Goal: Task Accomplishment & Management: Manage account settings

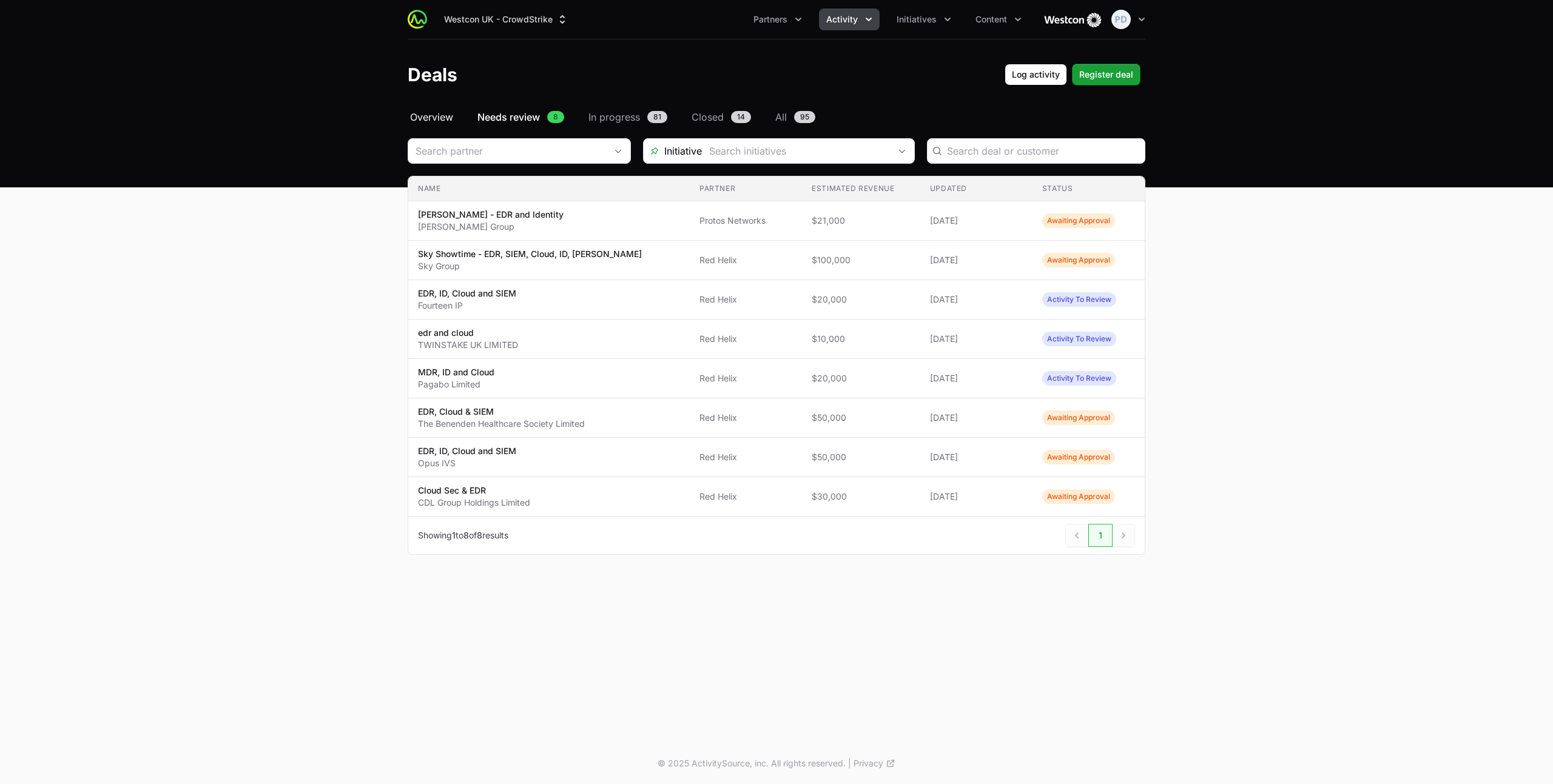
click at [440, 118] on span "Overview" at bounding box center [431, 117] width 43 height 15
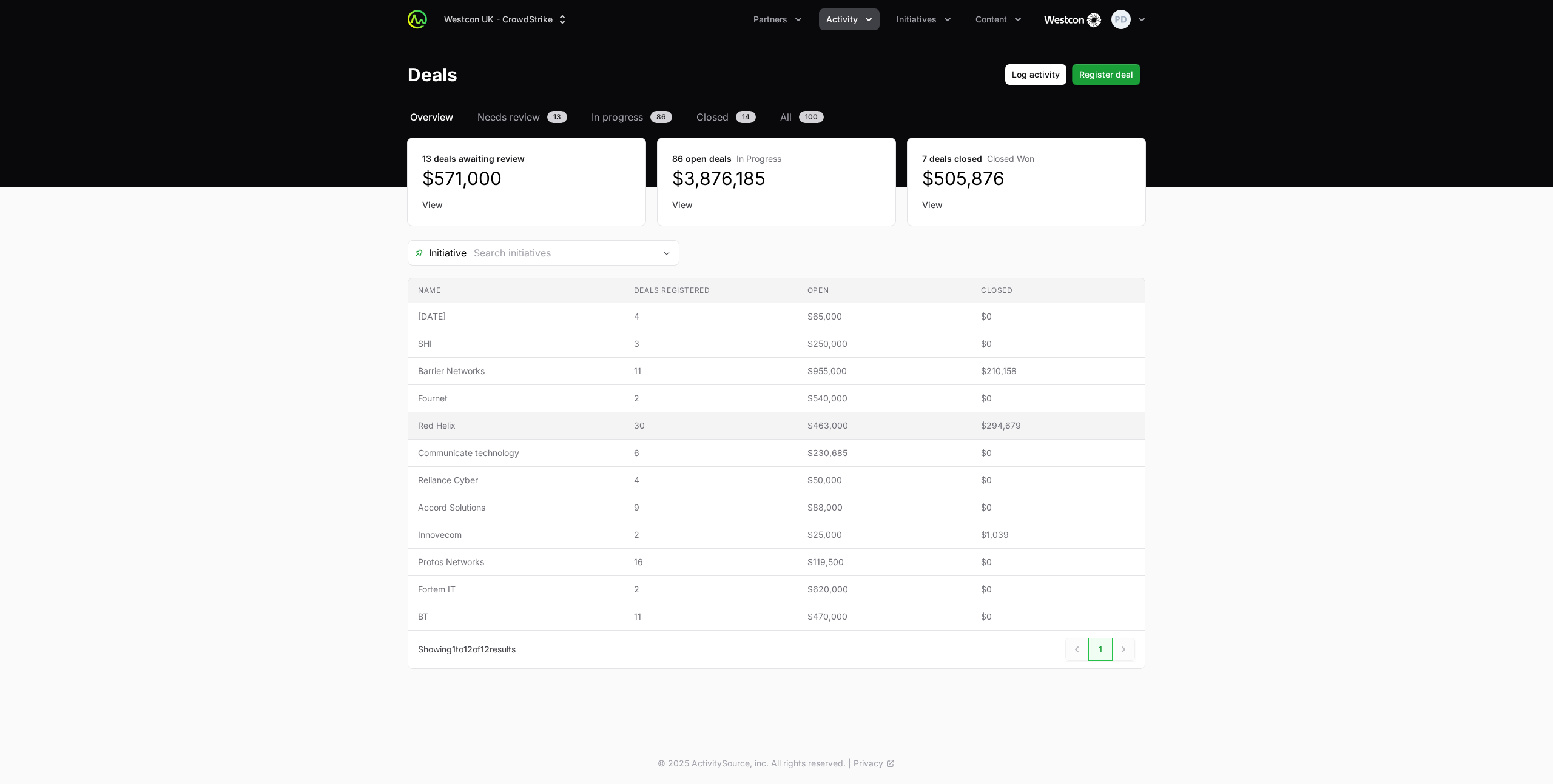
click at [469, 429] on span "Red Helix" at bounding box center [516, 426] width 197 height 12
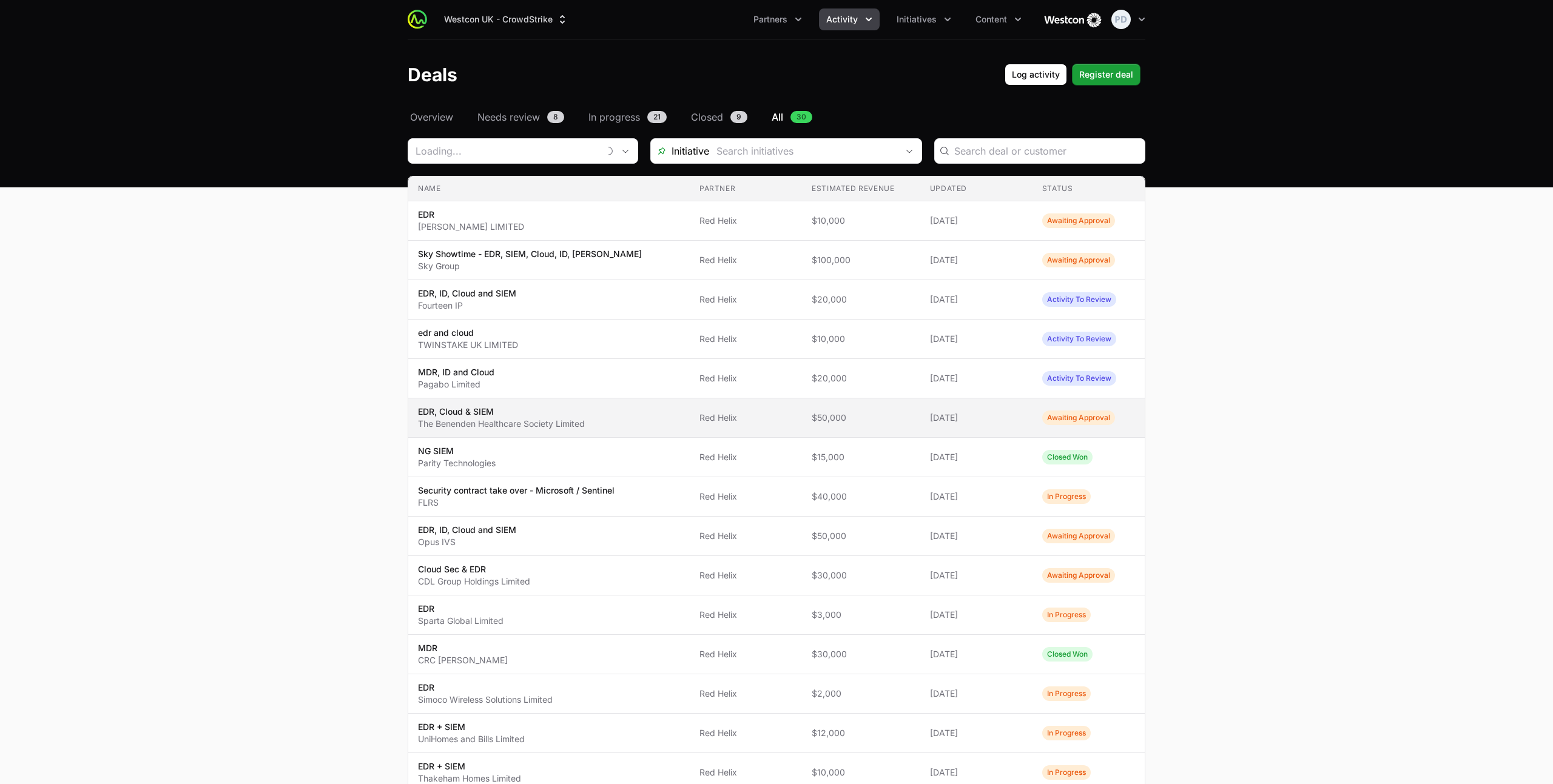
type input "Red Helix"
click at [516, 113] on span "Needs review" at bounding box center [508, 117] width 63 height 15
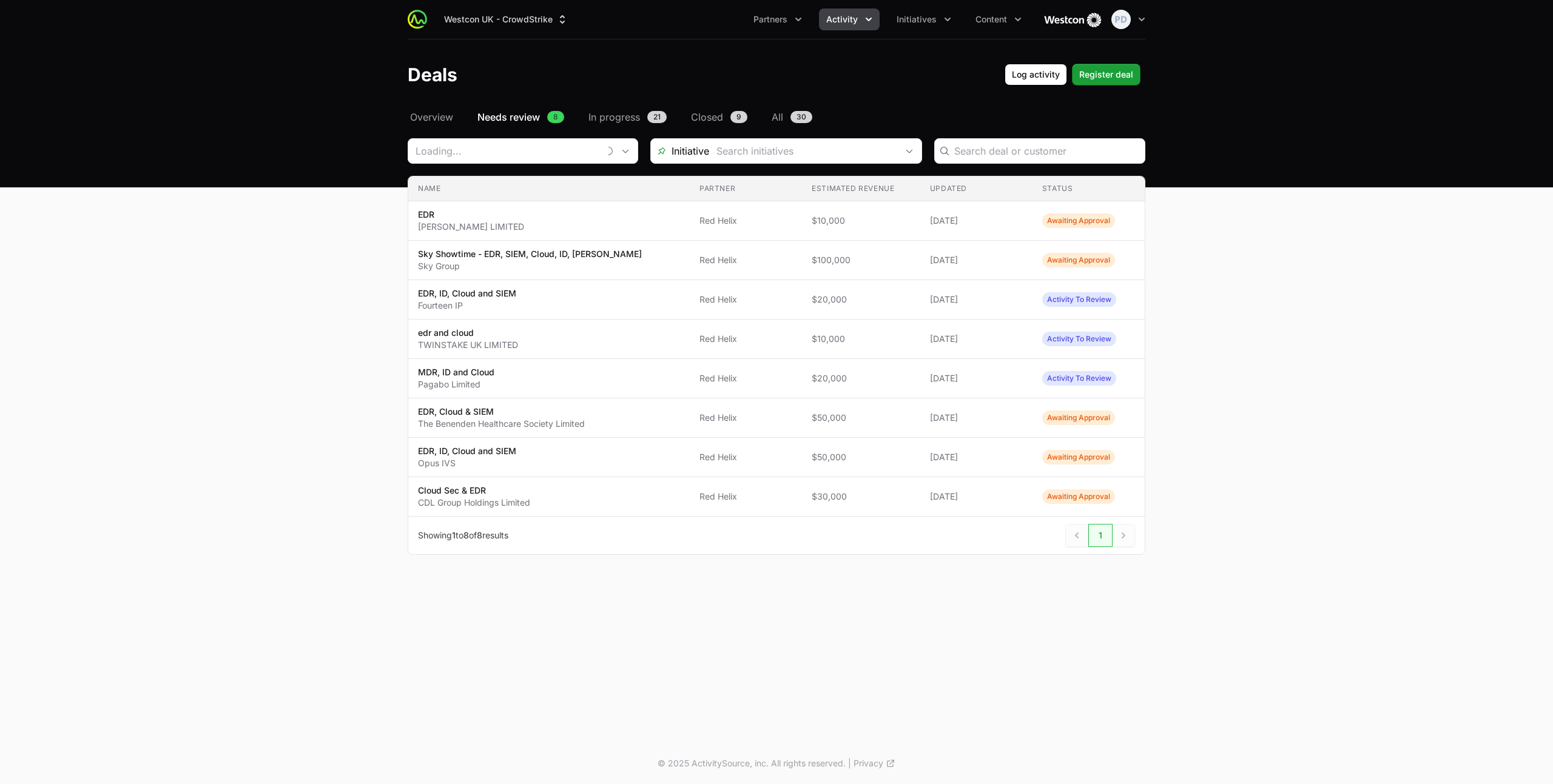
type input "Red Helix"
click at [523, 491] on p "Cloud Sec & EDR" at bounding box center [474, 490] width 112 height 12
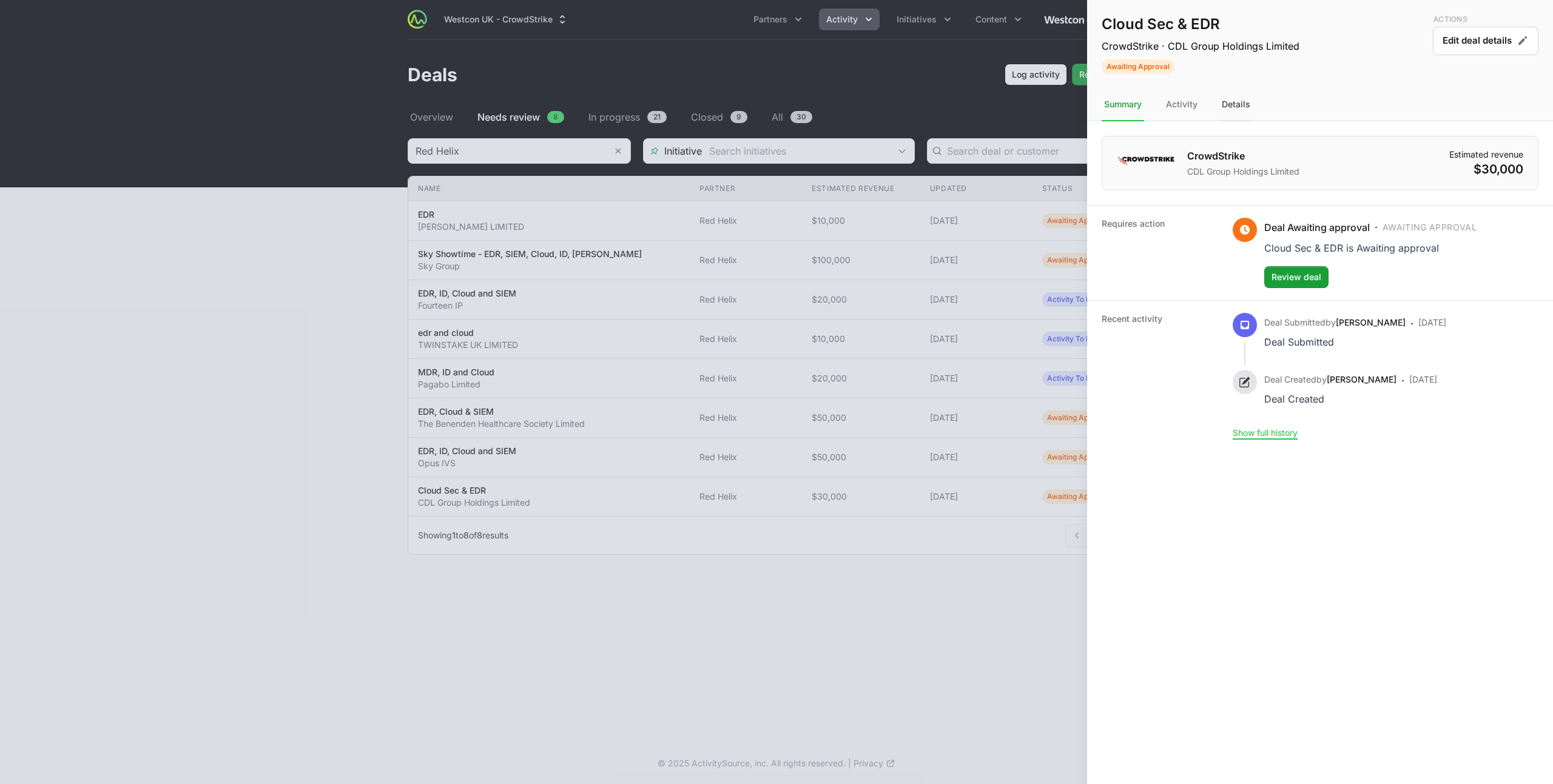
click at [1240, 107] on div "Details" at bounding box center [1236, 104] width 34 height 33
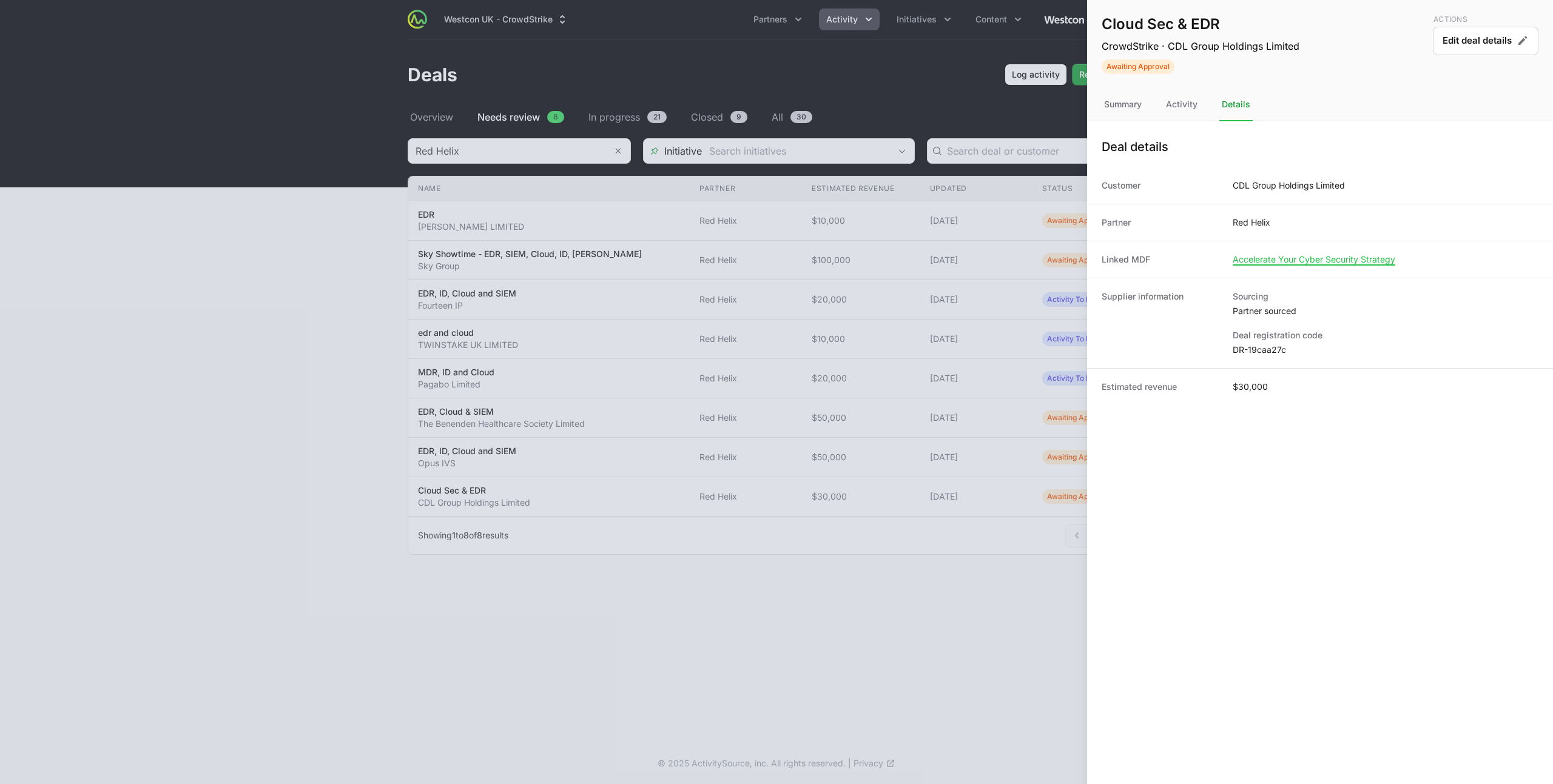
click at [1260, 349] on dd "DR-19caa27c" at bounding box center [1385, 349] width 306 height 12
click at [1259, 348] on dd "DR-19caa27c" at bounding box center [1385, 349] width 306 height 12
copy dl "DR-19caa27c"
click at [459, 362] on div at bounding box center [776, 392] width 1553 height 784
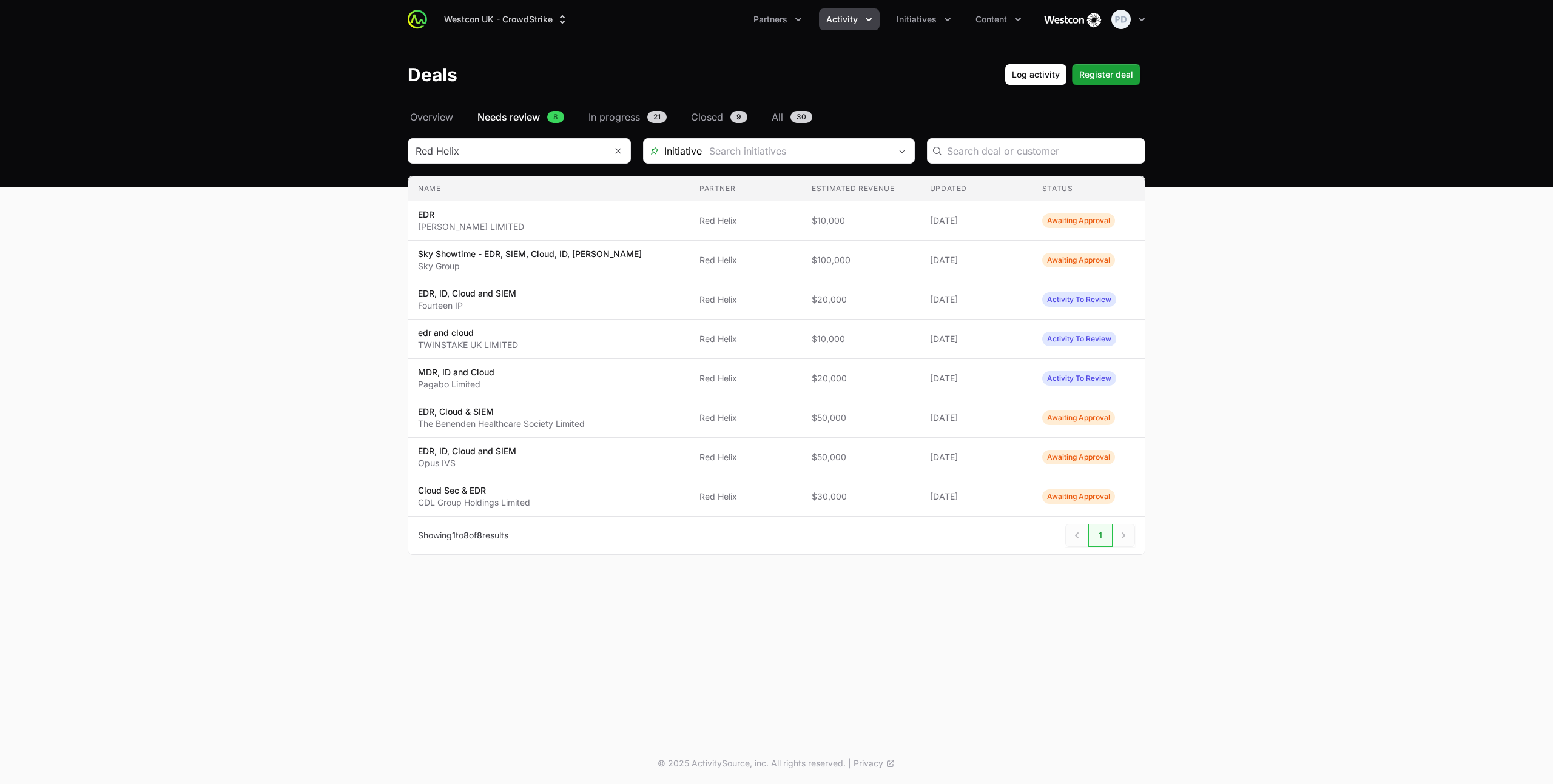
click at [532, 462] on span "EDR, ID, Cloud and SIEM Opus IVS" at bounding box center [549, 457] width 262 height 24
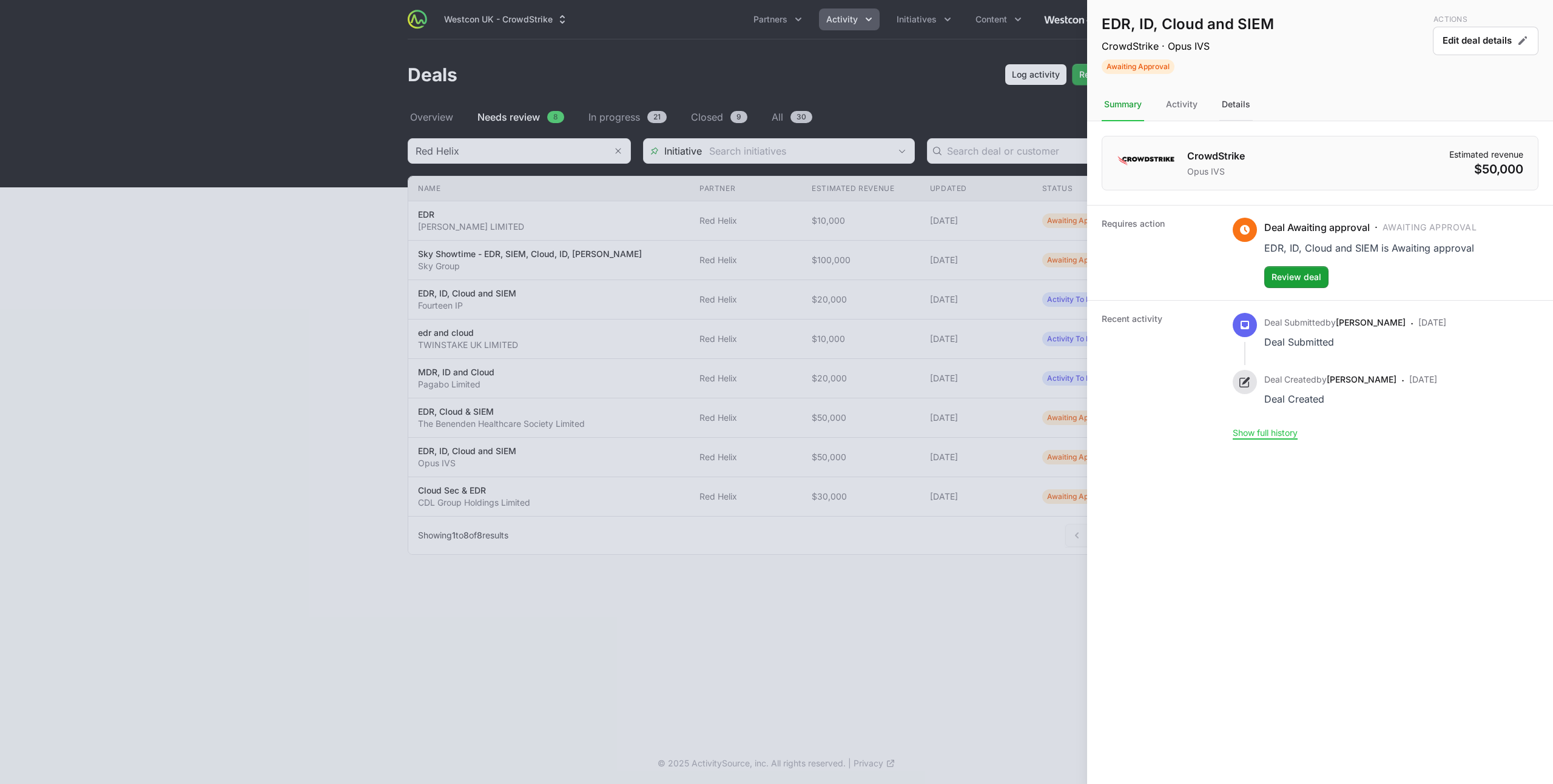
click at [1228, 104] on div "Details" at bounding box center [1236, 104] width 34 height 33
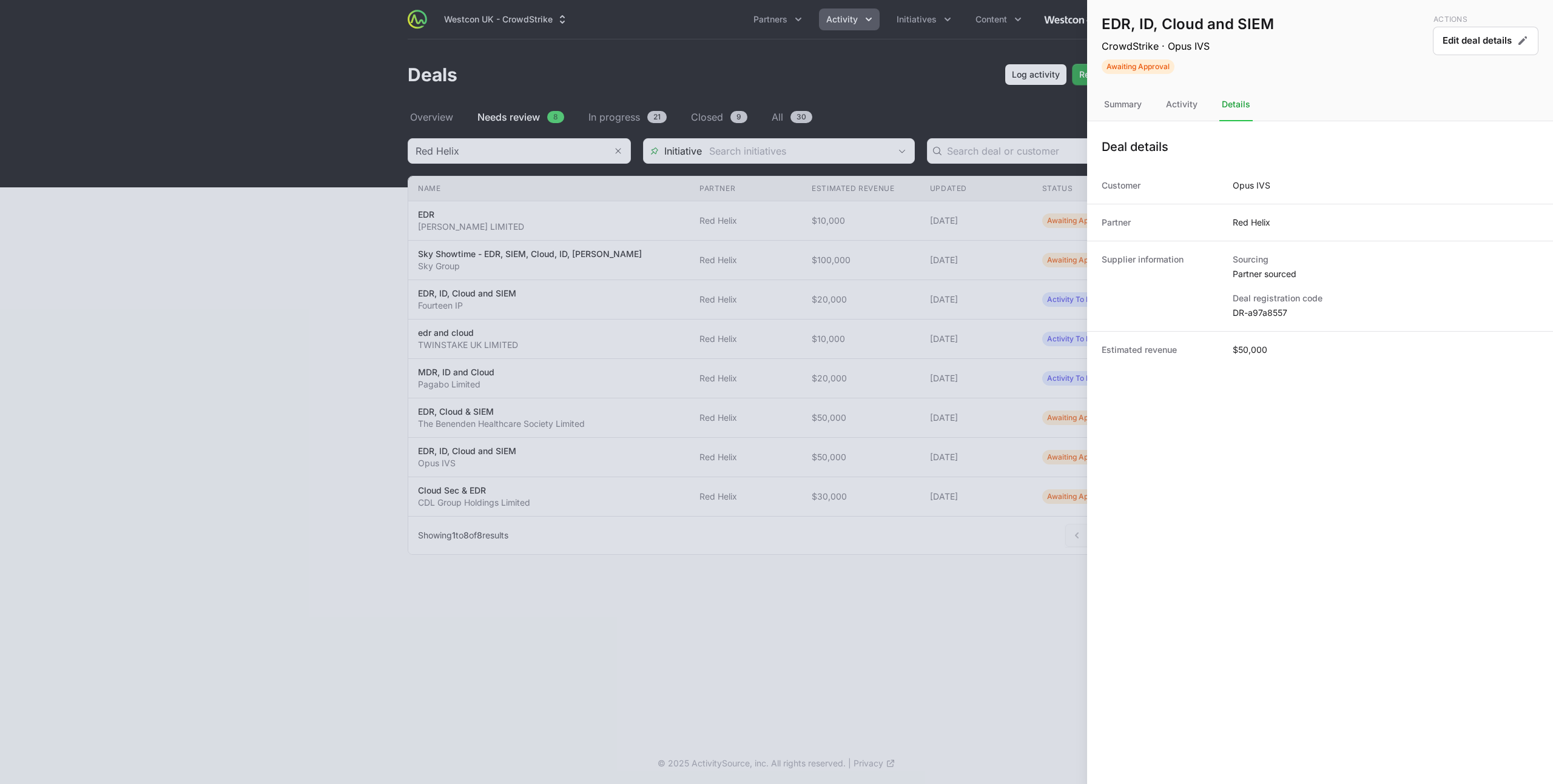
click at [1258, 316] on dd "DR-a97a8557" at bounding box center [1385, 313] width 306 height 12
copy dl "DR-a97a8557"
click at [1157, 103] on nav "Summary Activity Details" at bounding box center [1320, 104] width 466 height 33
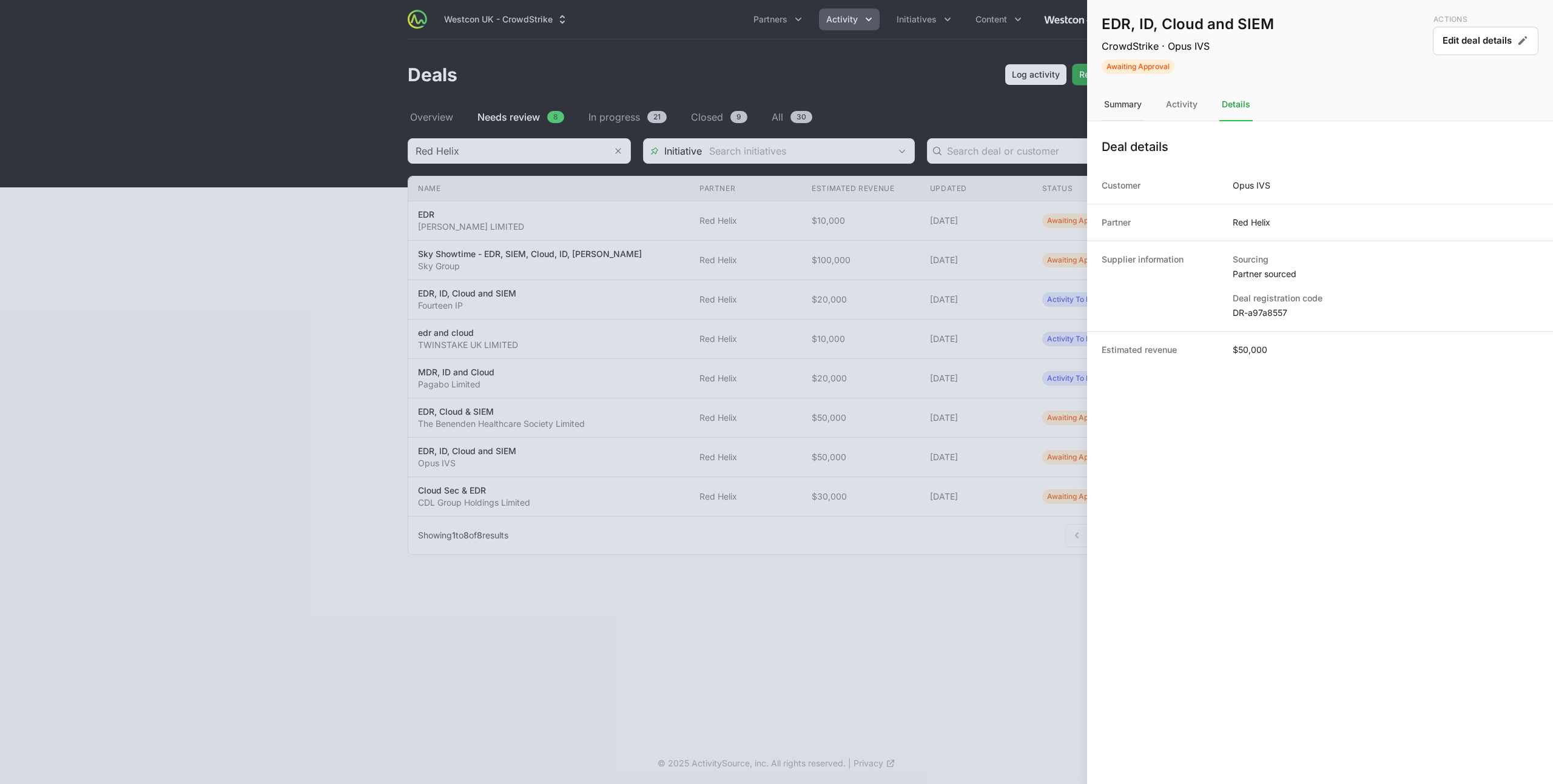
click at [1164, 104] on div "Summary" at bounding box center [1182, 104] width 37 height 33
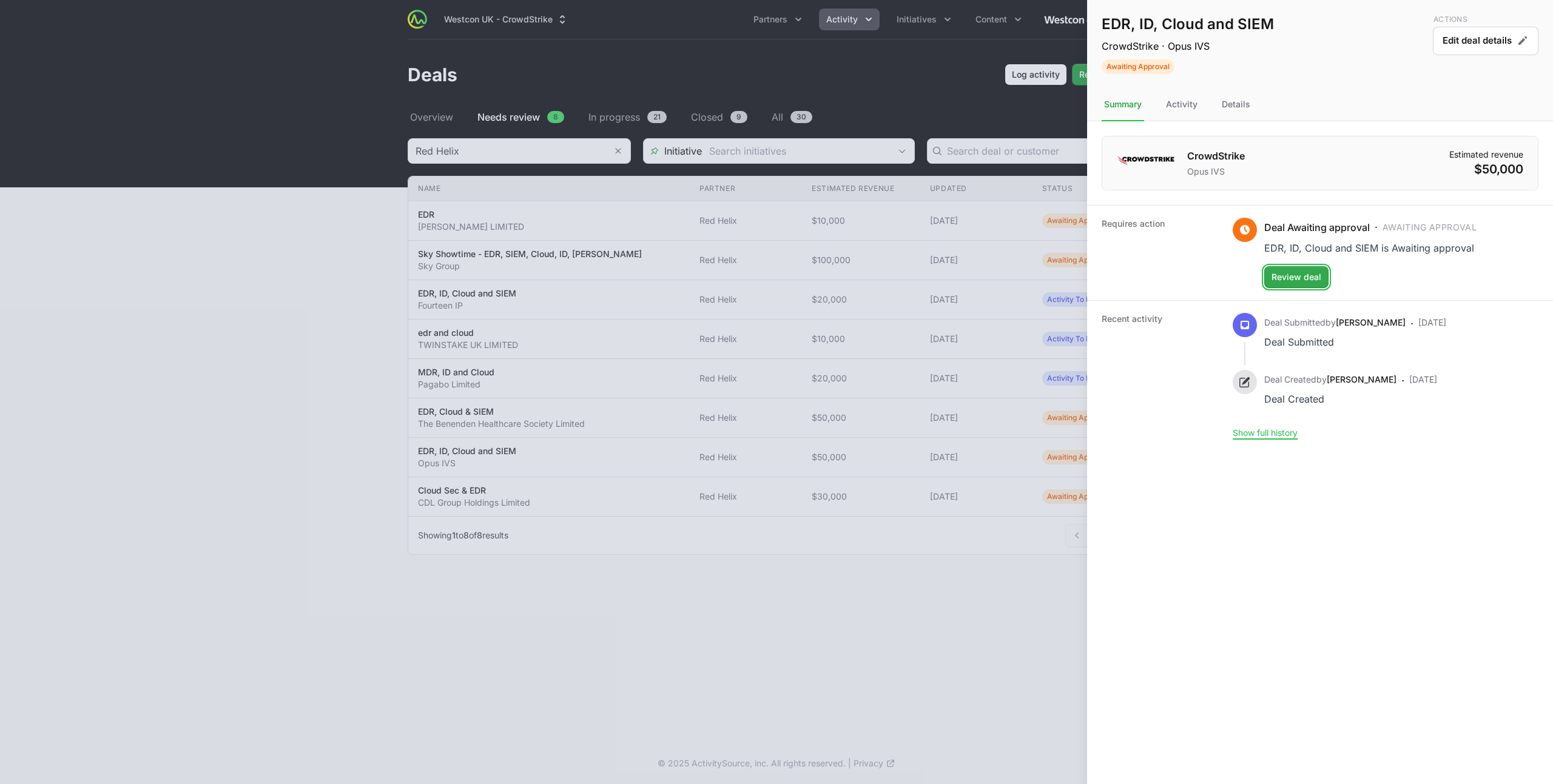
click at [1294, 270] on span "Review deal" at bounding box center [1296, 277] width 50 height 15
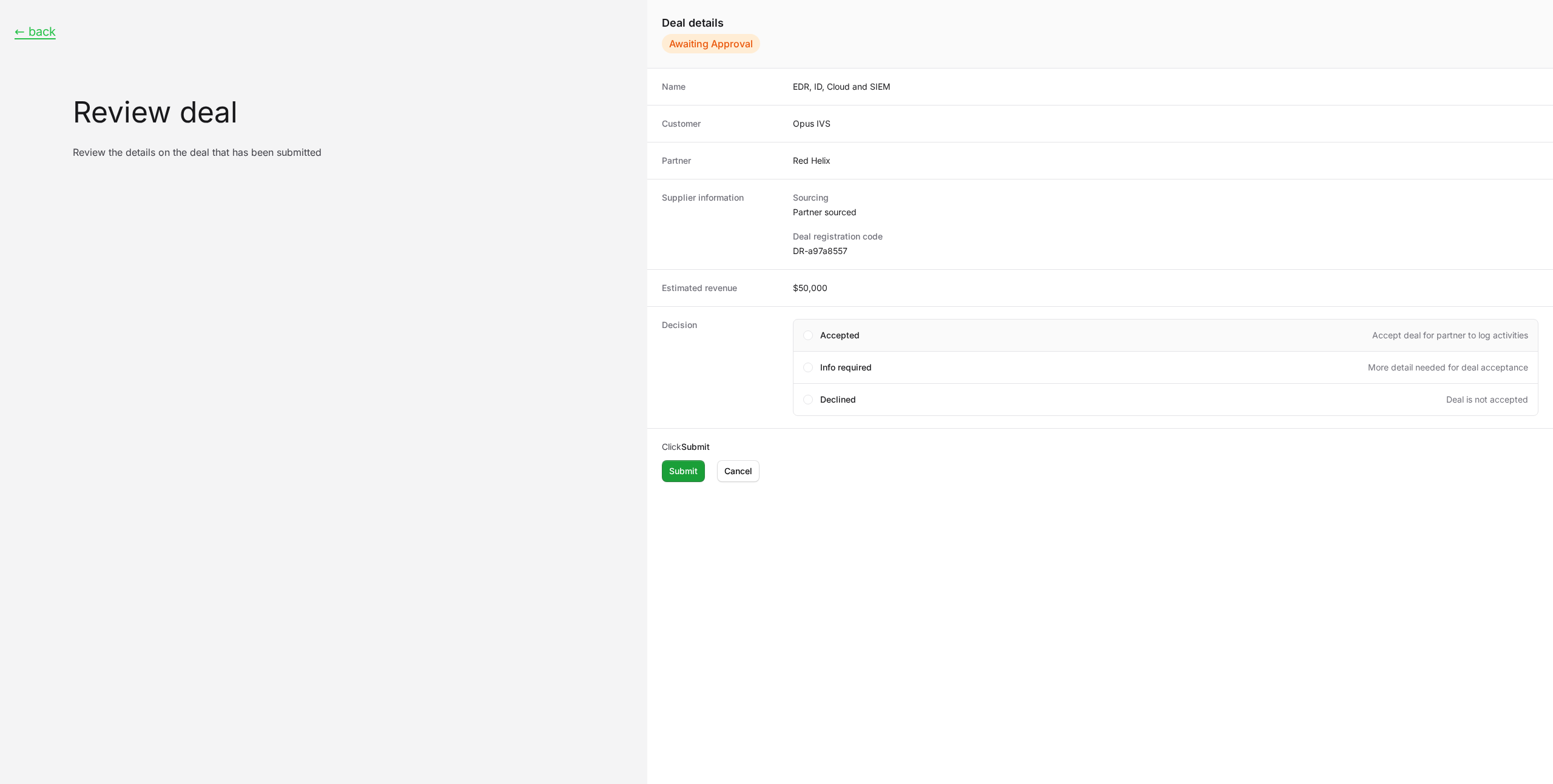
click at [833, 337] on span "Accepted" at bounding box center [840, 335] width 40 height 12
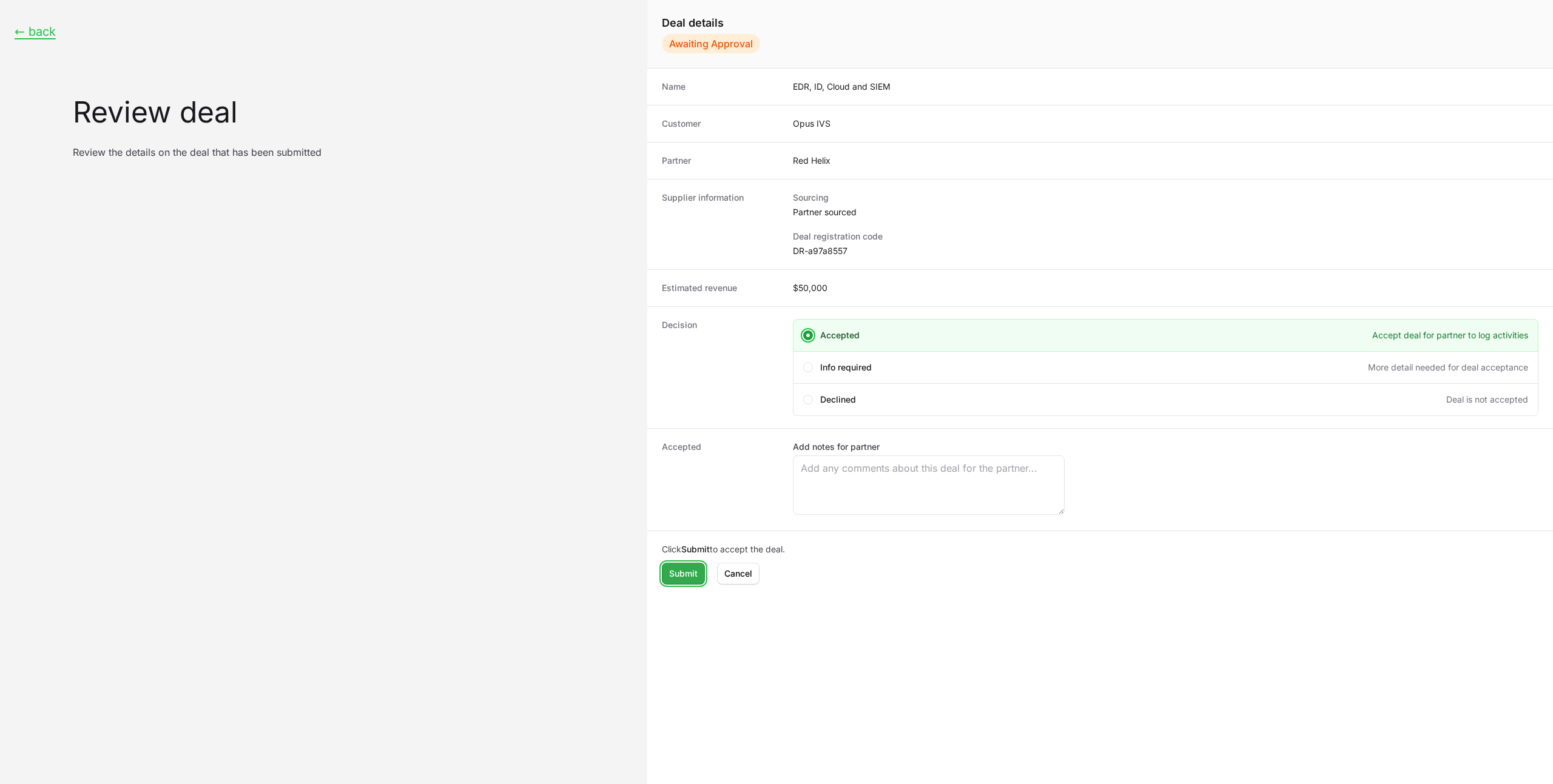
click at [685, 577] on span "Submit" at bounding box center [683, 574] width 29 height 15
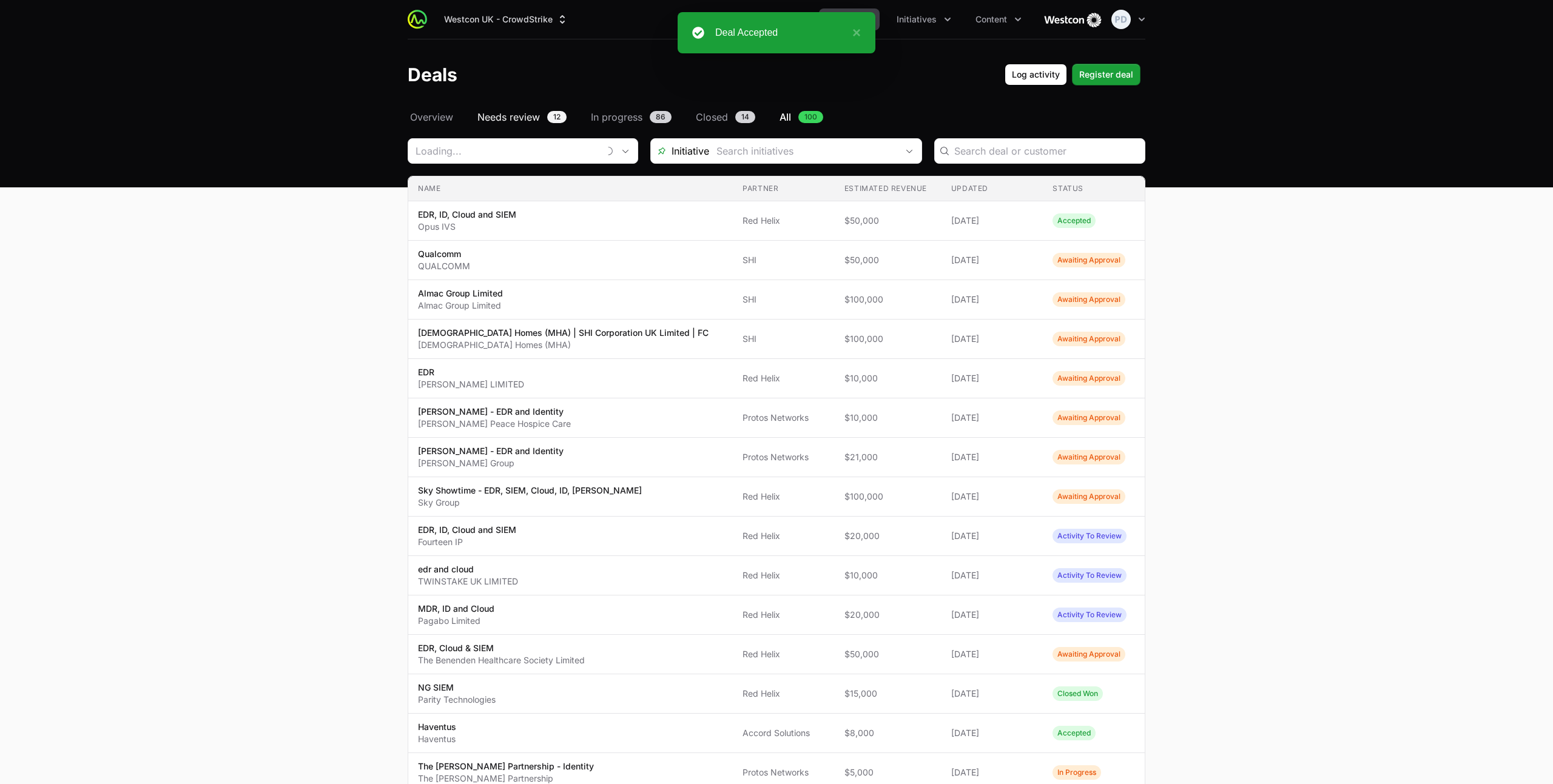
click at [504, 113] on span "Needs review" at bounding box center [508, 117] width 63 height 15
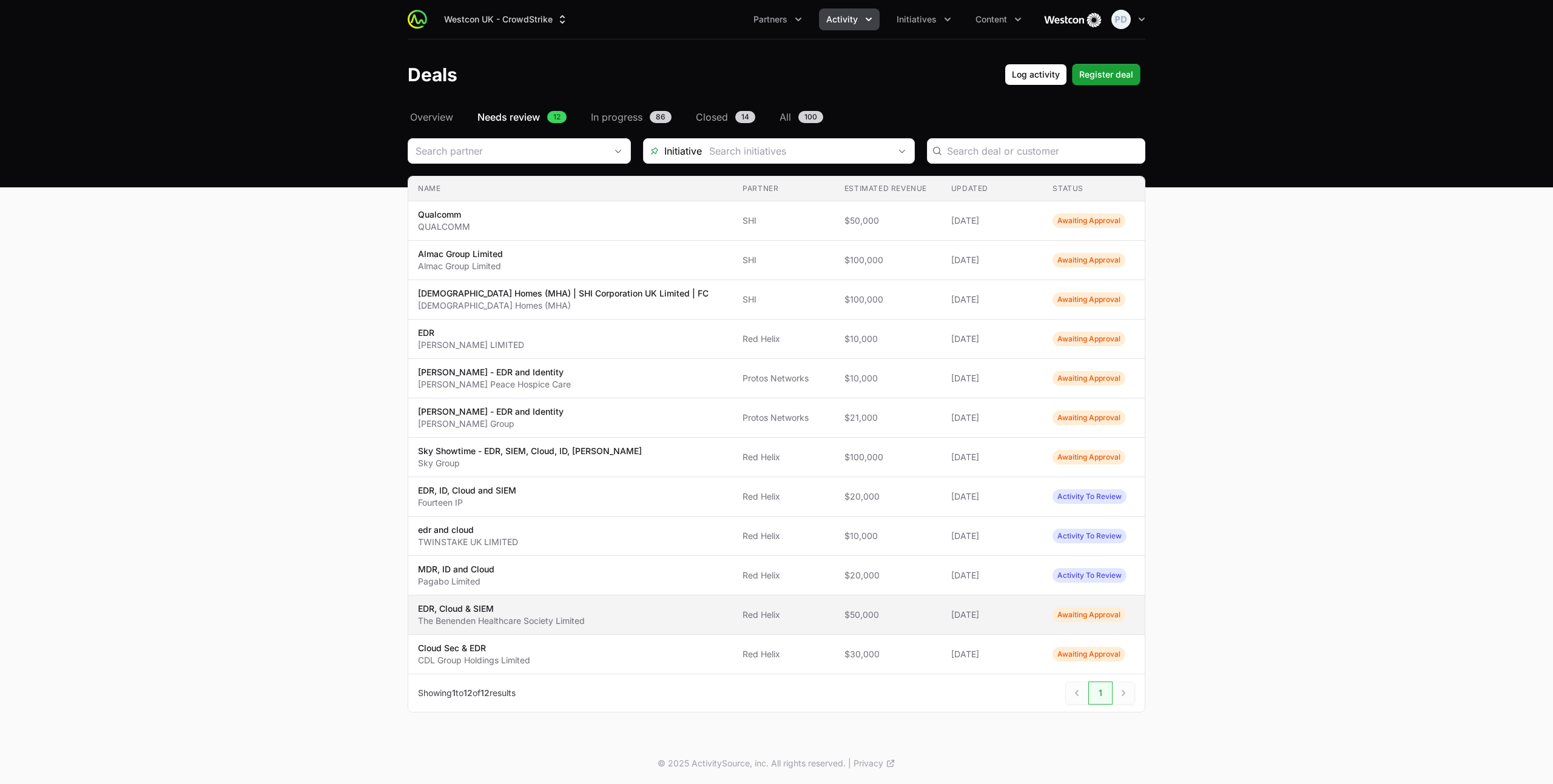
click at [508, 616] on p "The Benenden Healthcare Society Limited" at bounding box center [501, 620] width 167 height 12
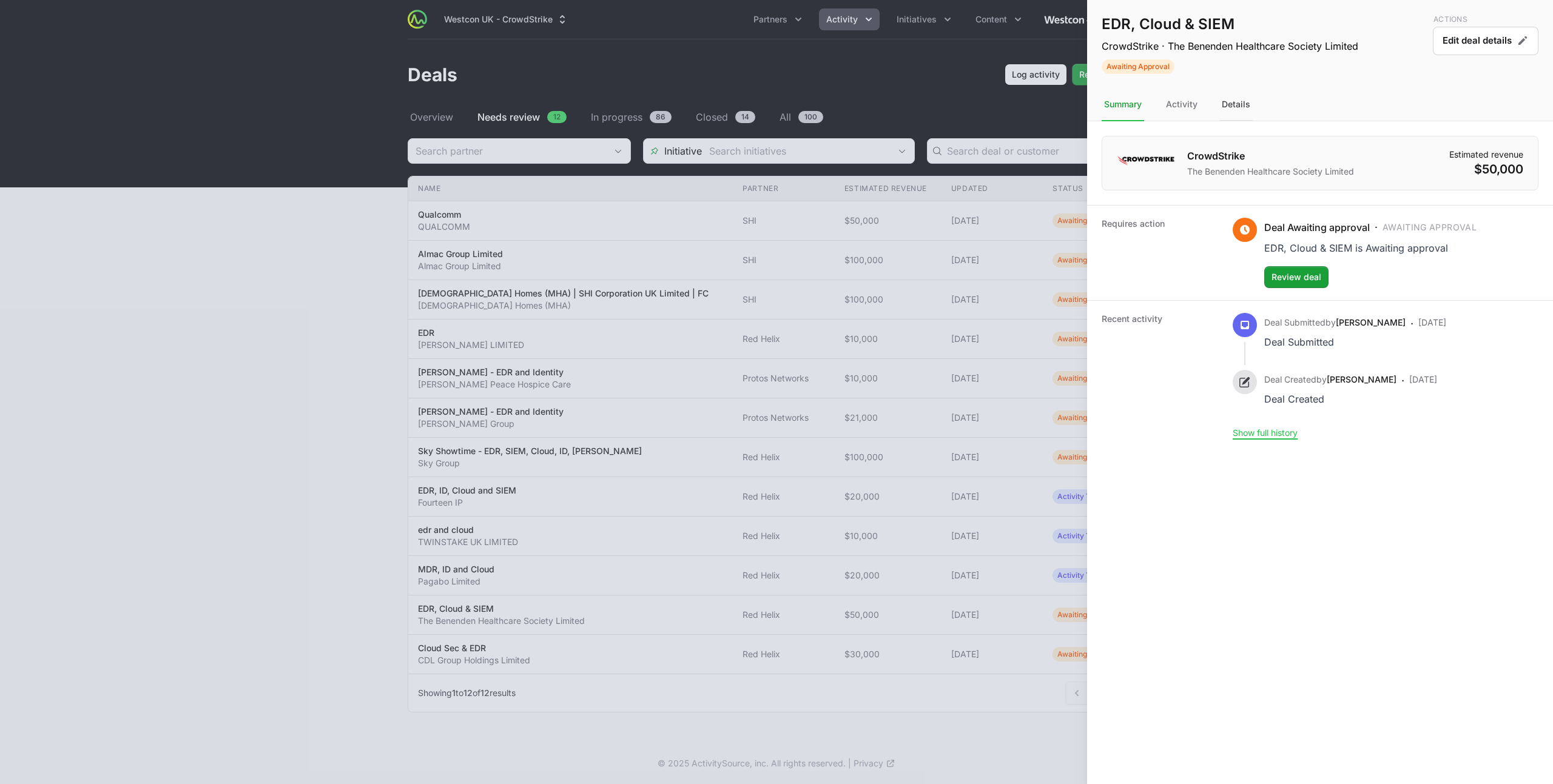
click at [1225, 108] on div "Details" at bounding box center [1236, 104] width 34 height 33
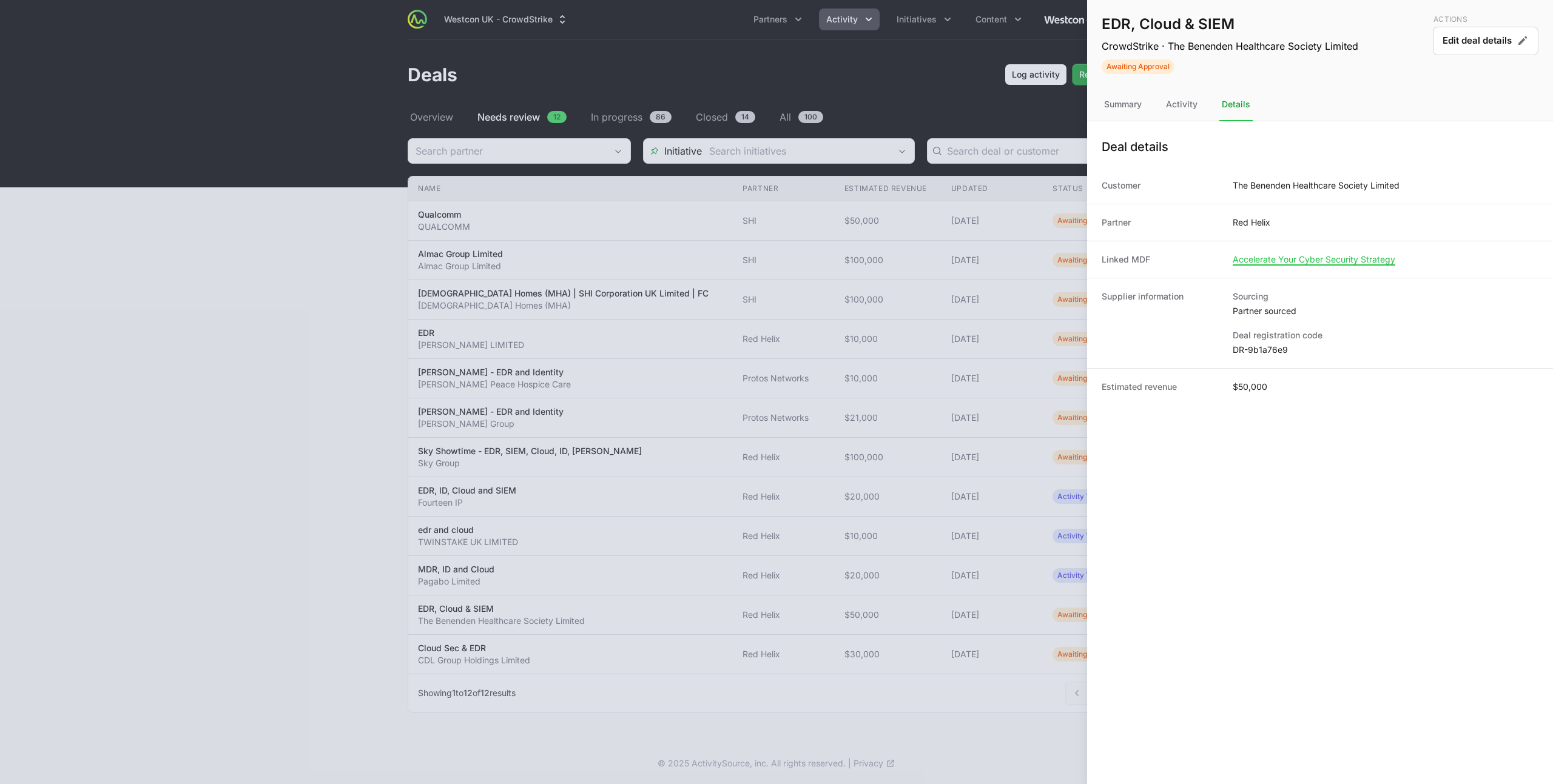
click at [1256, 348] on dd "DR-9b1a76e9" at bounding box center [1385, 349] width 306 height 12
copy dl "DR-9b1a76e9"
click at [1164, 103] on div "Summary" at bounding box center [1182, 104] width 37 height 33
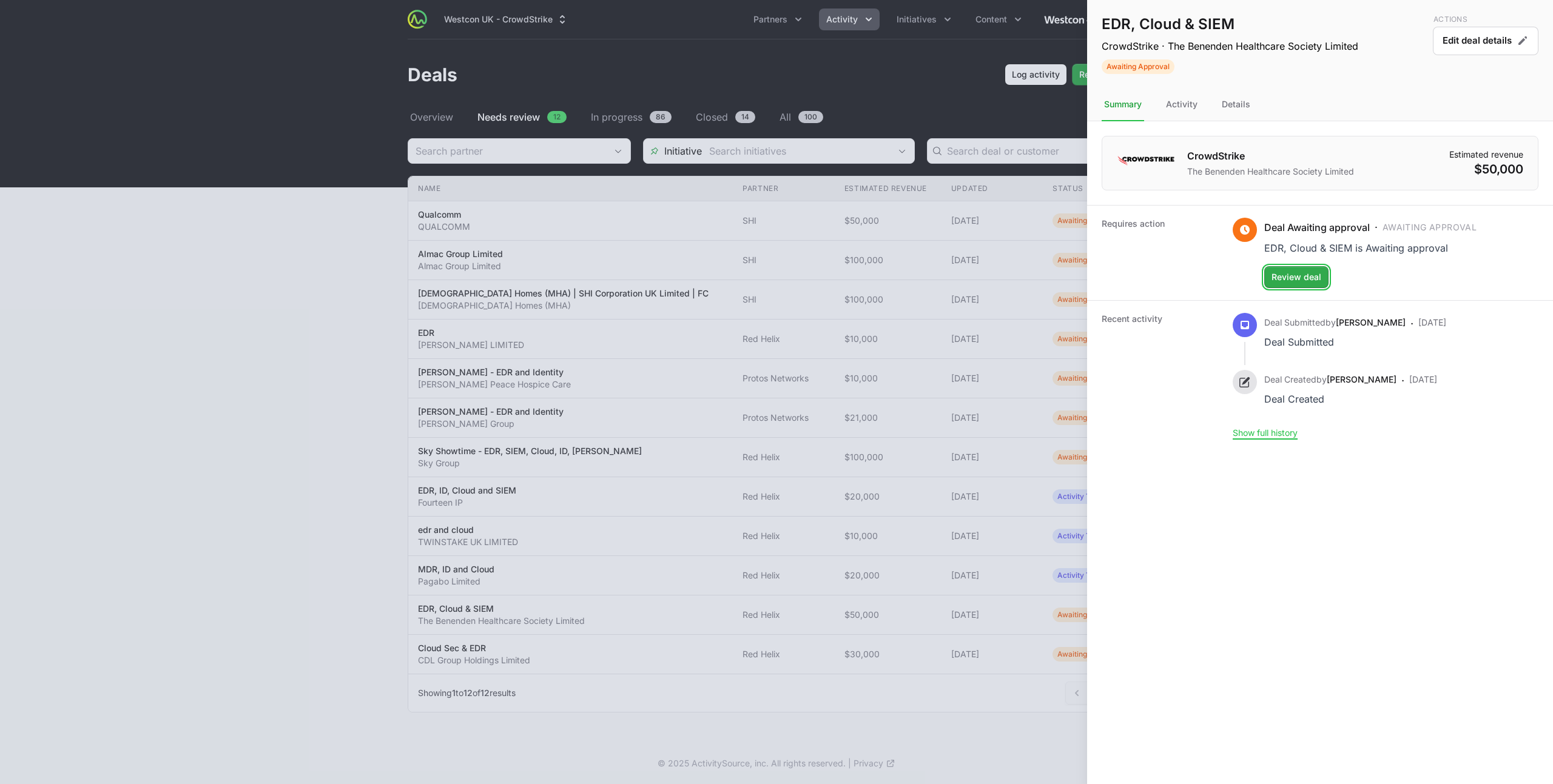
click at [1306, 285] on button "Review deal" at bounding box center [1296, 277] width 65 height 22
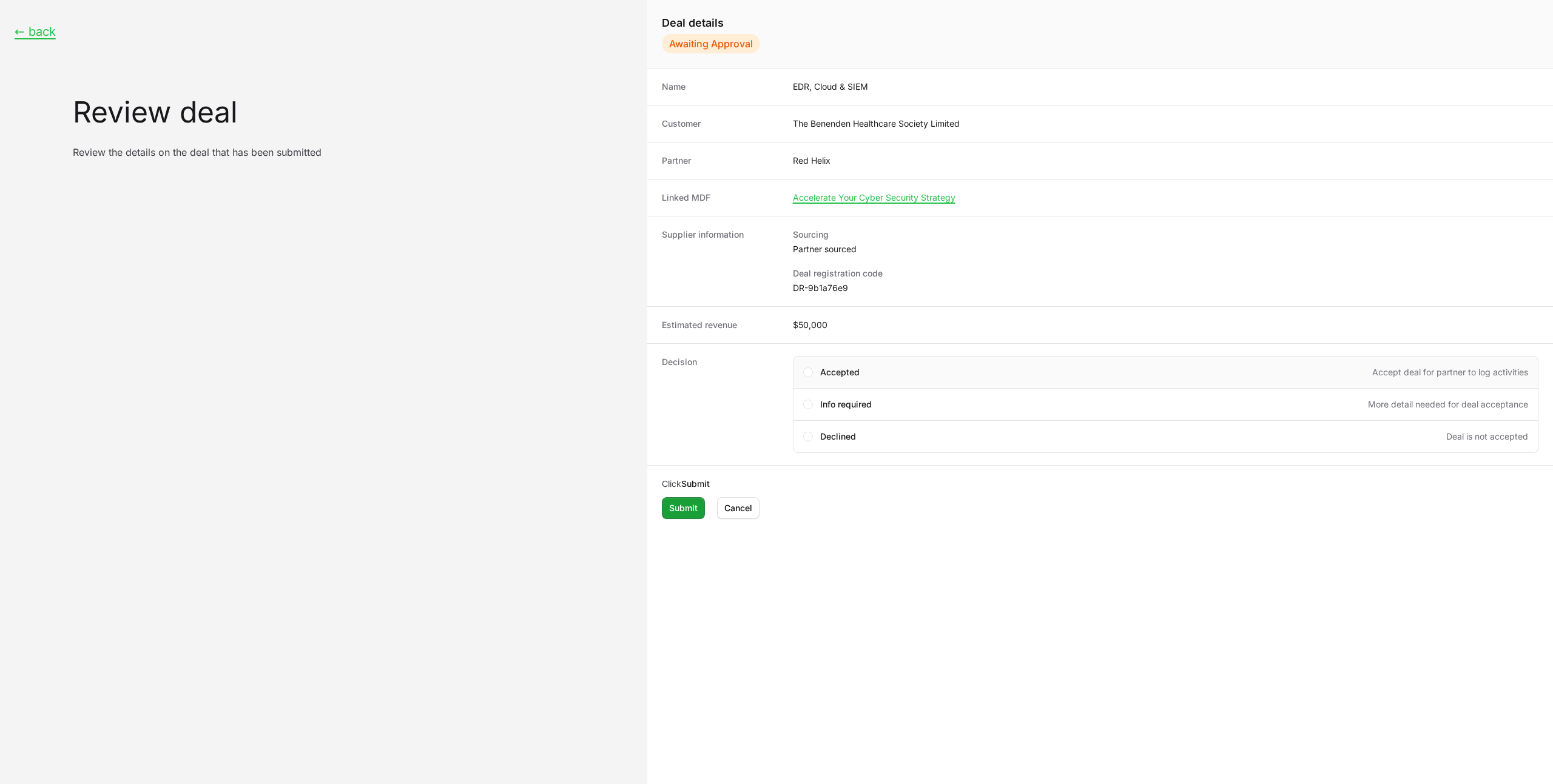
drag, startPoint x: 846, startPoint y: 360, endPoint x: 820, endPoint y: 387, distance: 37.5
click at [846, 360] on div "Accepted Accept deal for partner to log activities" at bounding box center [1165, 372] width 746 height 33
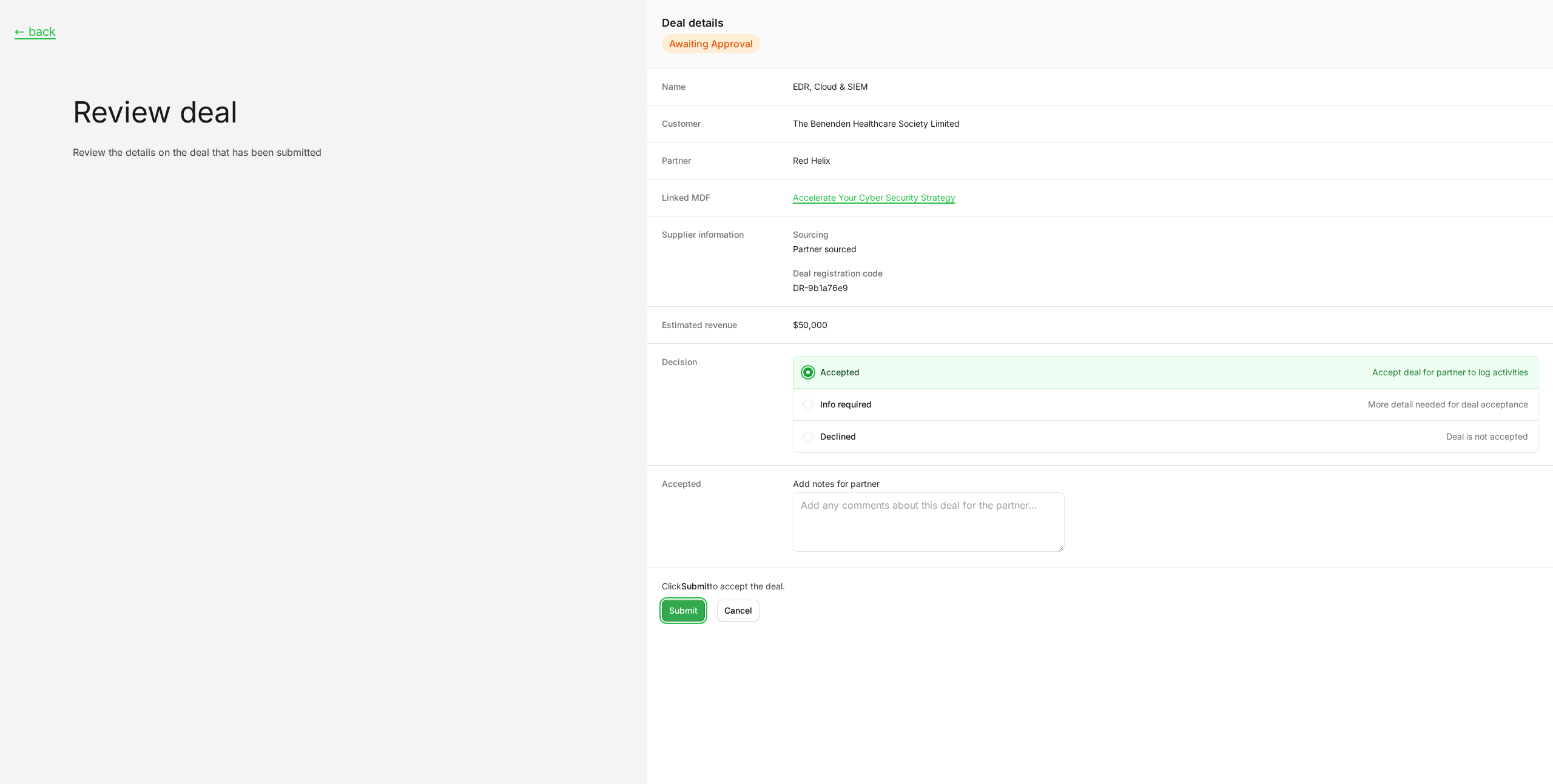
click at [683, 616] on span "Submit" at bounding box center [683, 610] width 29 height 15
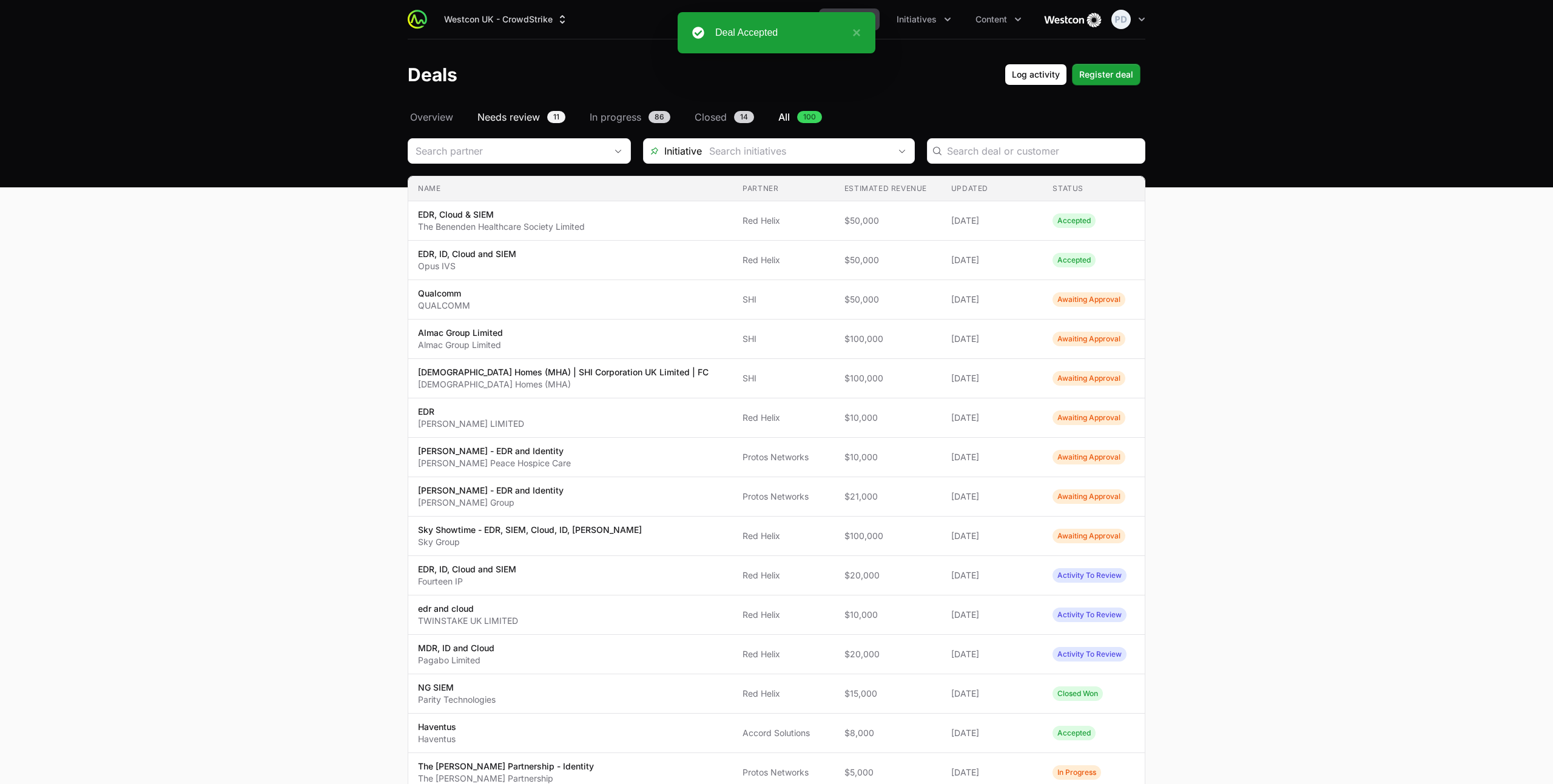
click at [512, 117] on span "Needs review" at bounding box center [508, 117] width 63 height 15
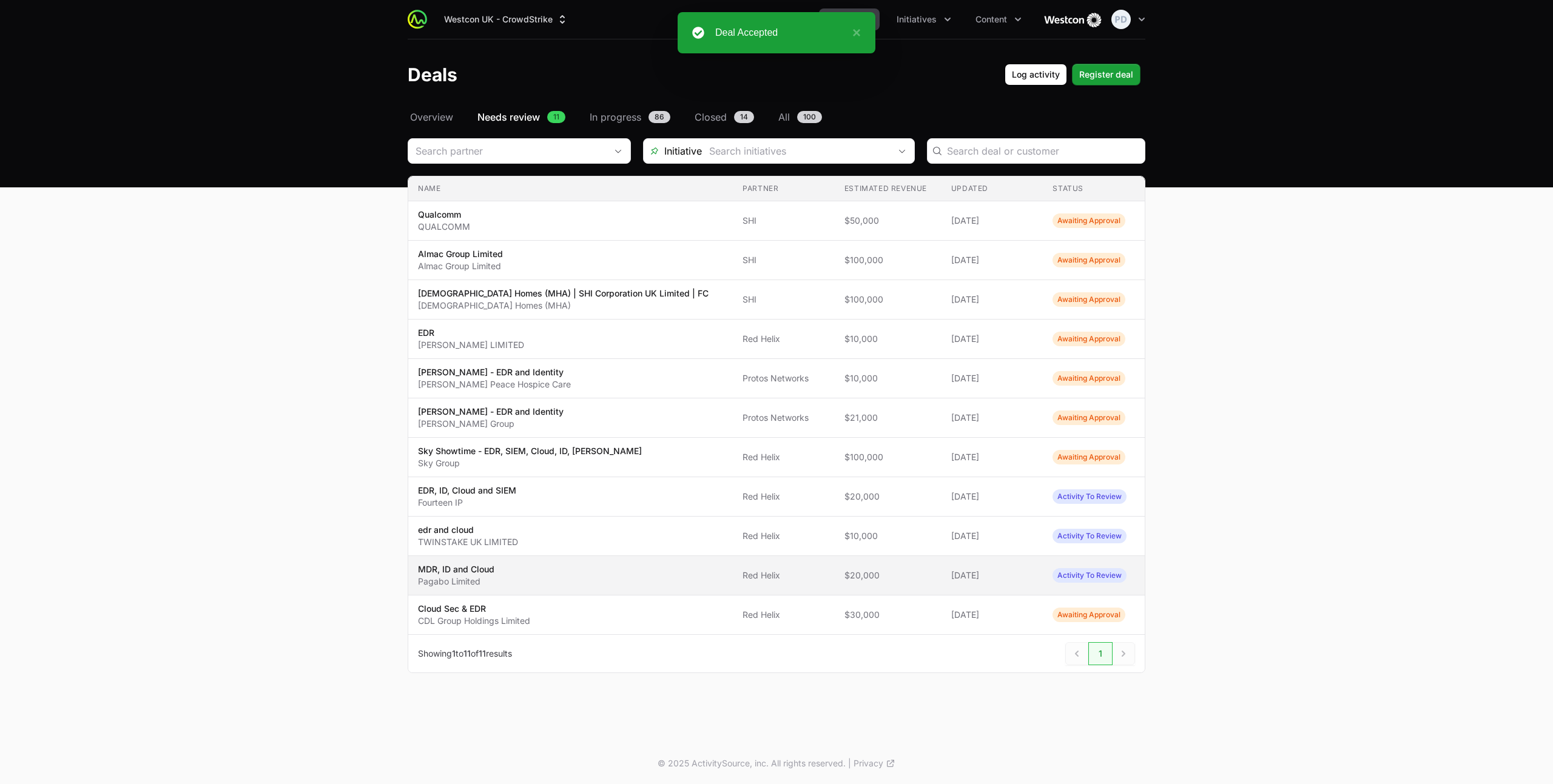
click at [507, 570] on span "MDR, ID and Cloud Pagabo Limited" at bounding box center [570, 575] width 305 height 24
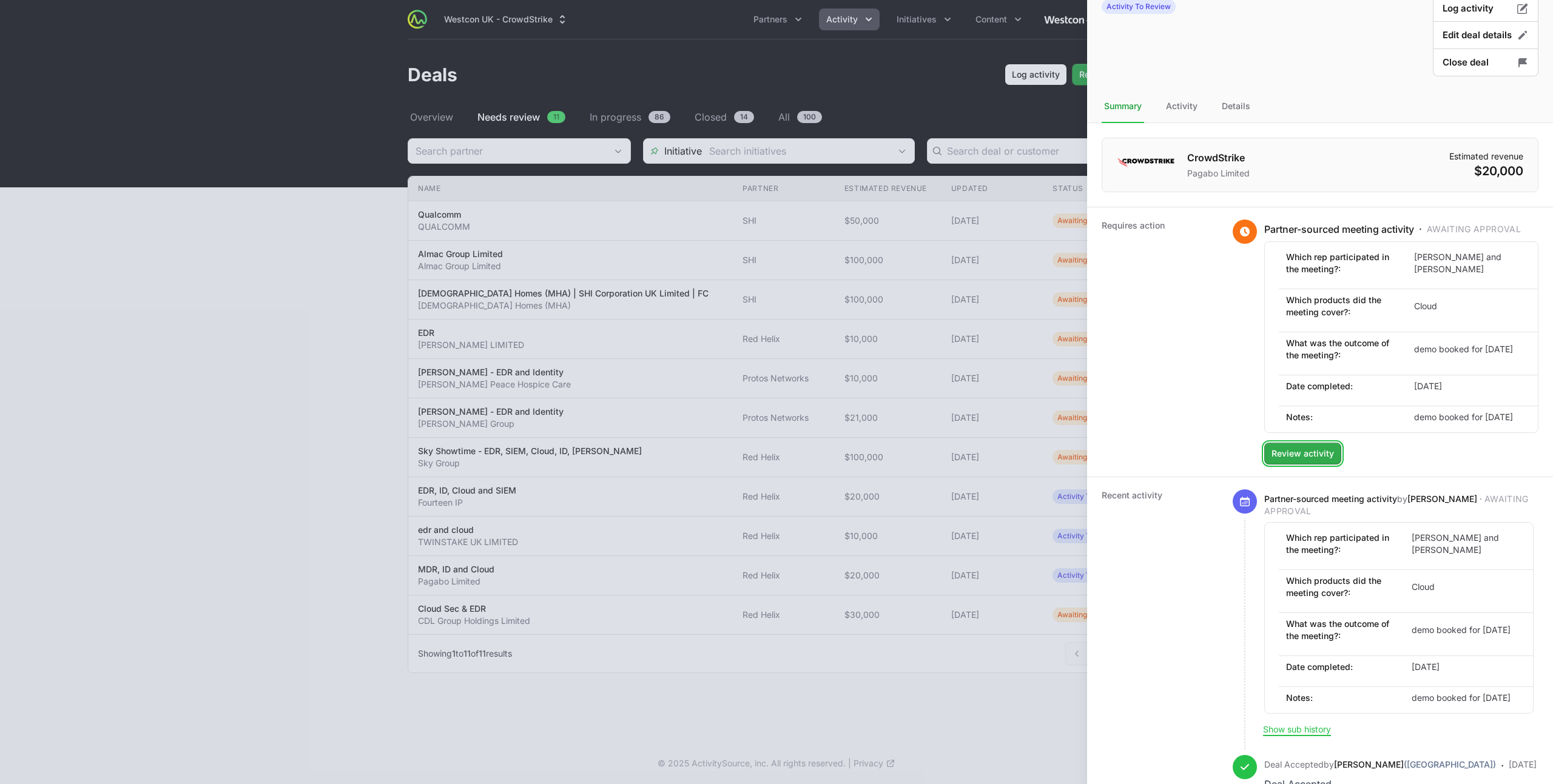
click at [1293, 460] on span "Review activity" at bounding box center [1302, 454] width 63 height 15
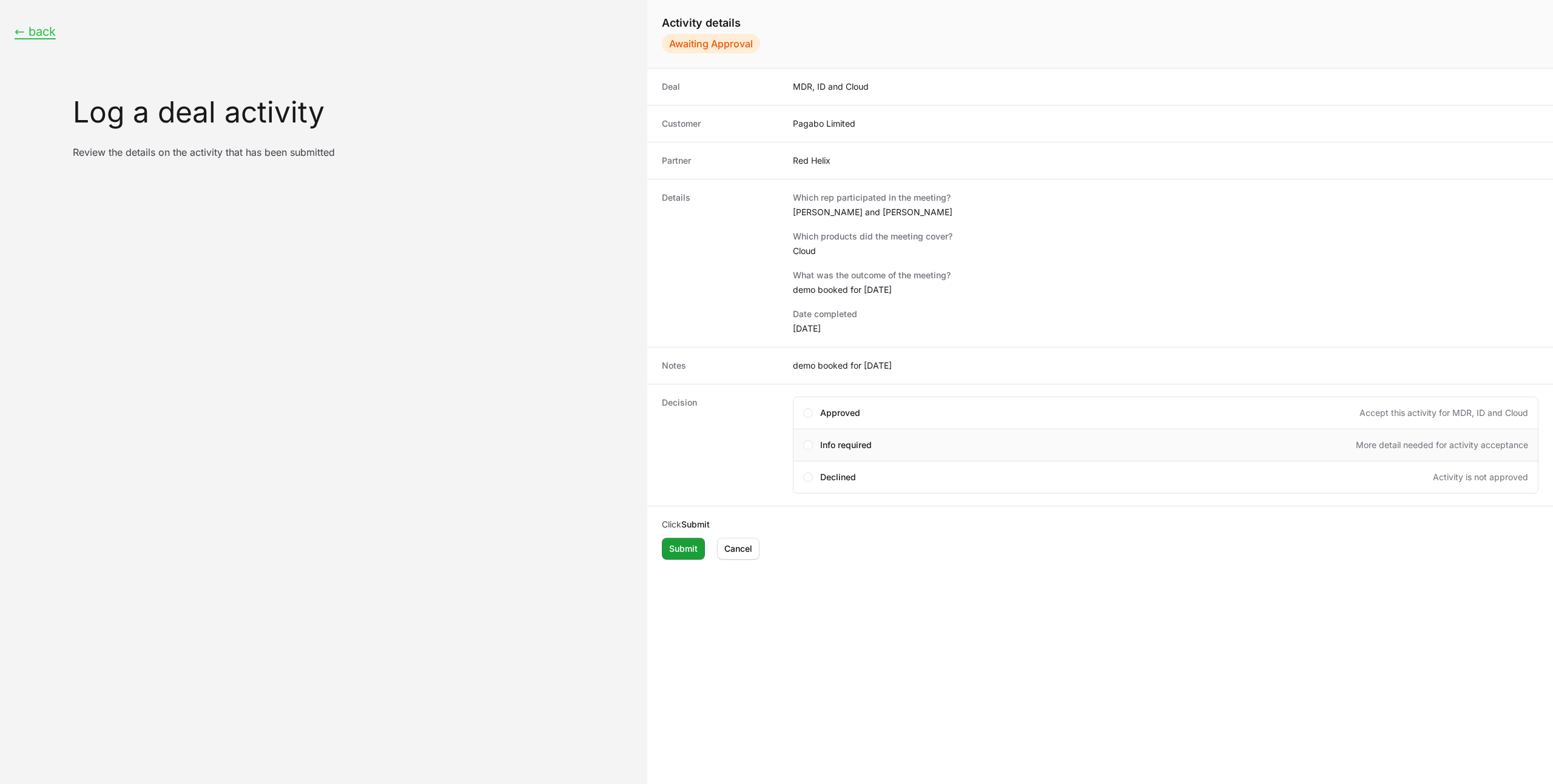
click at [836, 429] on div "Info required More detail needed for activity acceptance" at bounding box center [1165, 445] width 746 height 33
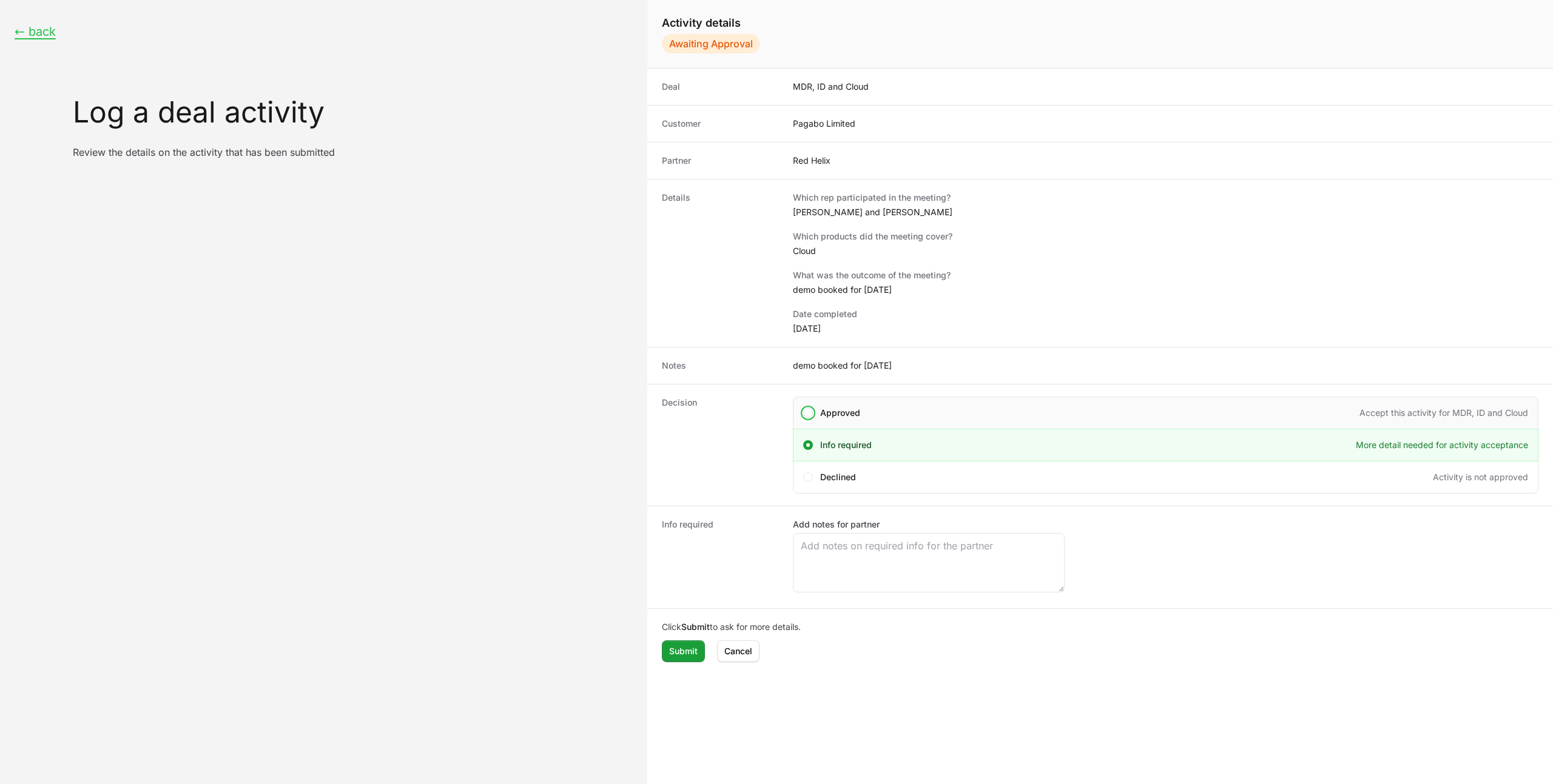
click at [835, 415] on span "Approved" at bounding box center [840, 413] width 40 height 12
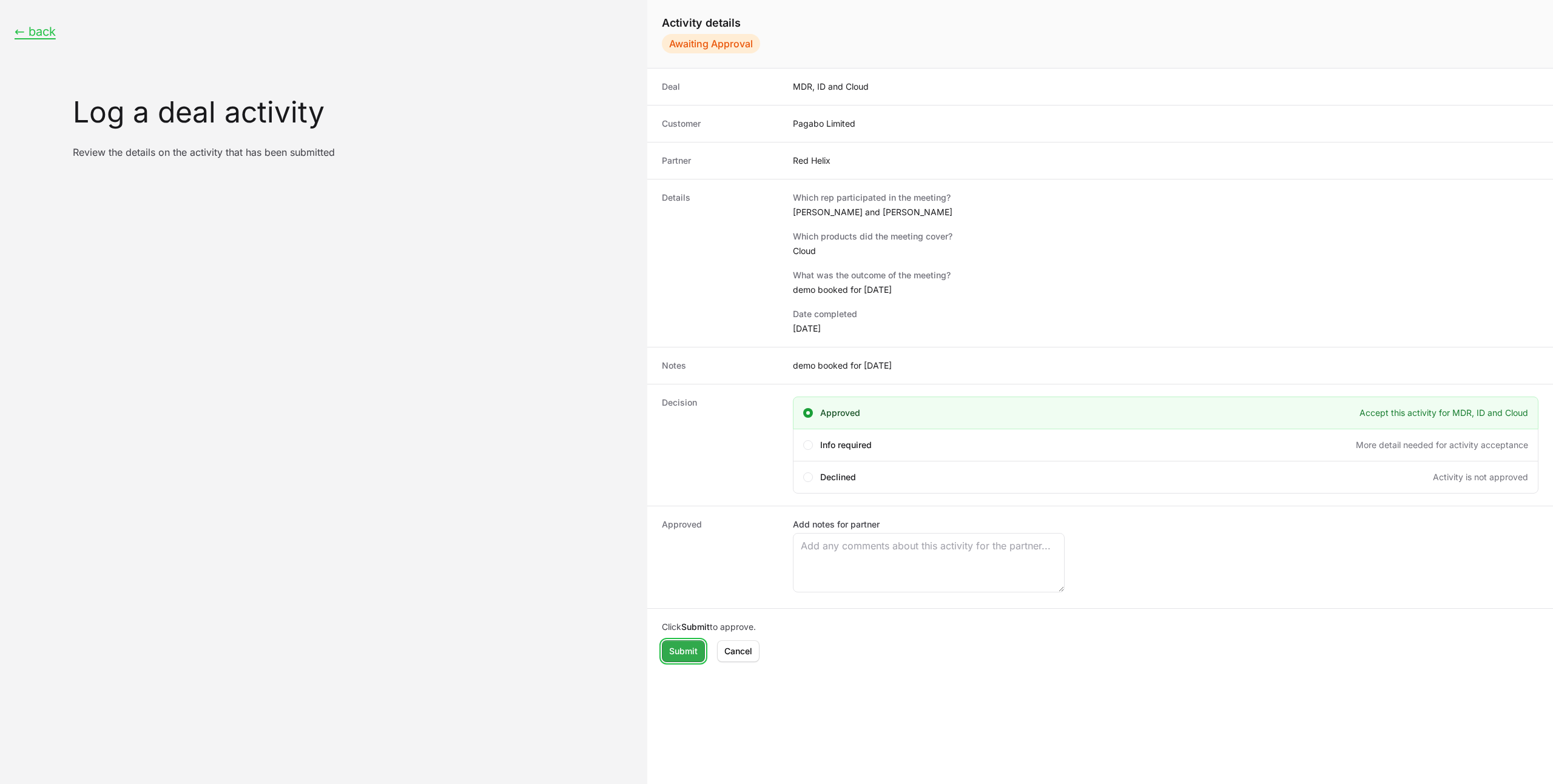
click at [688, 648] on span "Submit" at bounding box center [683, 651] width 29 height 15
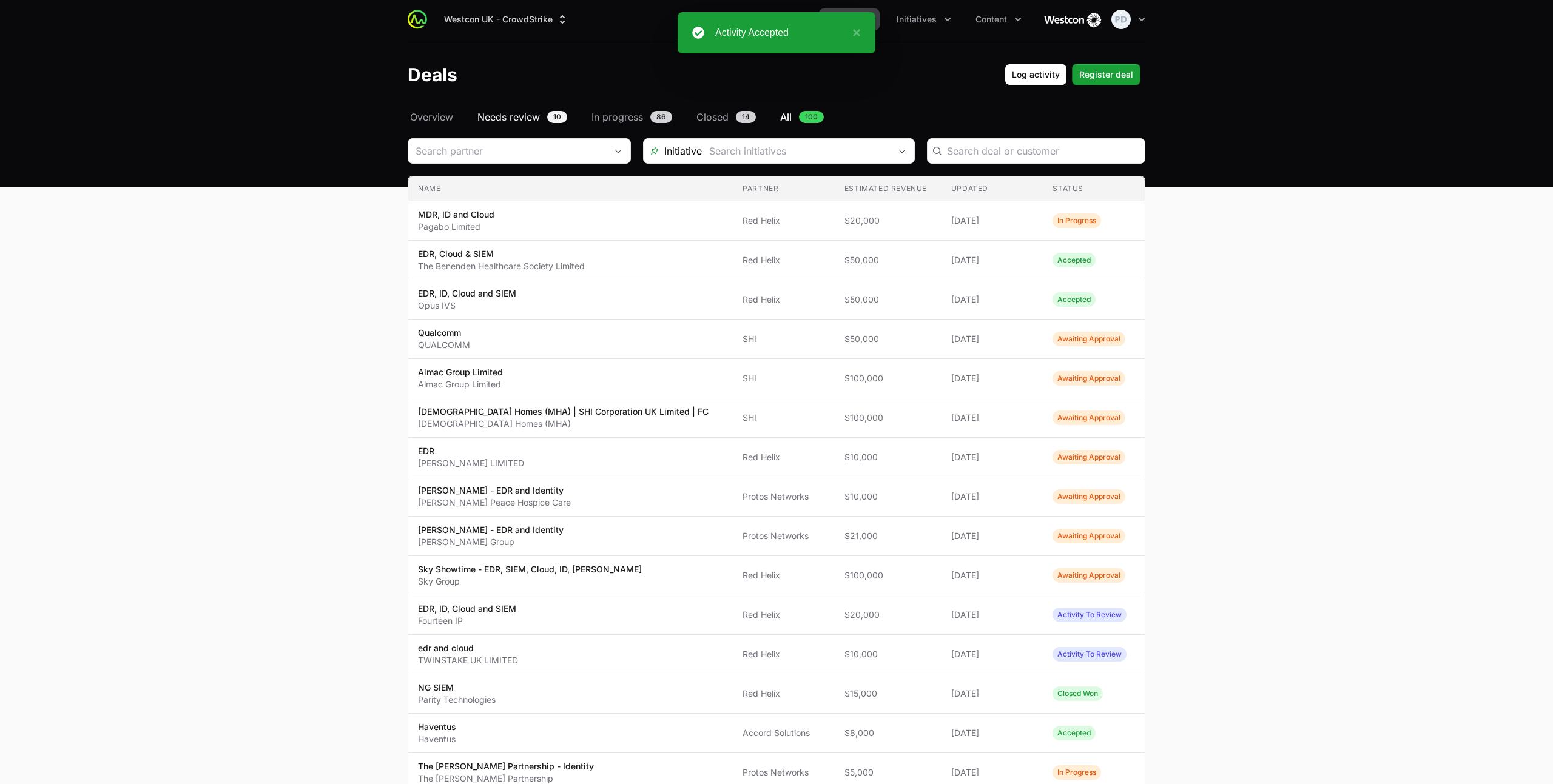
click at [546, 116] on link "Needs review 10" at bounding box center [521, 117] width 94 height 15
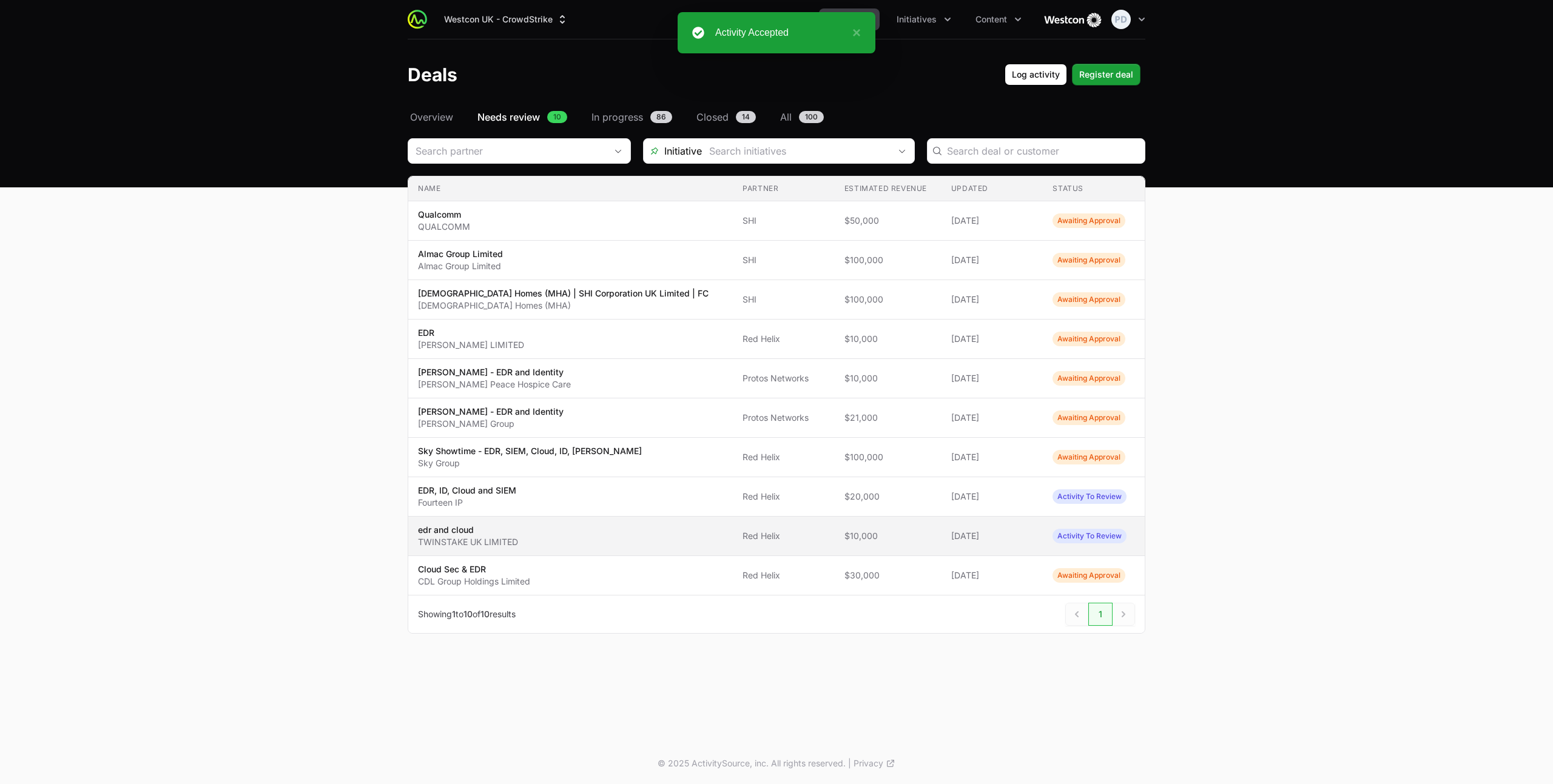
click at [497, 534] on p "edr and cloud" at bounding box center [468, 530] width 100 height 12
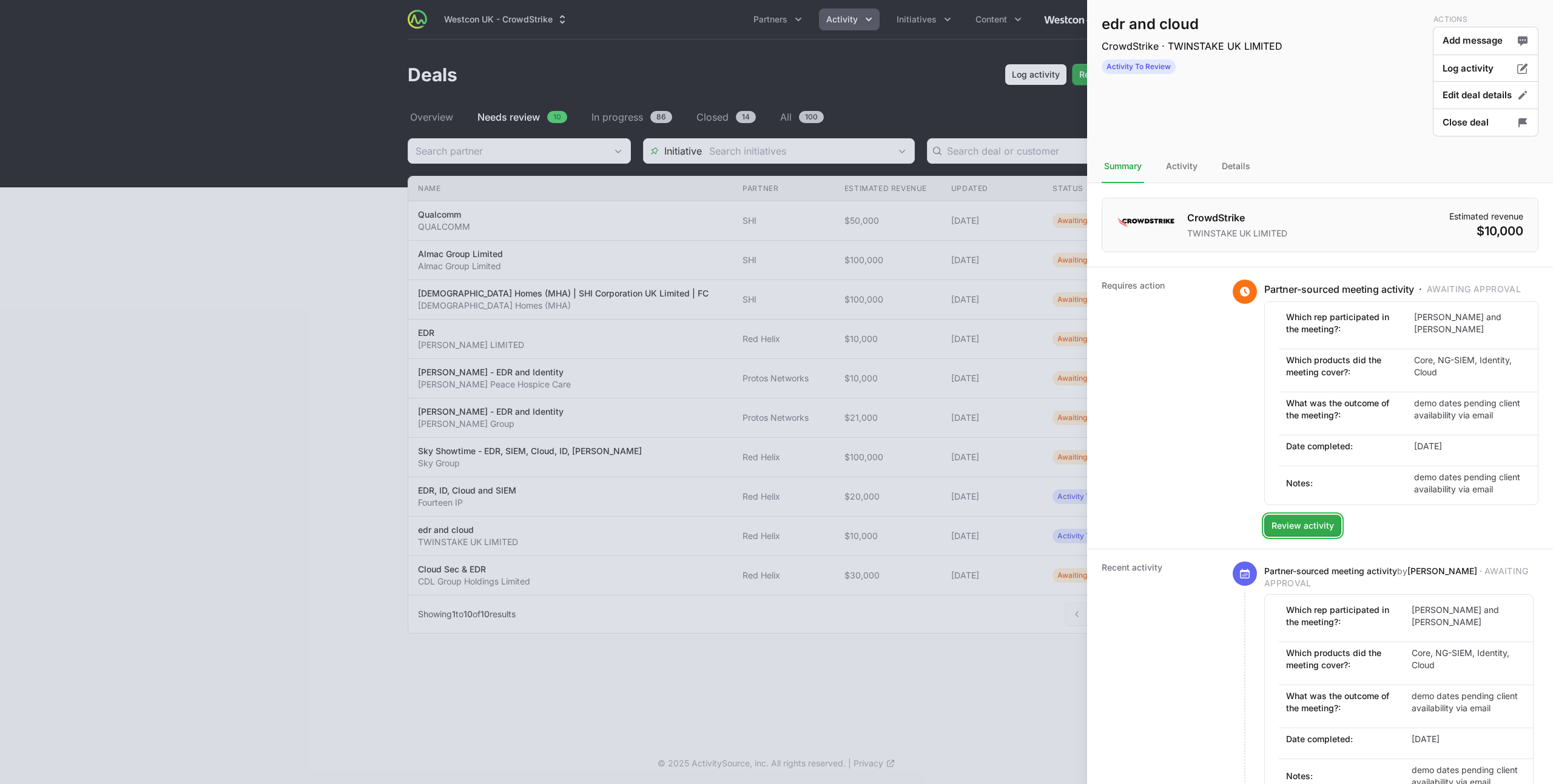
click at [1315, 527] on span "Review activity" at bounding box center [1302, 525] width 63 height 15
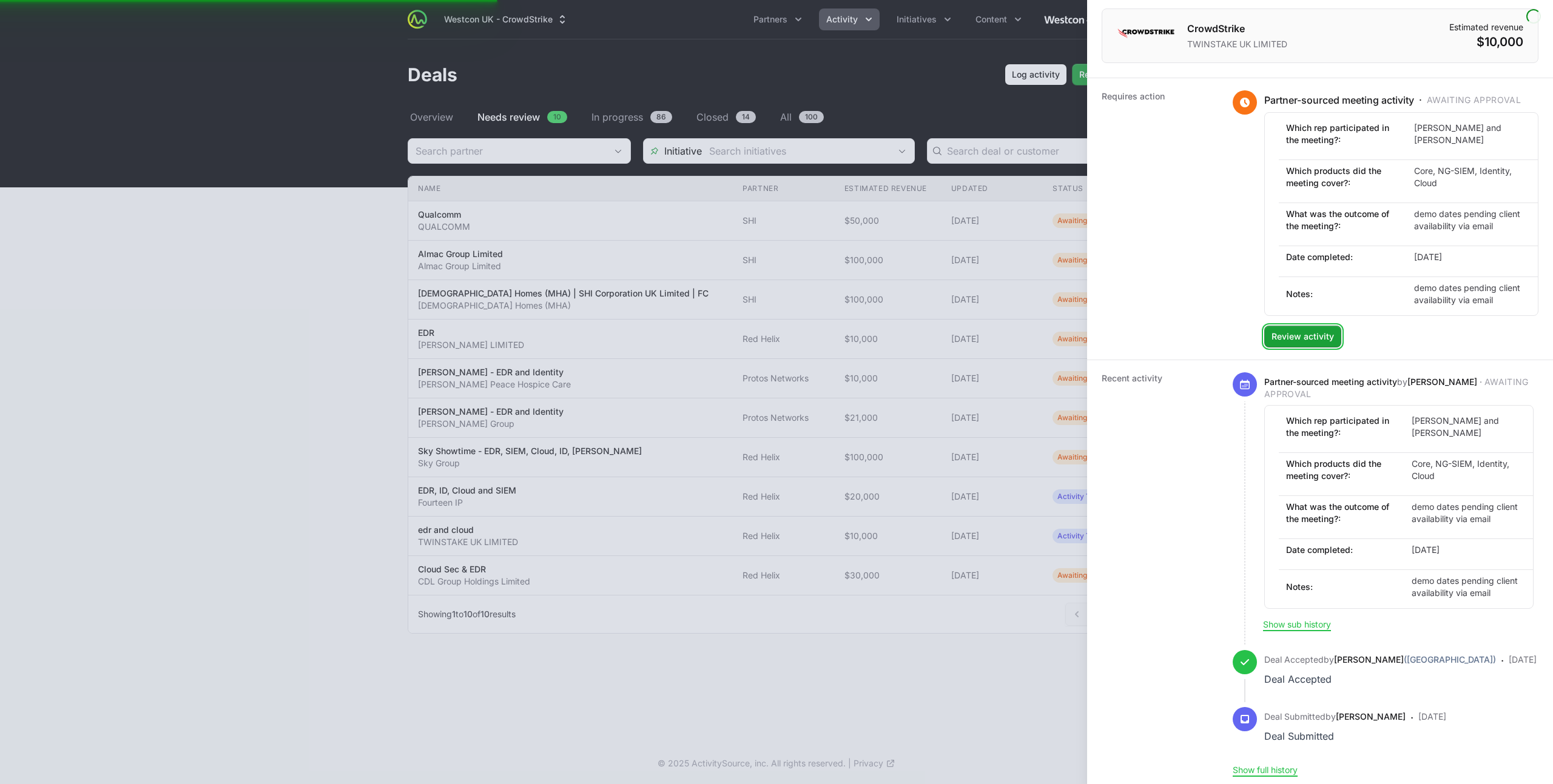
scroll to position [194, 0]
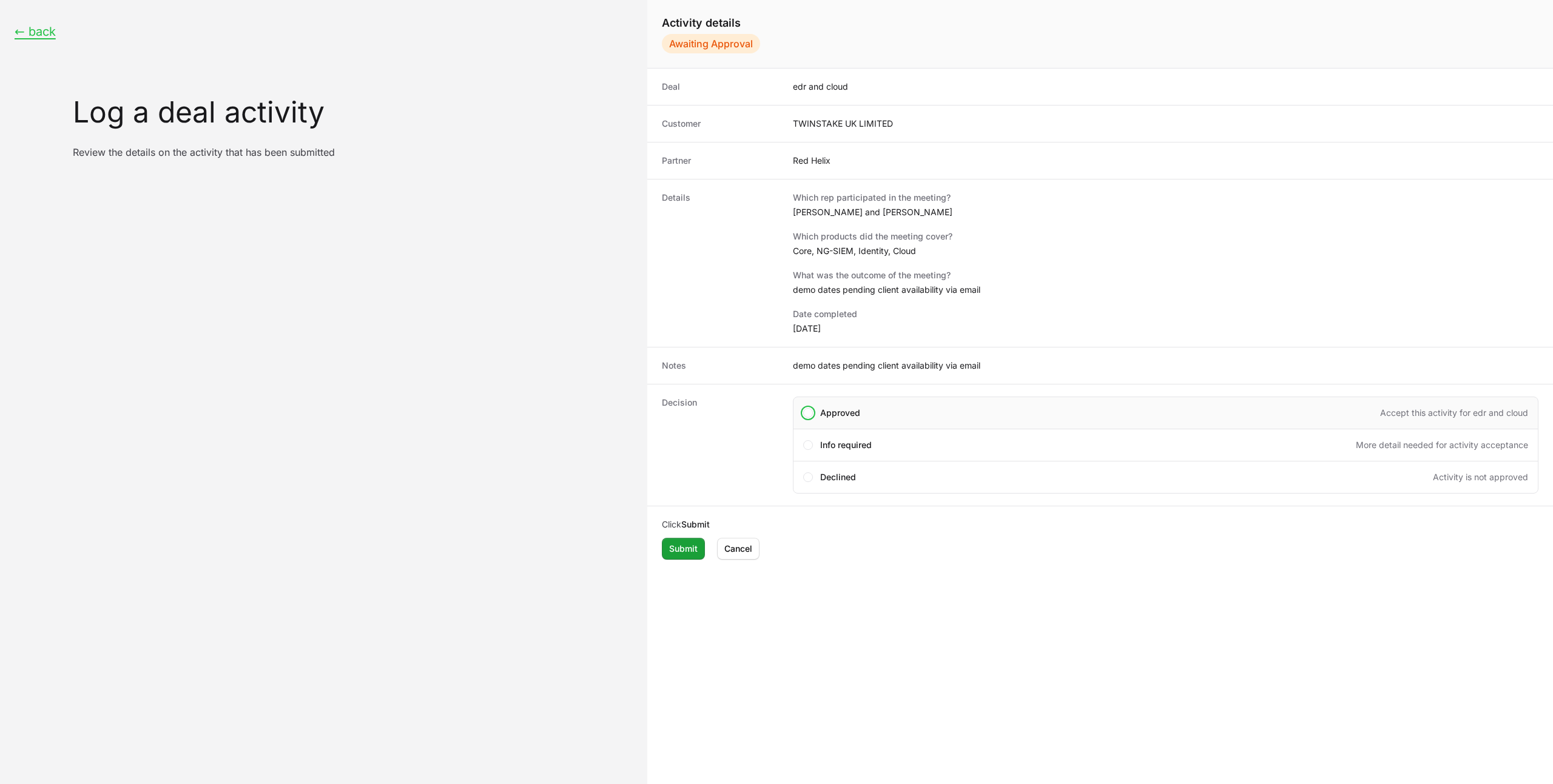
click at [883, 419] on div "Approved Accept this activity for edr and cloud" at bounding box center [1165, 412] width 746 height 33
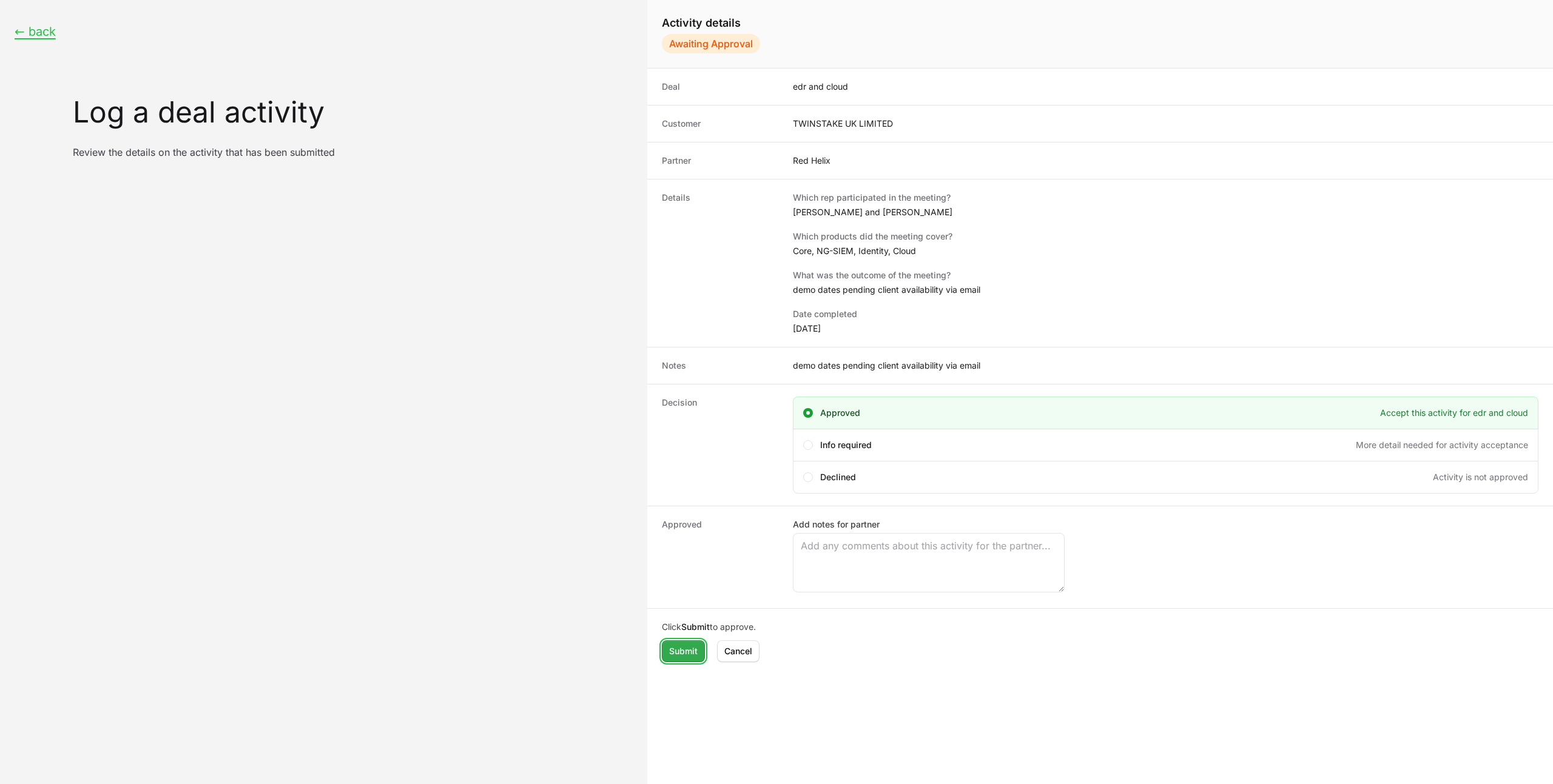
click at [679, 653] on span "Submit" at bounding box center [683, 651] width 29 height 15
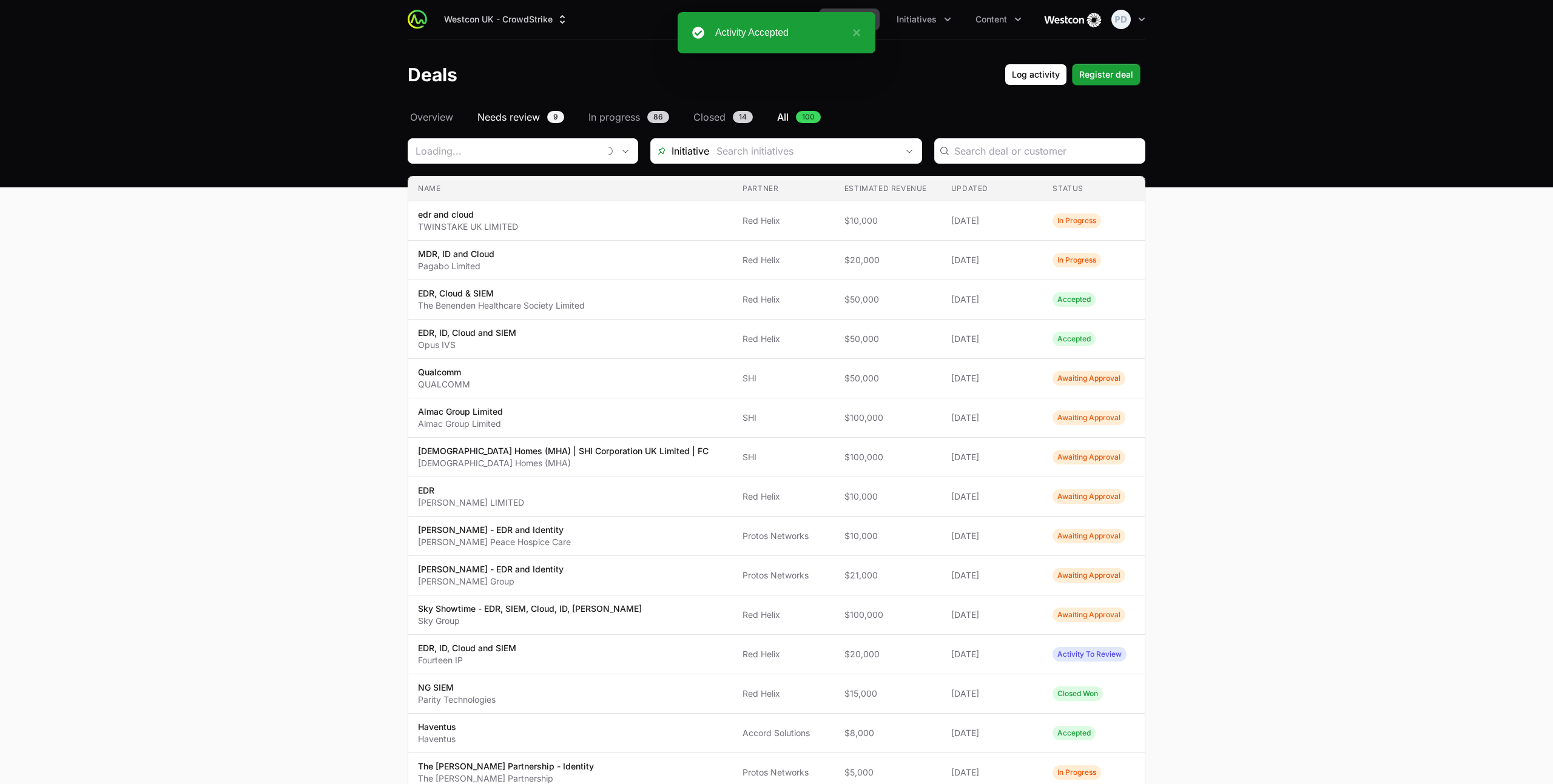
click at [510, 122] on span "Needs review" at bounding box center [508, 117] width 63 height 15
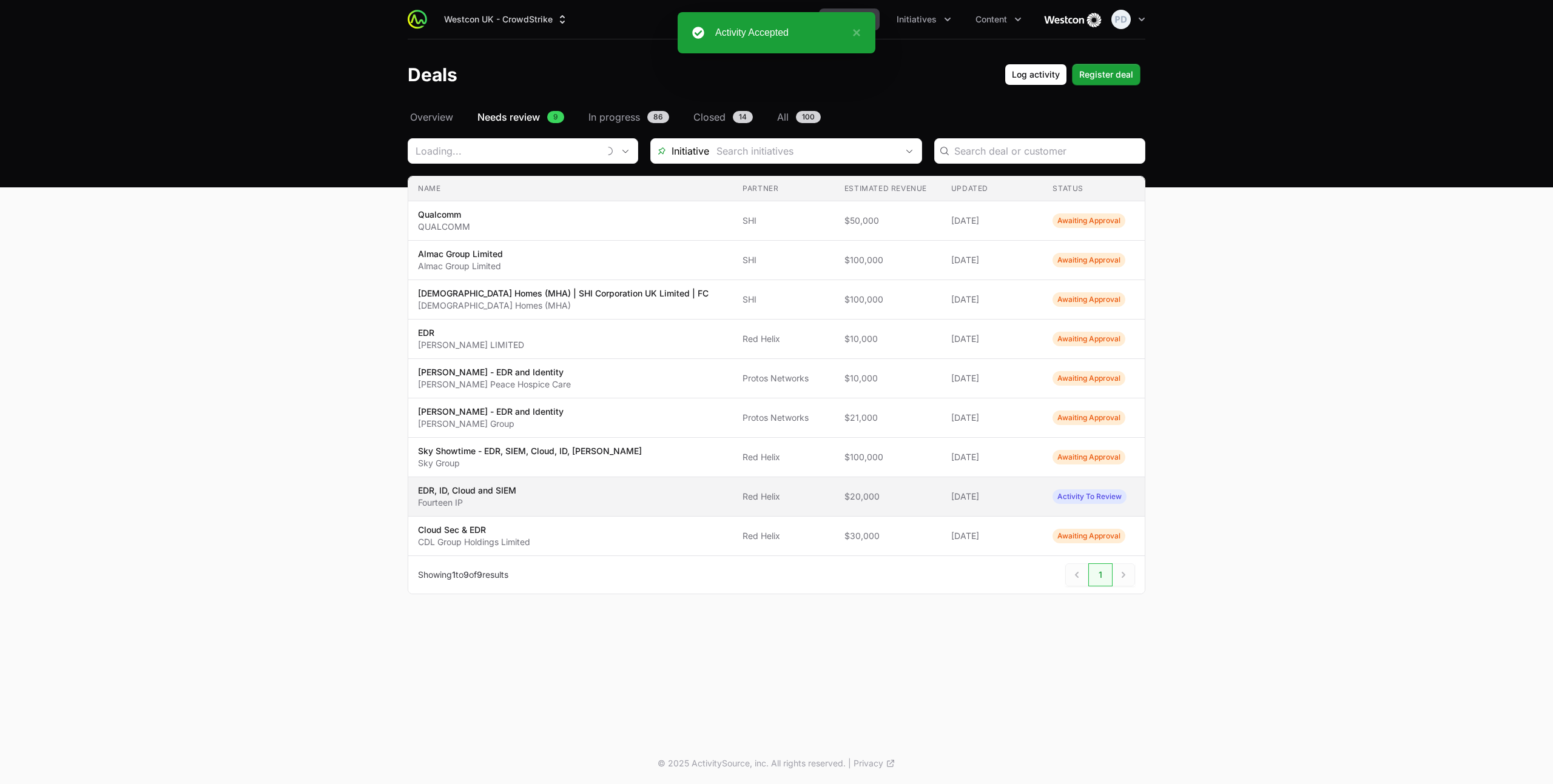
click at [505, 496] on p "Fourteen IP" at bounding box center [467, 502] width 98 height 12
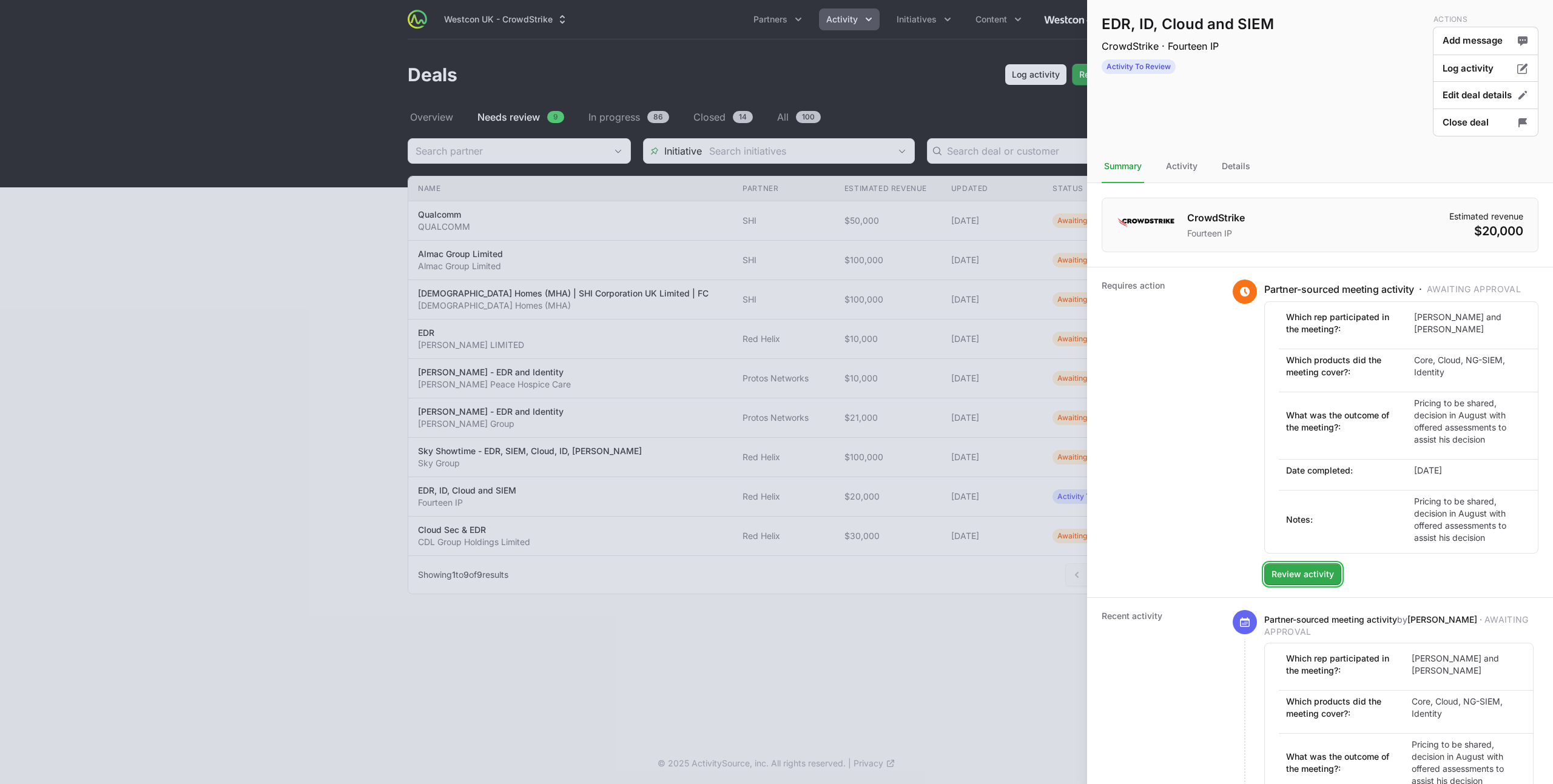
click at [1295, 585] on button "Review activity" at bounding box center [1303, 574] width 77 height 22
click at [1324, 576] on span "Review activity" at bounding box center [1302, 574] width 63 height 15
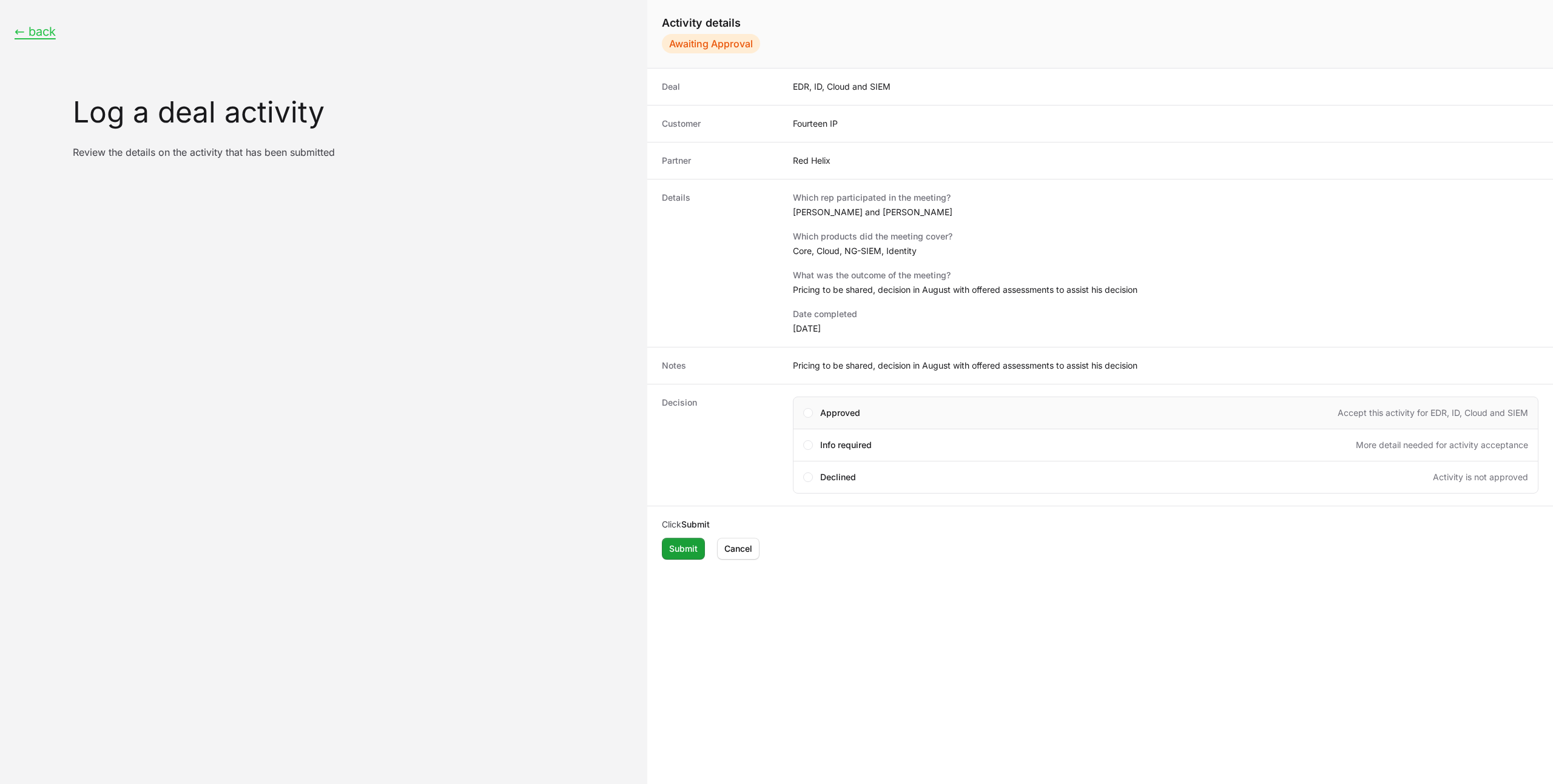
click at [827, 409] on span "Approved" at bounding box center [840, 413] width 40 height 12
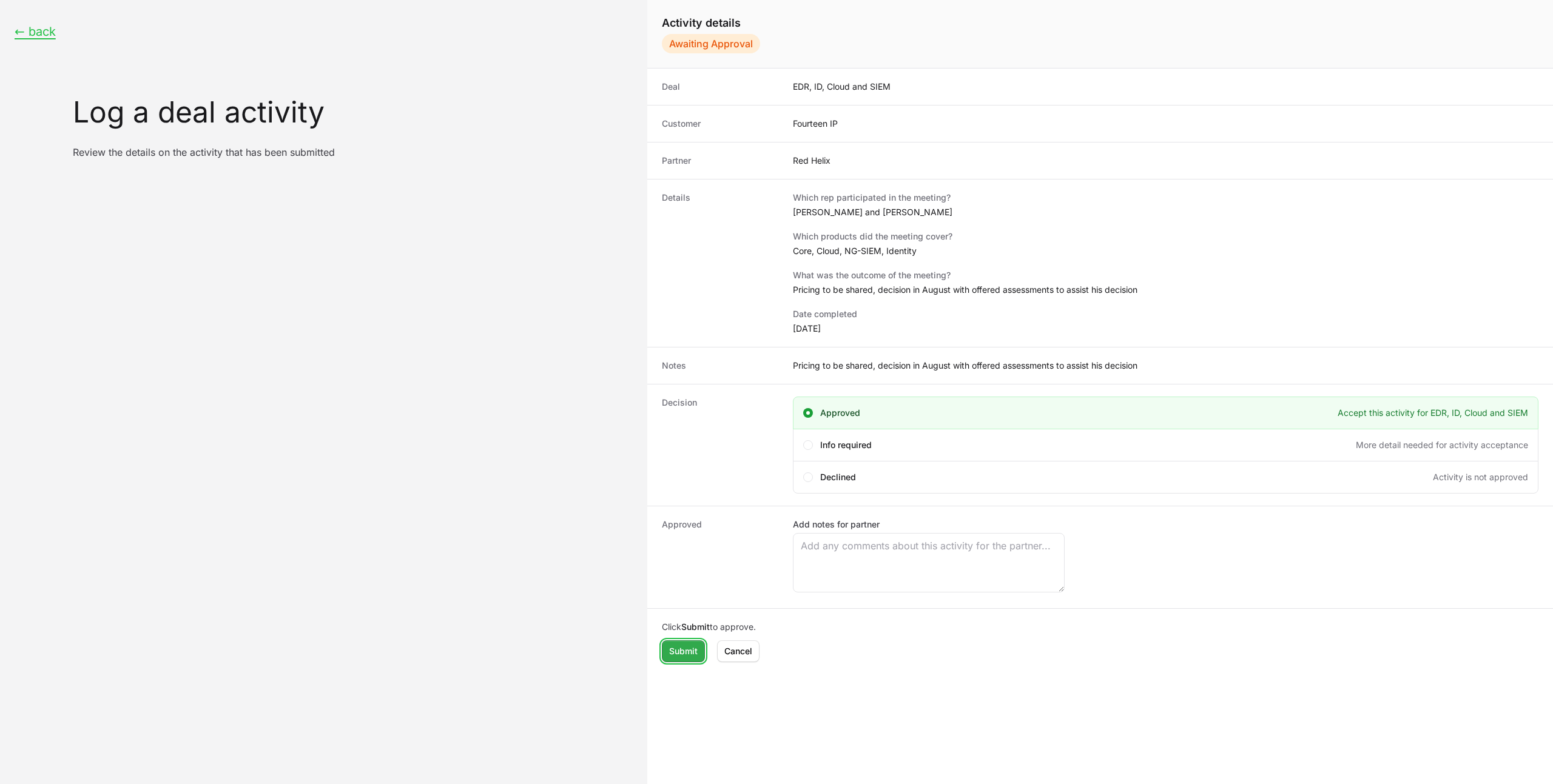
click at [683, 657] on span "Submit" at bounding box center [683, 651] width 29 height 15
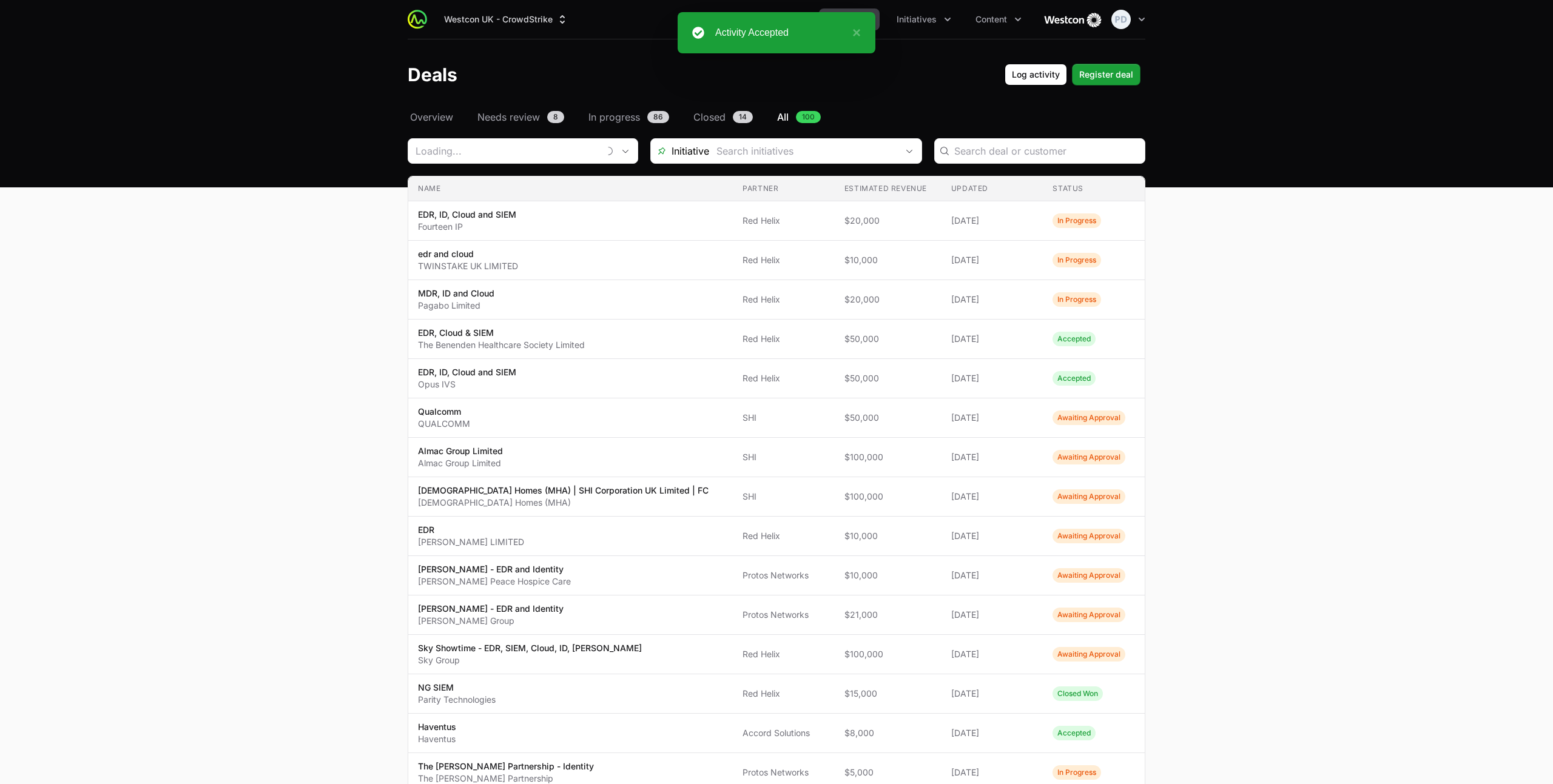
click at [492, 126] on div "Select a tab Overview Needs review In progress Closed All Overview Needs review…" at bounding box center [776, 682] width 776 height 1144
click at [498, 120] on span "Needs review" at bounding box center [508, 117] width 63 height 15
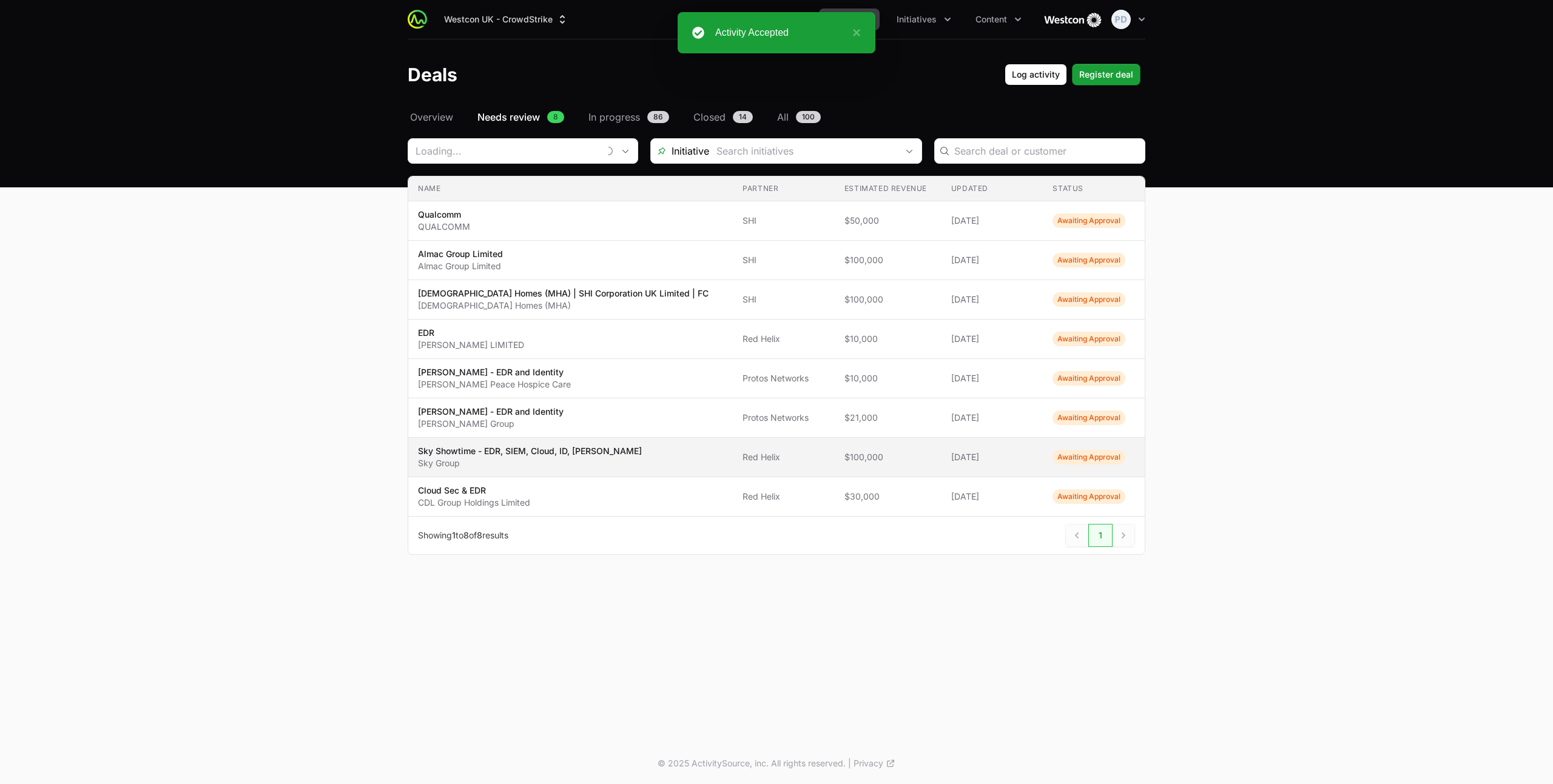
click at [513, 451] on p "Sky Showtime - EDR, SIEM, Cloud, ID, [PERSON_NAME]" at bounding box center [529, 451] width 223 height 12
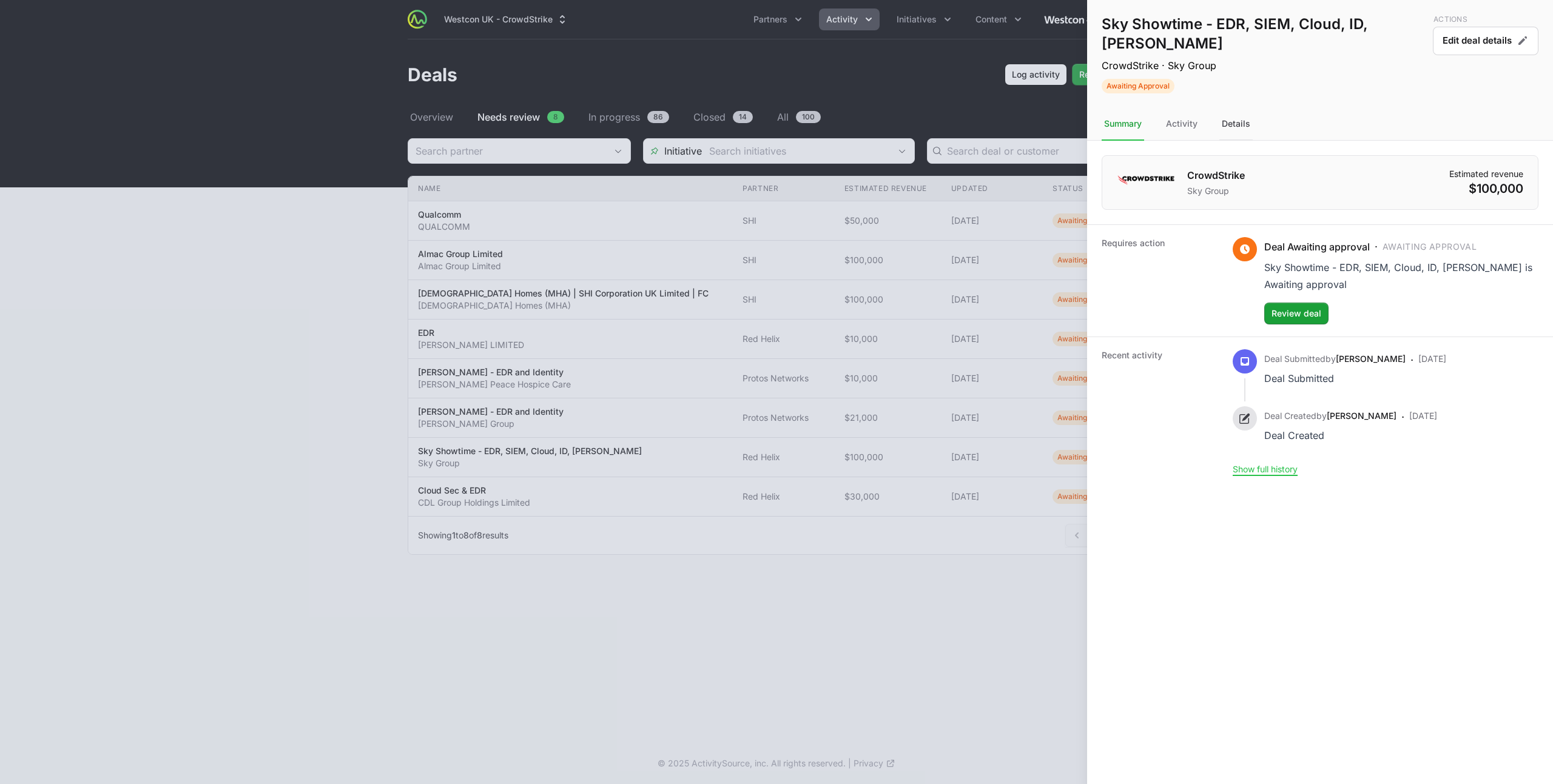
click at [1238, 112] on div "Details" at bounding box center [1236, 124] width 34 height 33
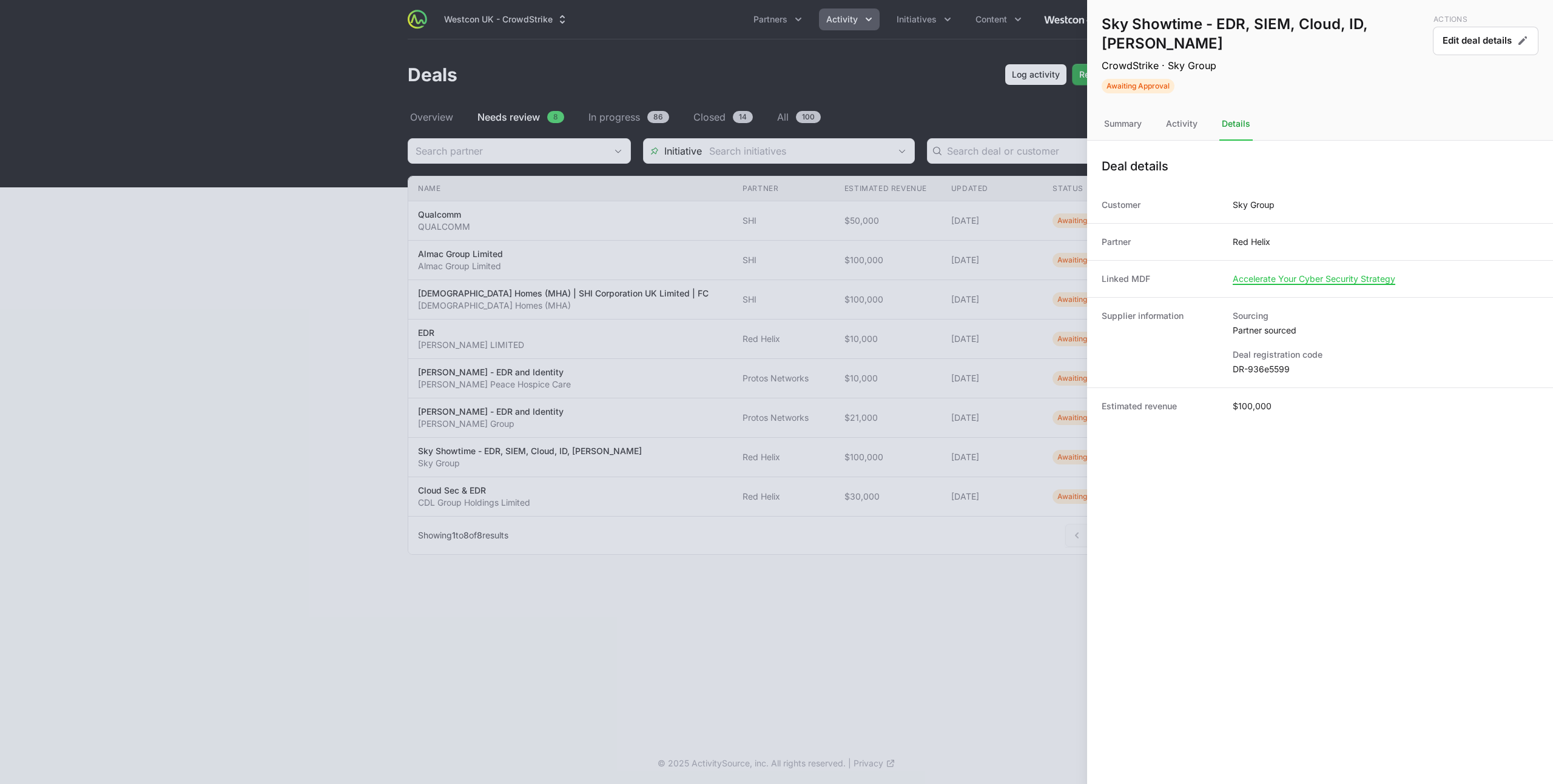
click at [1257, 363] on dd "DR-936e5599" at bounding box center [1385, 369] width 306 height 12
copy dd "936e5599"
click at [437, 394] on div at bounding box center [776, 392] width 1553 height 784
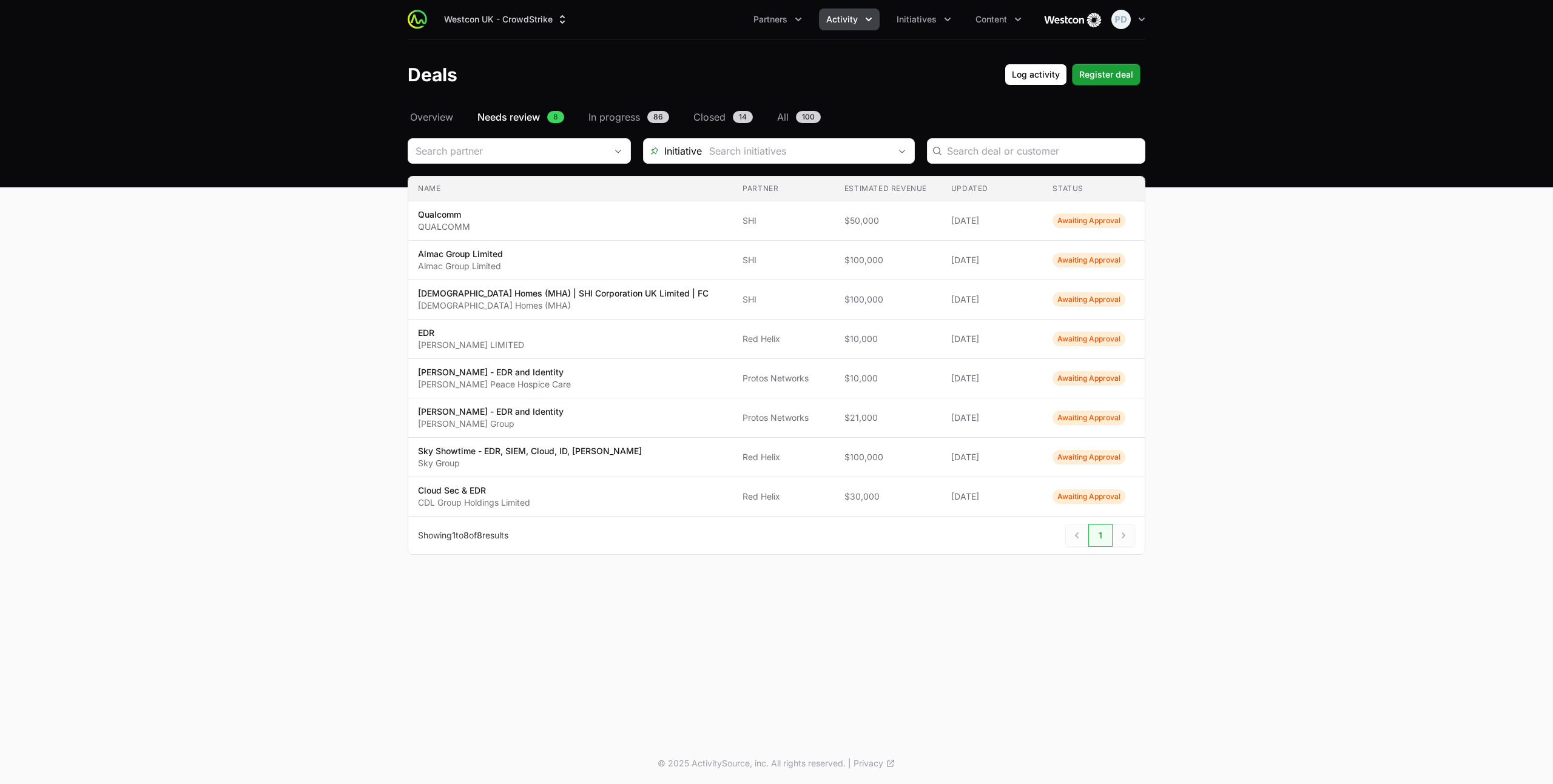
click at [608, 422] on span "[PERSON_NAME] - EDR and Identity [PERSON_NAME] Group" at bounding box center [570, 418] width 305 height 24
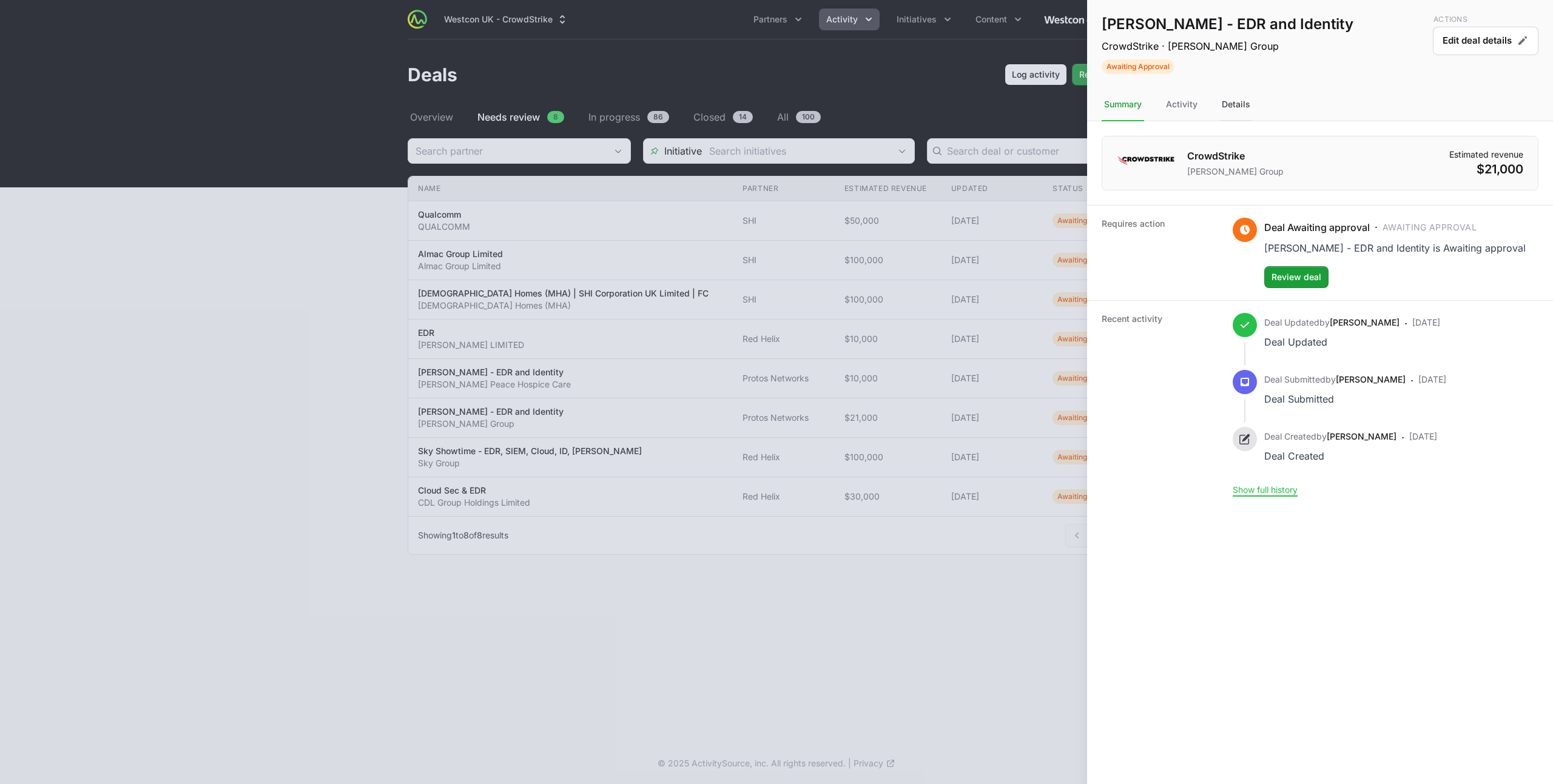
click at [1241, 99] on div "Details" at bounding box center [1236, 104] width 34 height 33
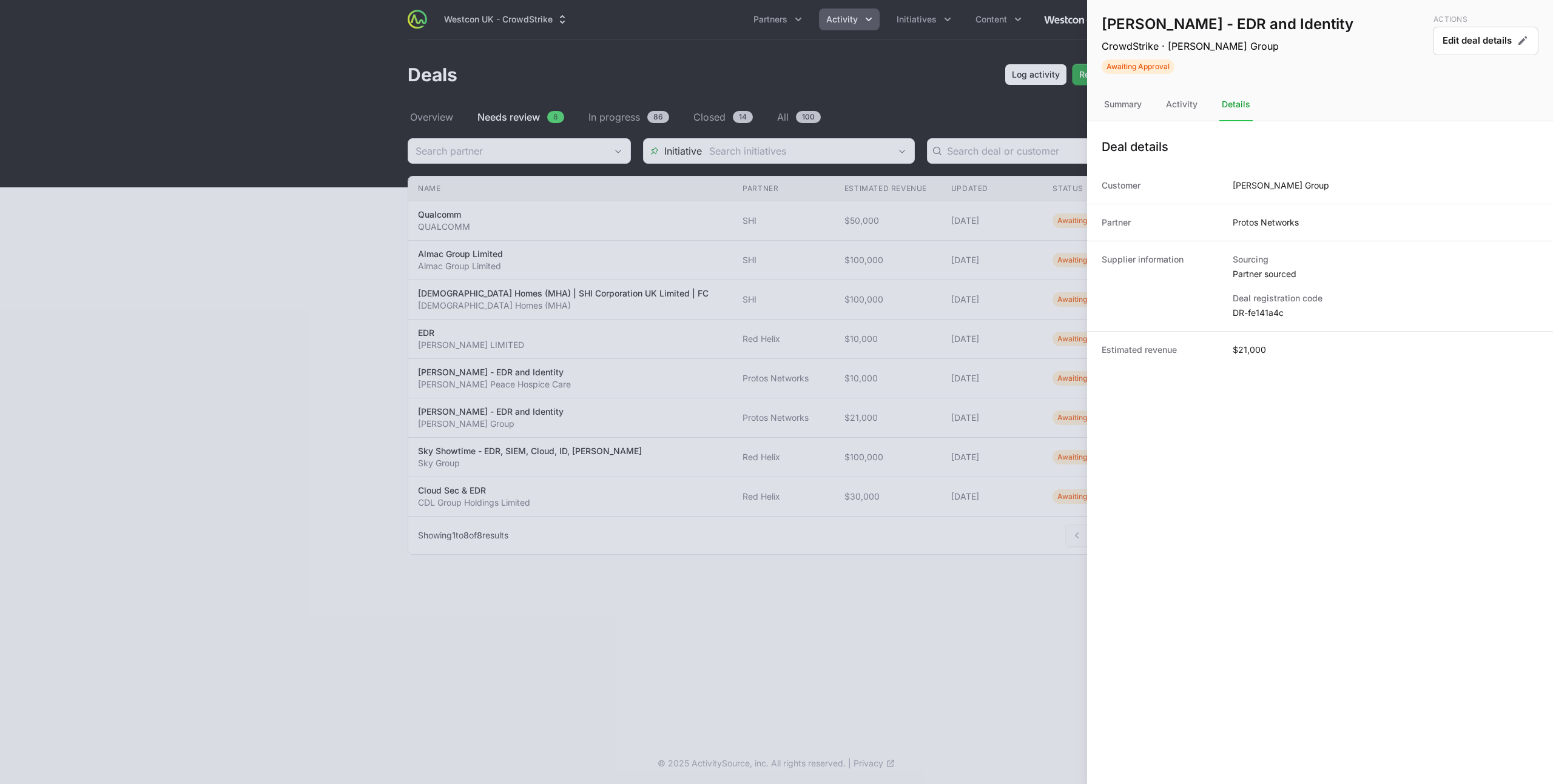
click at [1257, 310] on dd "DR-fe141a4c" at bounding box center [1385, 313] width 306 height 12
copy dl "DR-fe141a4c"
click at [1164, 104] on div "Summary" at bounding box center [1182, 104] width 37 height 33
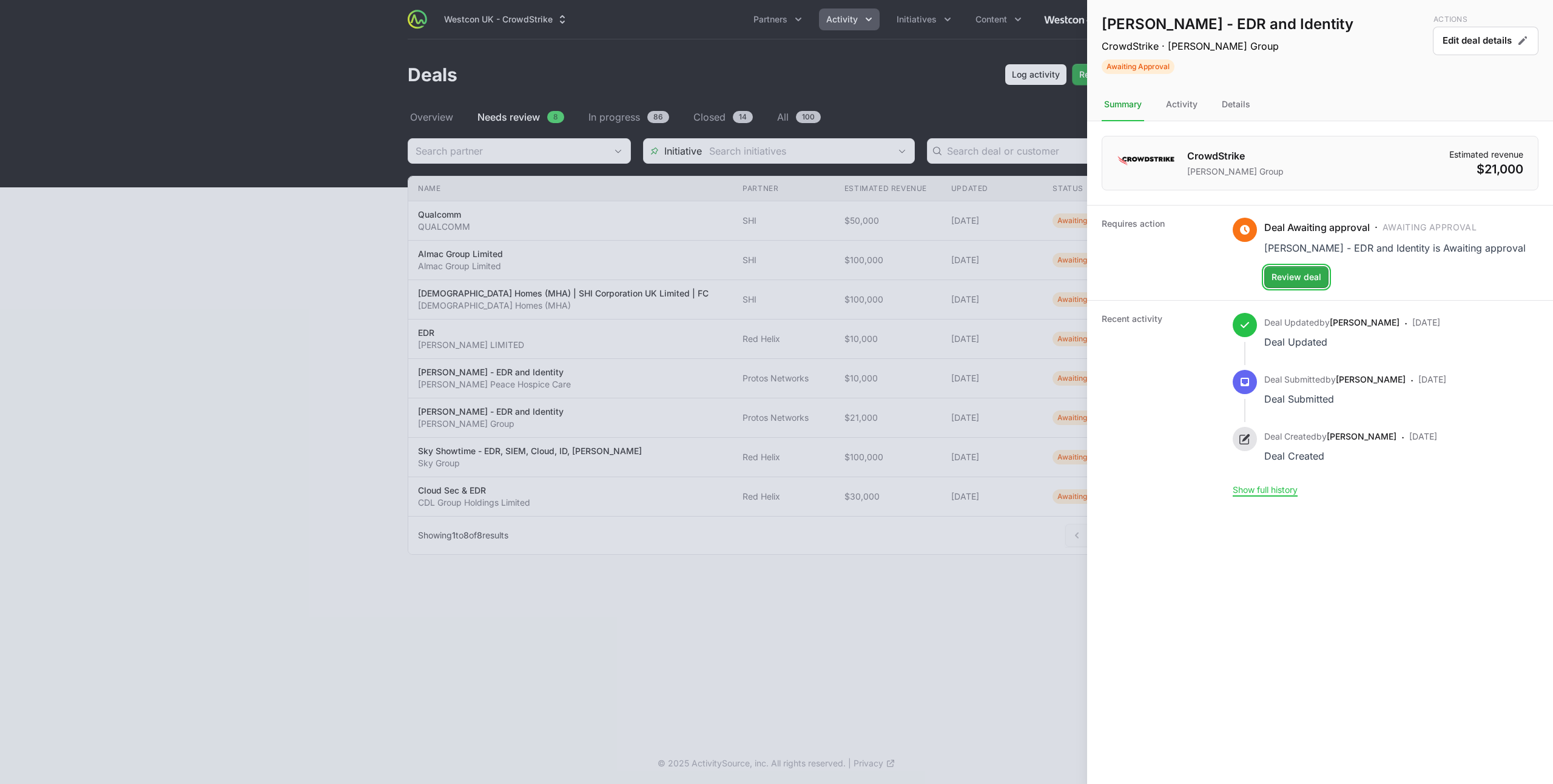
click at [1326, 282] on button "Review deal" at bounding box center [1296, 277] width 65 height 22
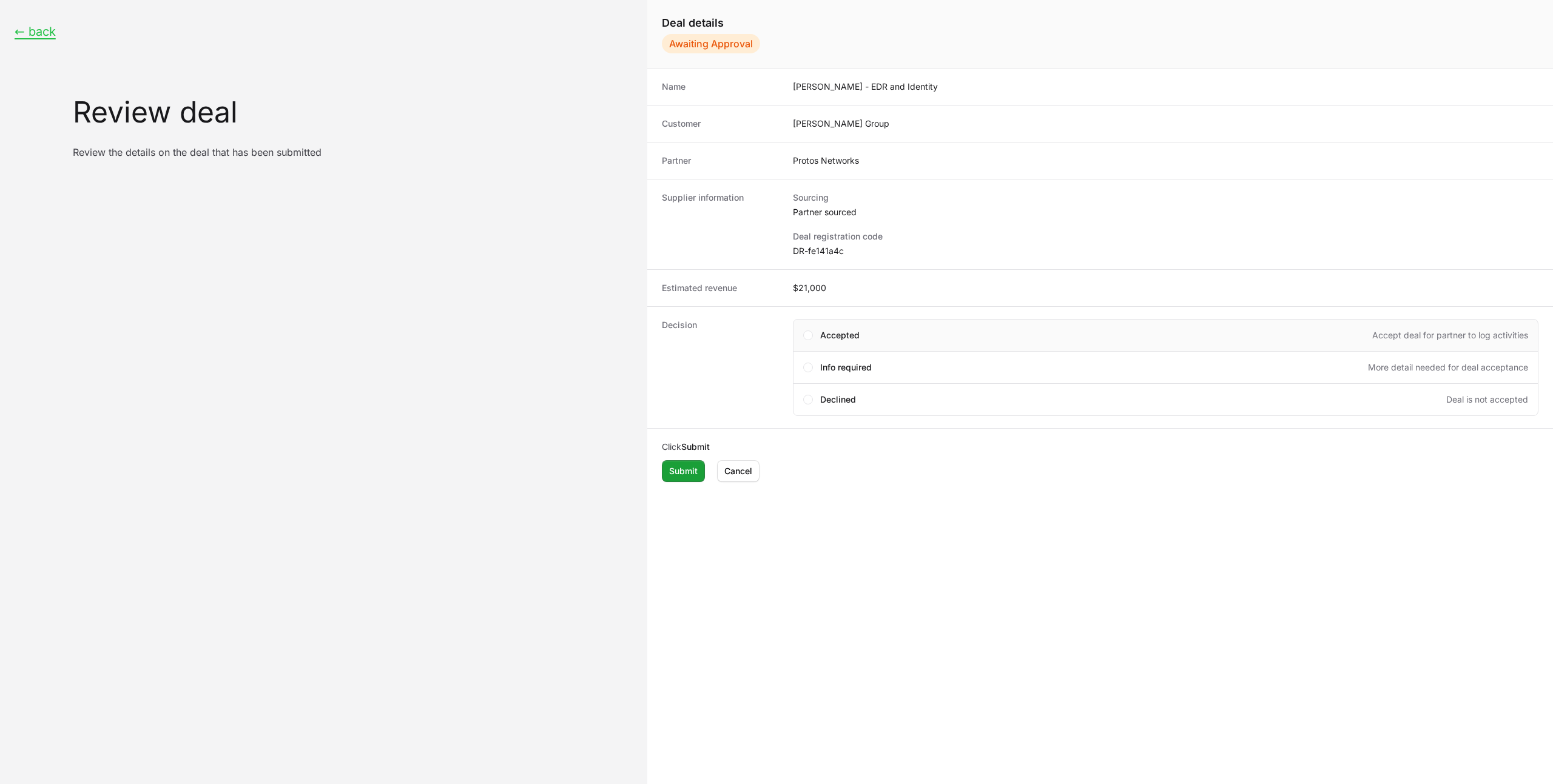
click at [842, 327] on div "Accepted Accept deal for partner to log activities" at bounding box center [1165, 334] width 746 height 33
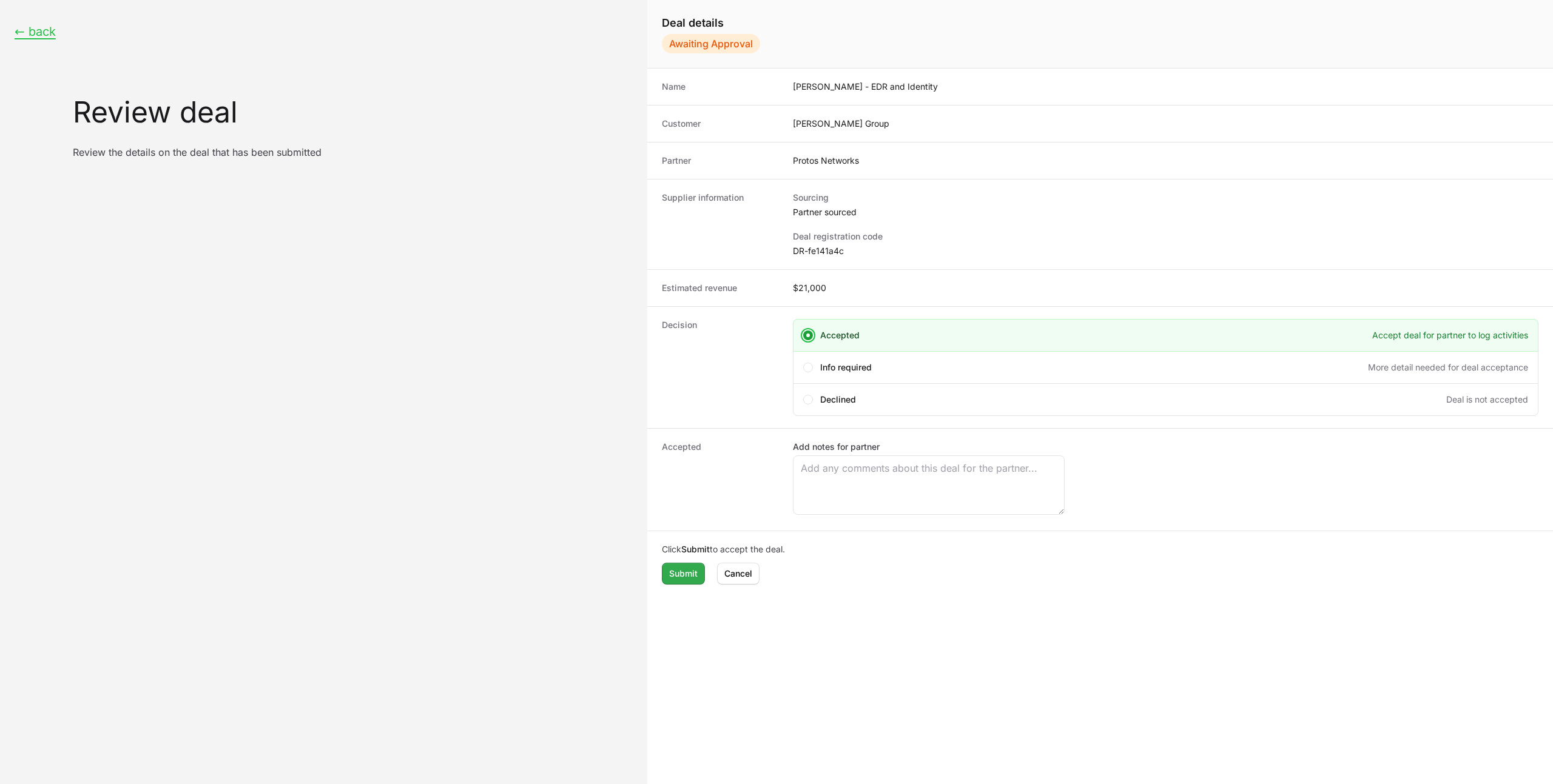
drag, startPoint x: 683, startPoint y: 588, endPoint x: 684, endPoint y: 571, distance: 17.0
click at [683, 587] on div "Click Submit to accept the deal. Submit Cancel" at bounding box center [1100, 564] width 906 height 65
click at [684, 571] on span "Submit" at bounding box center [683, 574] width 29 height 15
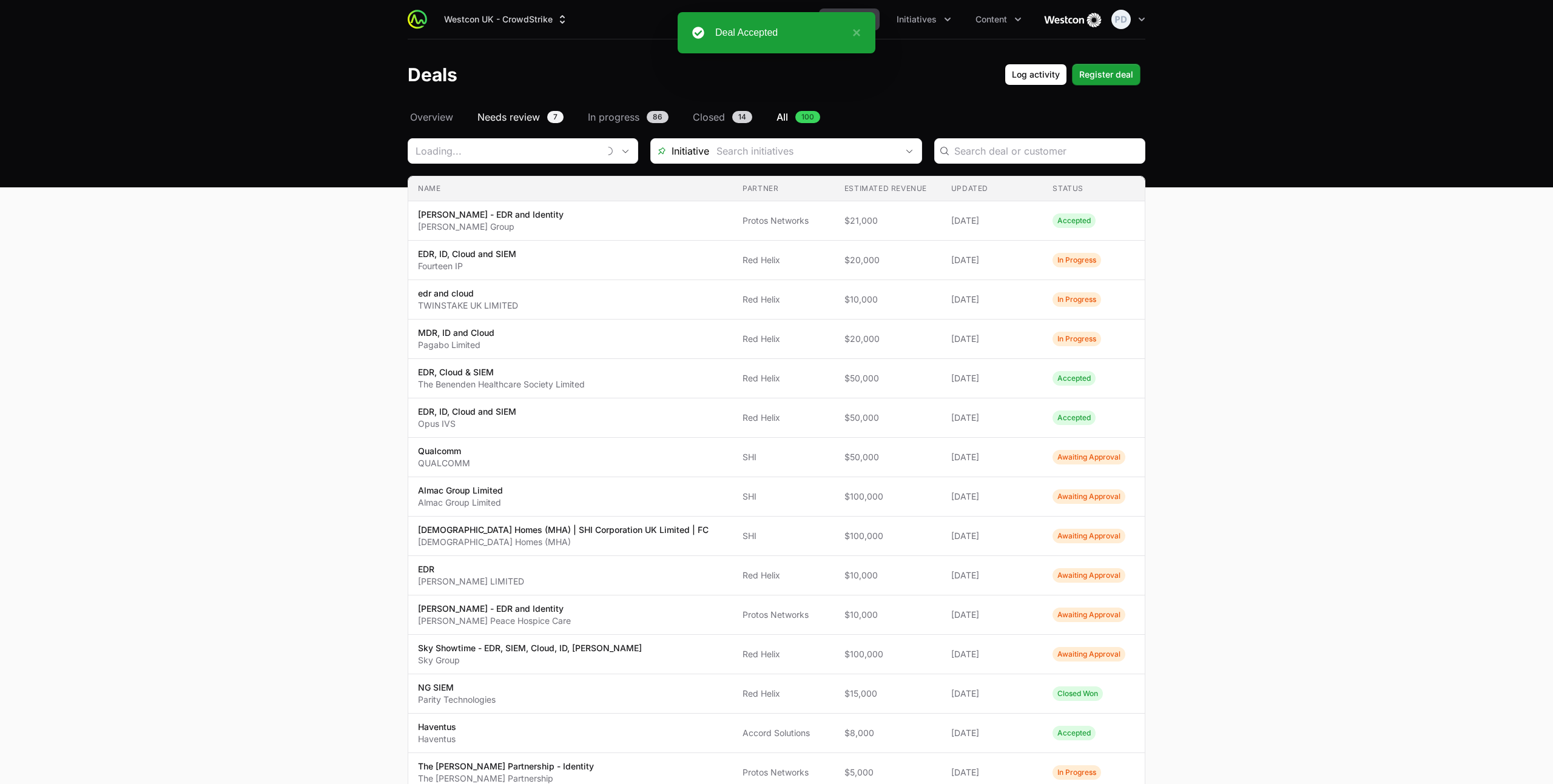
click at [491, 114] on span "Needs review" at bounding box center [508, 117] width 63 height 15
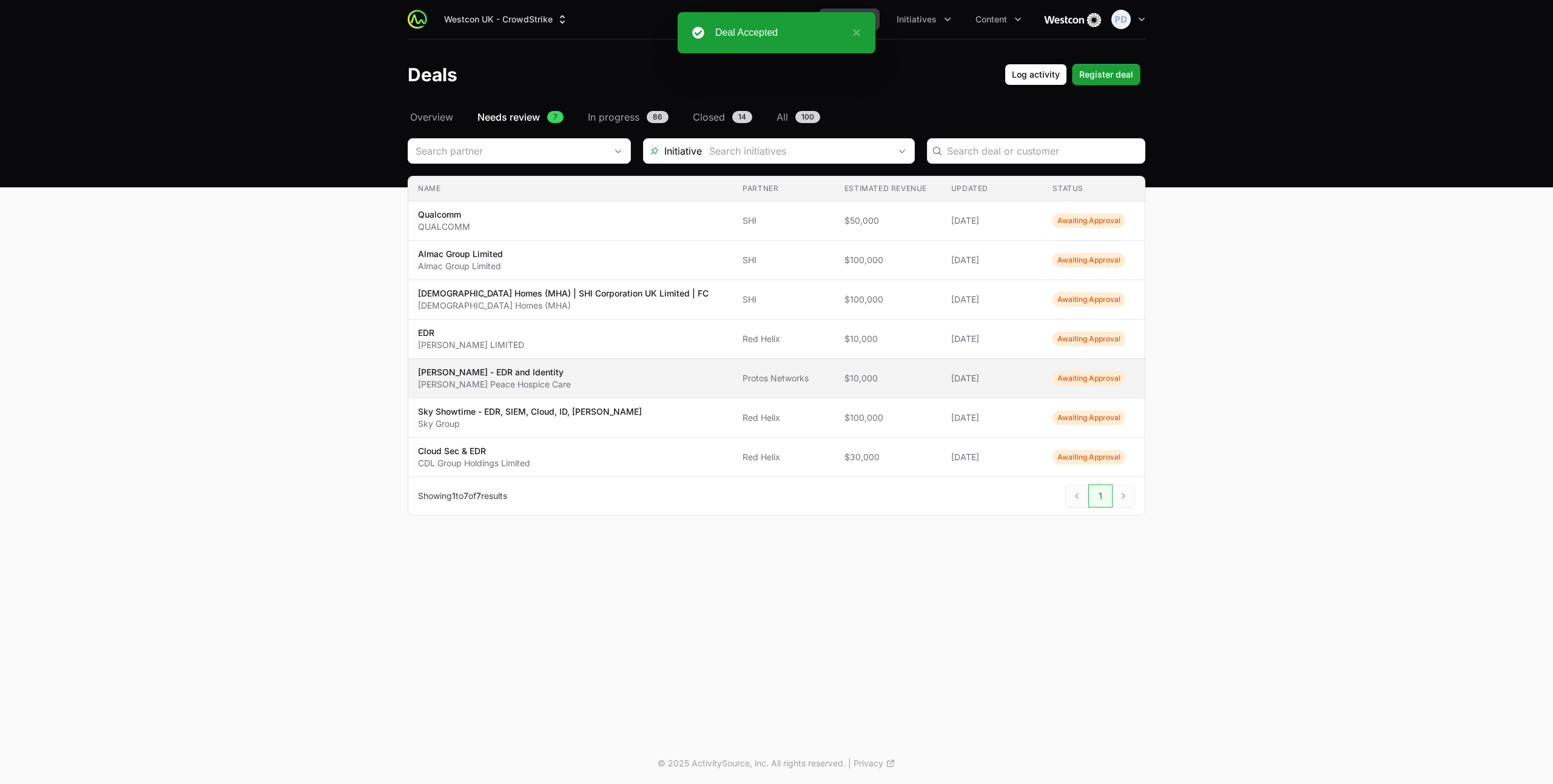
click at [535, 362] on td "Name [PERSON_NAME] and Identity [PERSON_NAME] Peace Hospice Care" at bounding box center [570, 379] width 325 height 40
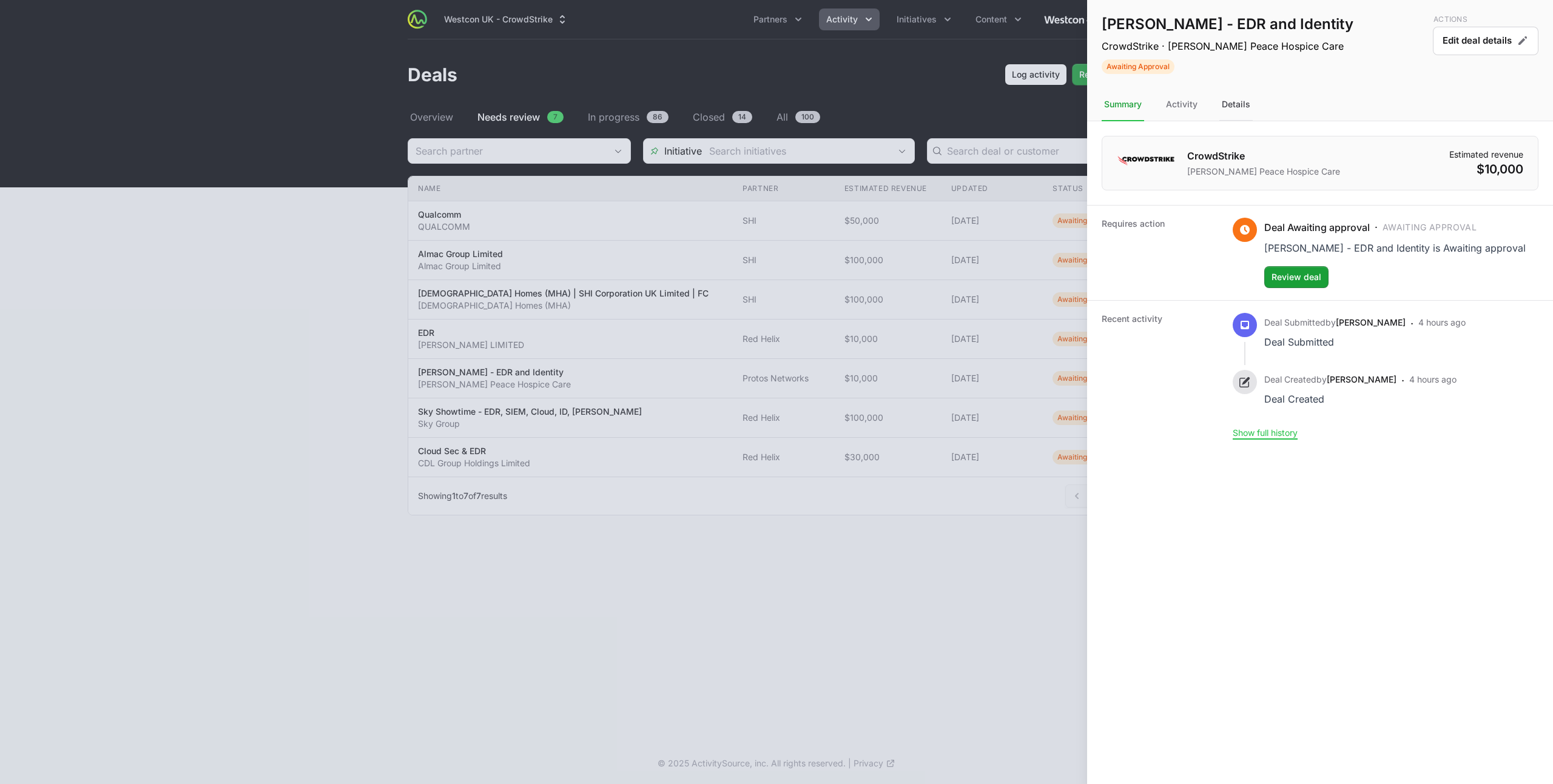
click at [1249, 100] on div "Details" at bounding box center [1236, 104] width 34 height 33
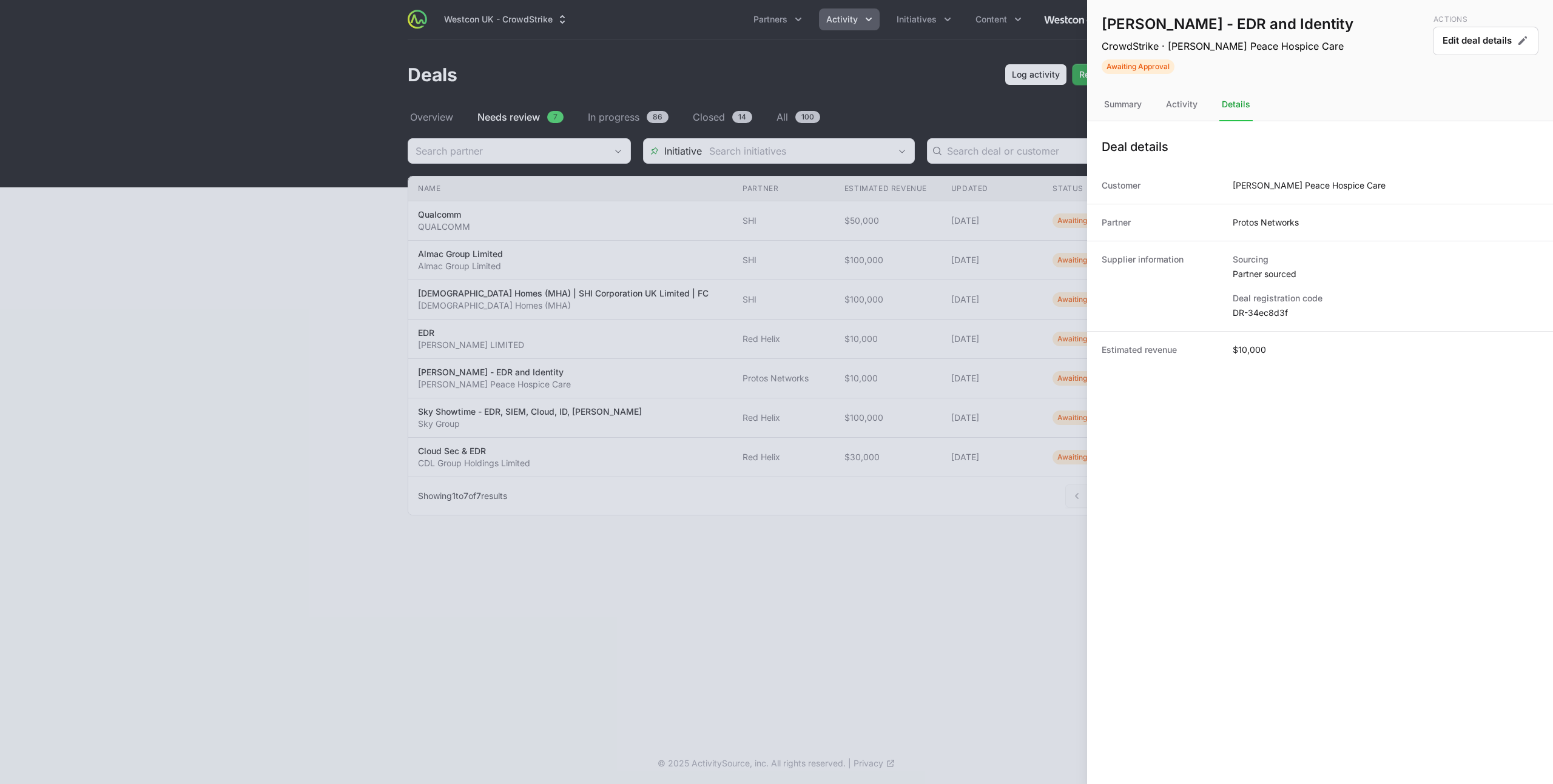
click at [1270, 313] on dd "DR-34ec8d3f" at bounding box center [1385, 313] width 306 height 12
copy dl "DR-34ec8d3f"
click at [558, 341] on div at bounding box center [776, 392] width 1553 height 784
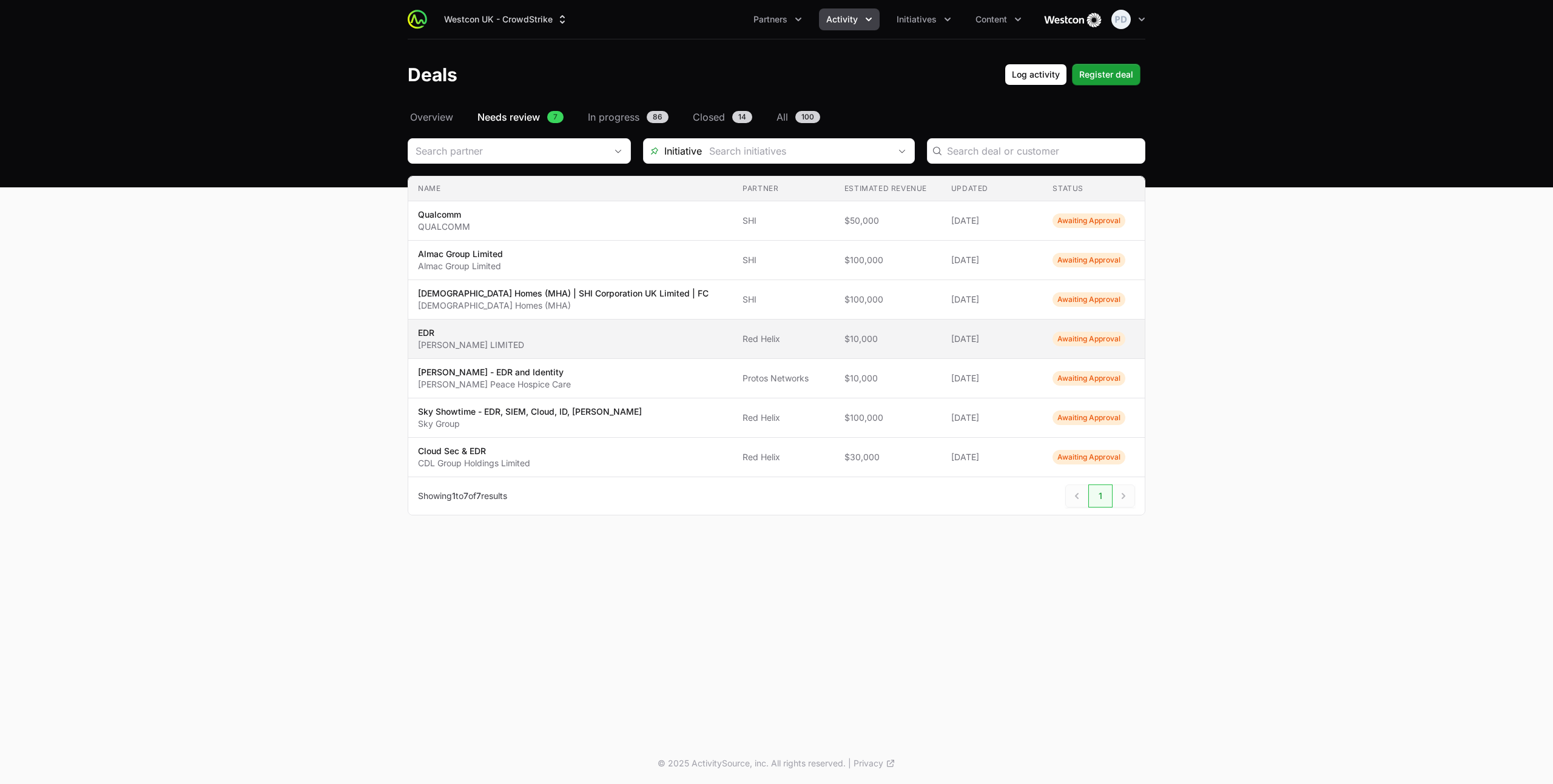
click at [535, 345] on span "[PERSON_NAME] LIMITED" at bounding box center [570, 338] width 305 height 24
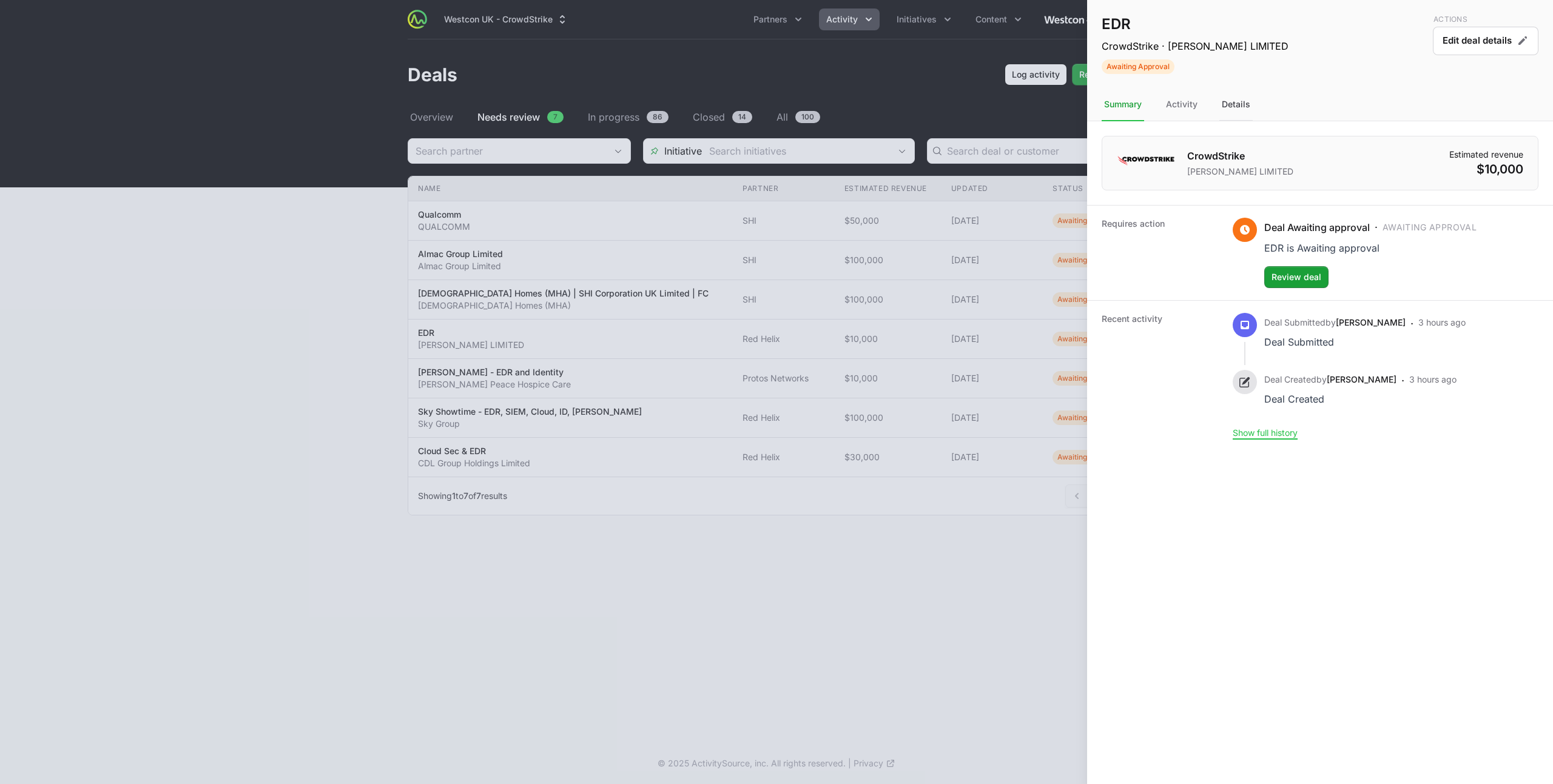
click at [1235, 102] on div "Details" at bounding box center [1236, 104] width 34 height 33
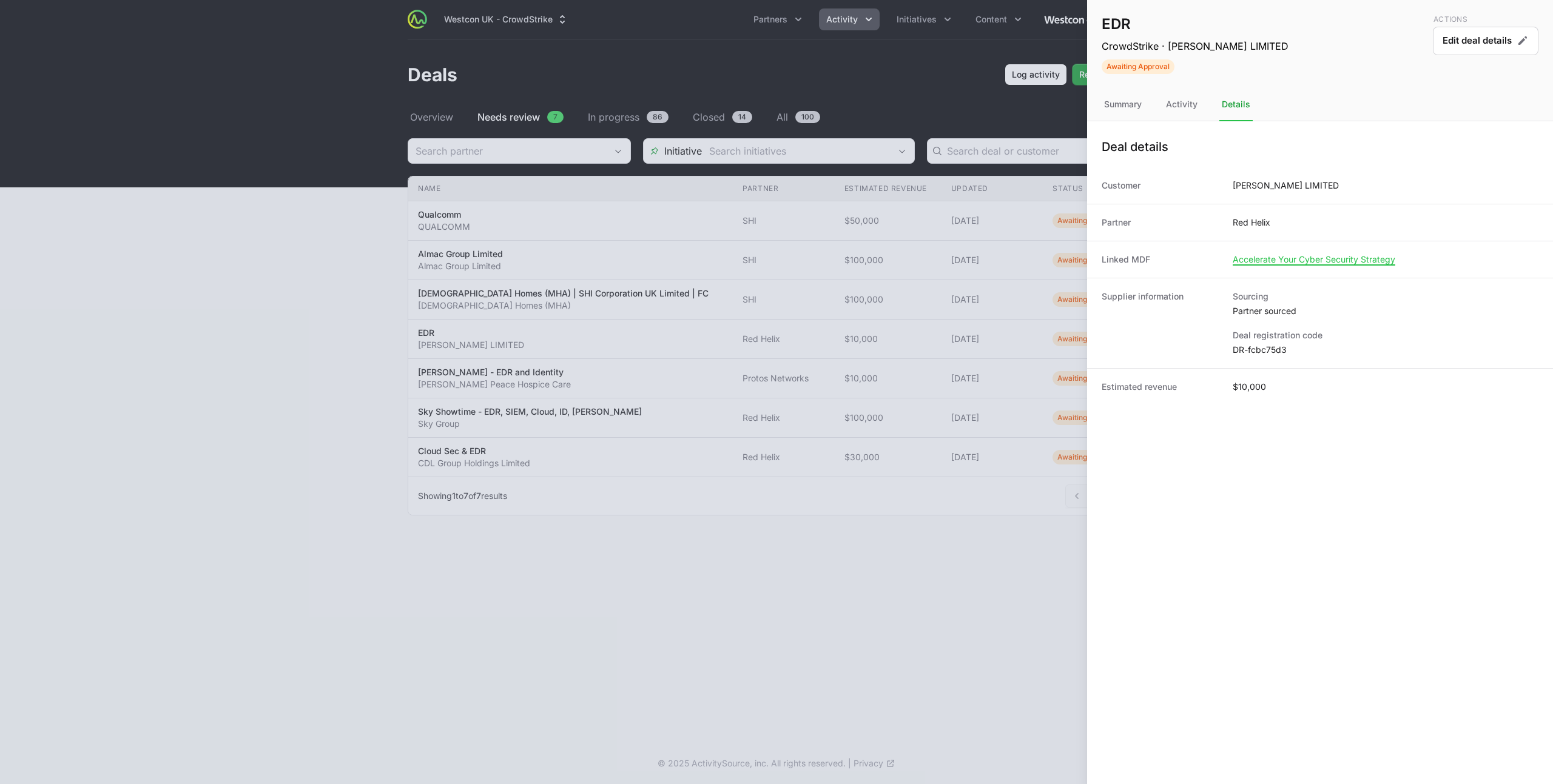
click at [1257, 346] on dd "DR-fcbc75d3" at bounding box center [1385, 349] width 306 height 12
copy dl "DR-fcbc75d3"
click at [245, 405] on div at bounding box center [776, 392] width 1553 height 784
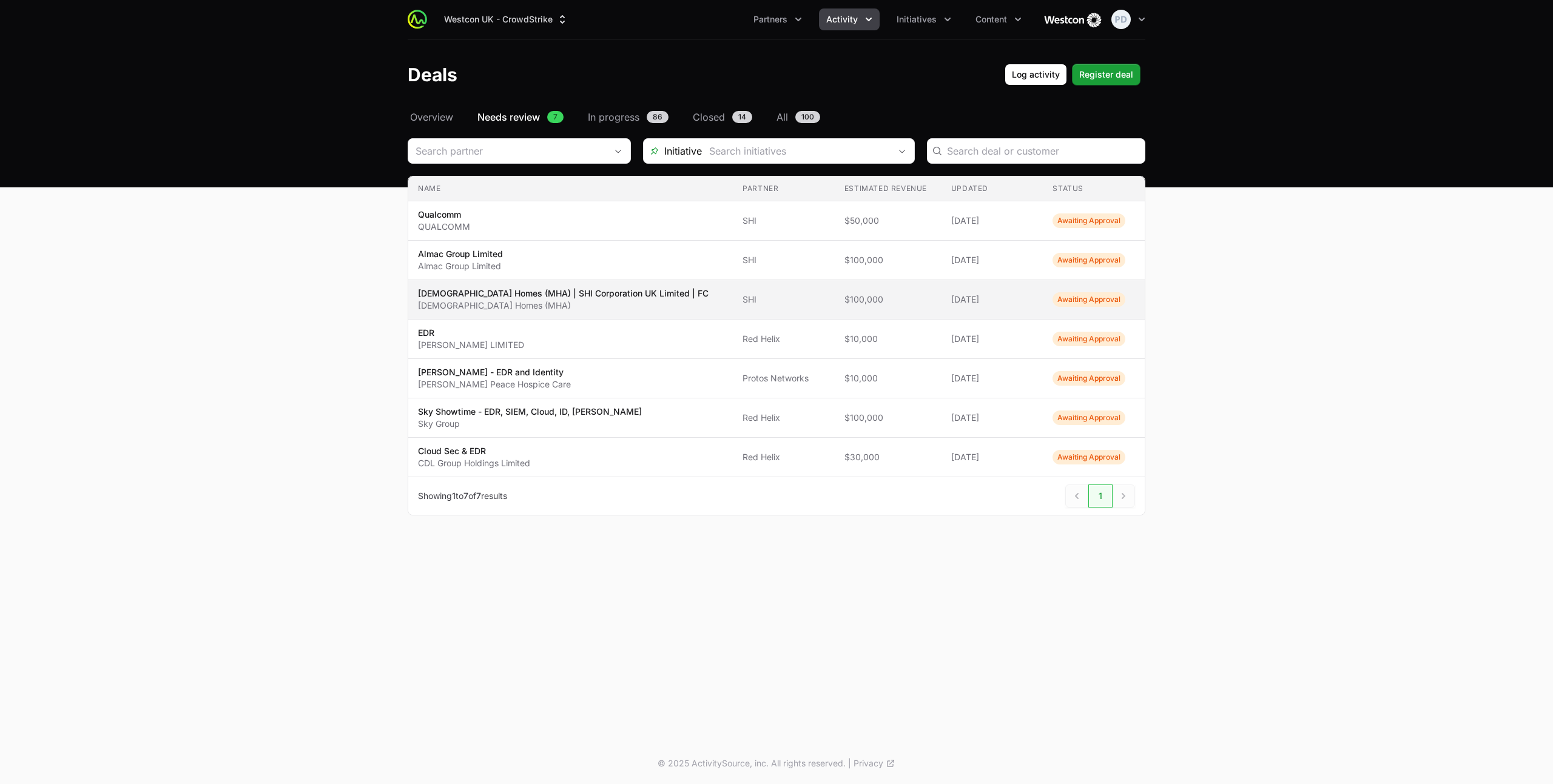
click at [574, 300] on p "[DEMOGRAPHIC_DATA] Homes (MHA)" at bounding box center [563, 306] width 291 height 12
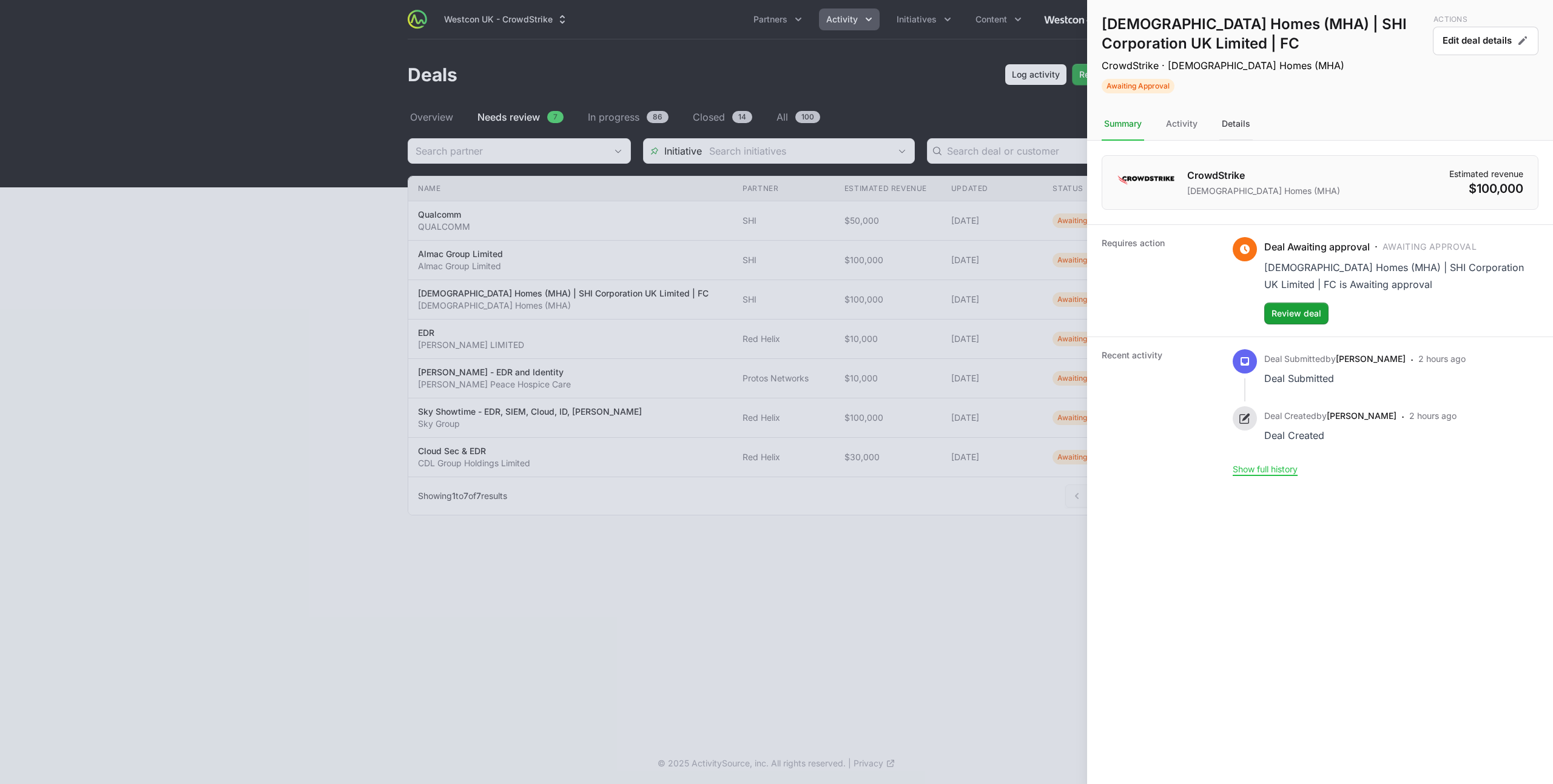
click at [1245, 125] on div "Details" at bounding box center [1236, 124] width 34 height 33
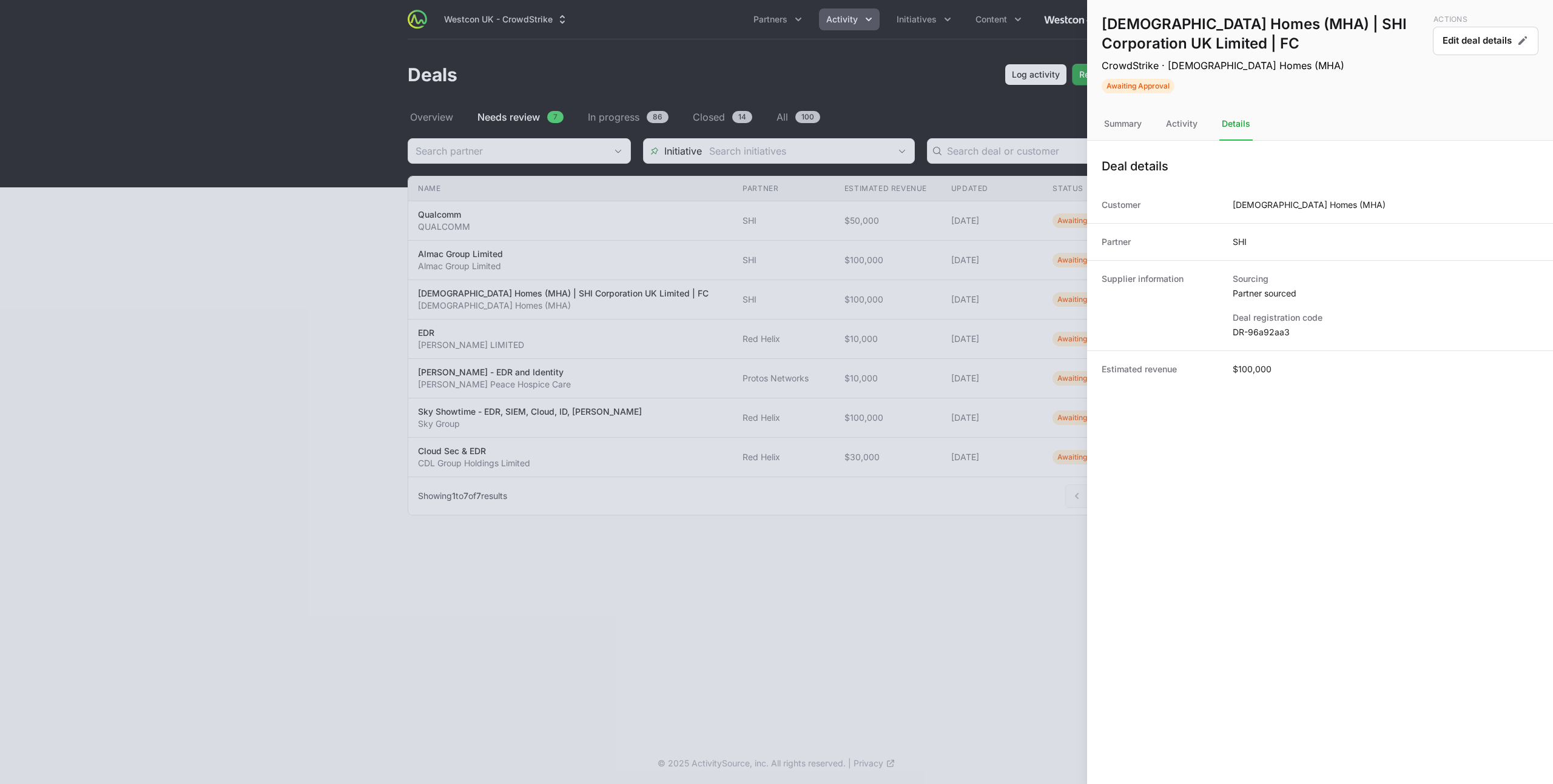
click at [1272, 331] on dd "DR-96a92aa3" at bounding box center [1385, 332] width 306 height 12
copy dl "DR-96a92aa3"
click at [1164, 124] on div "Summary" at bounding box center [1182, 124] width 37 height 33
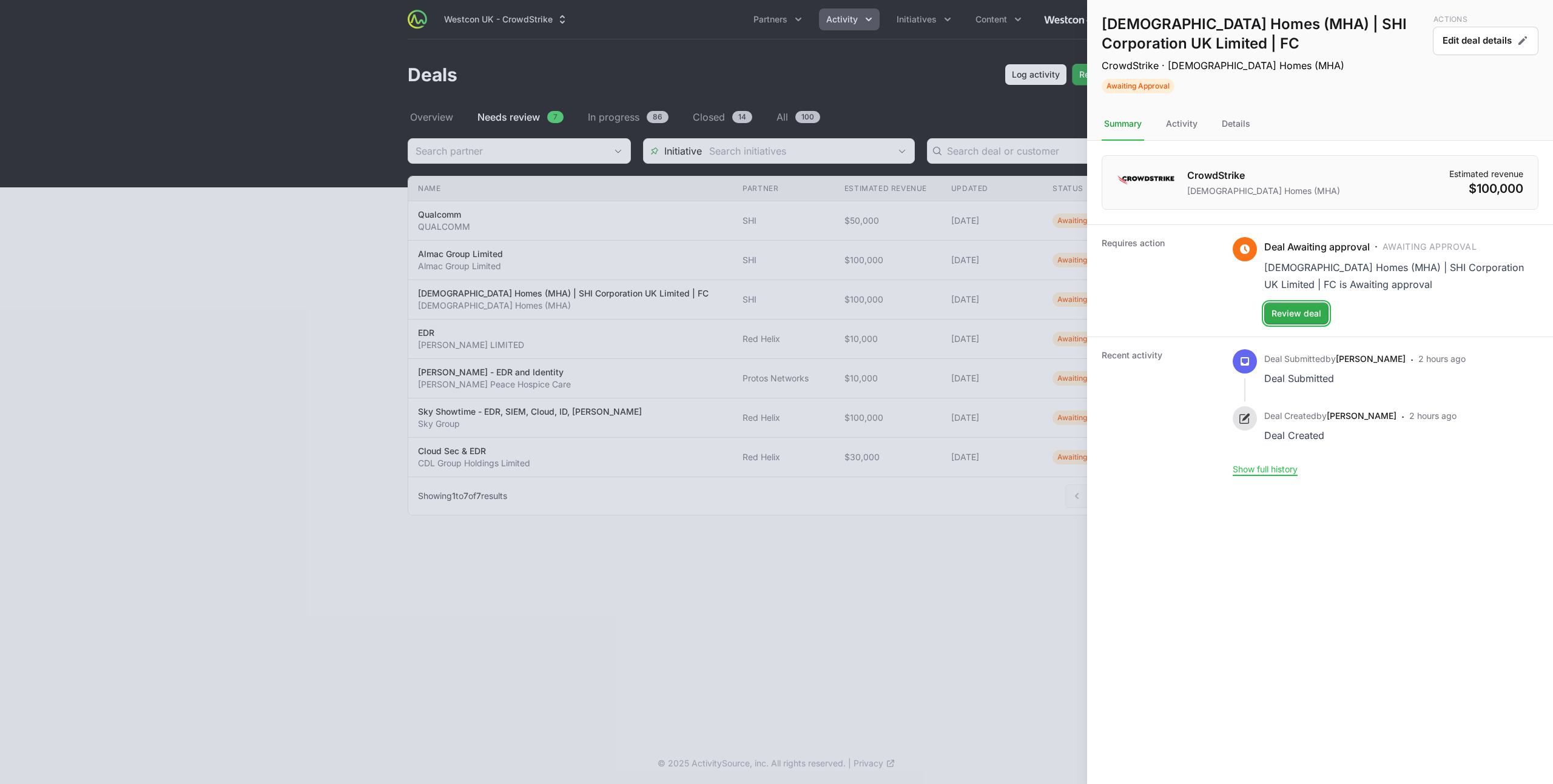
click at [1302, 314] on span "Review deal" at bounding box center [1296, 313] width 50 height 15
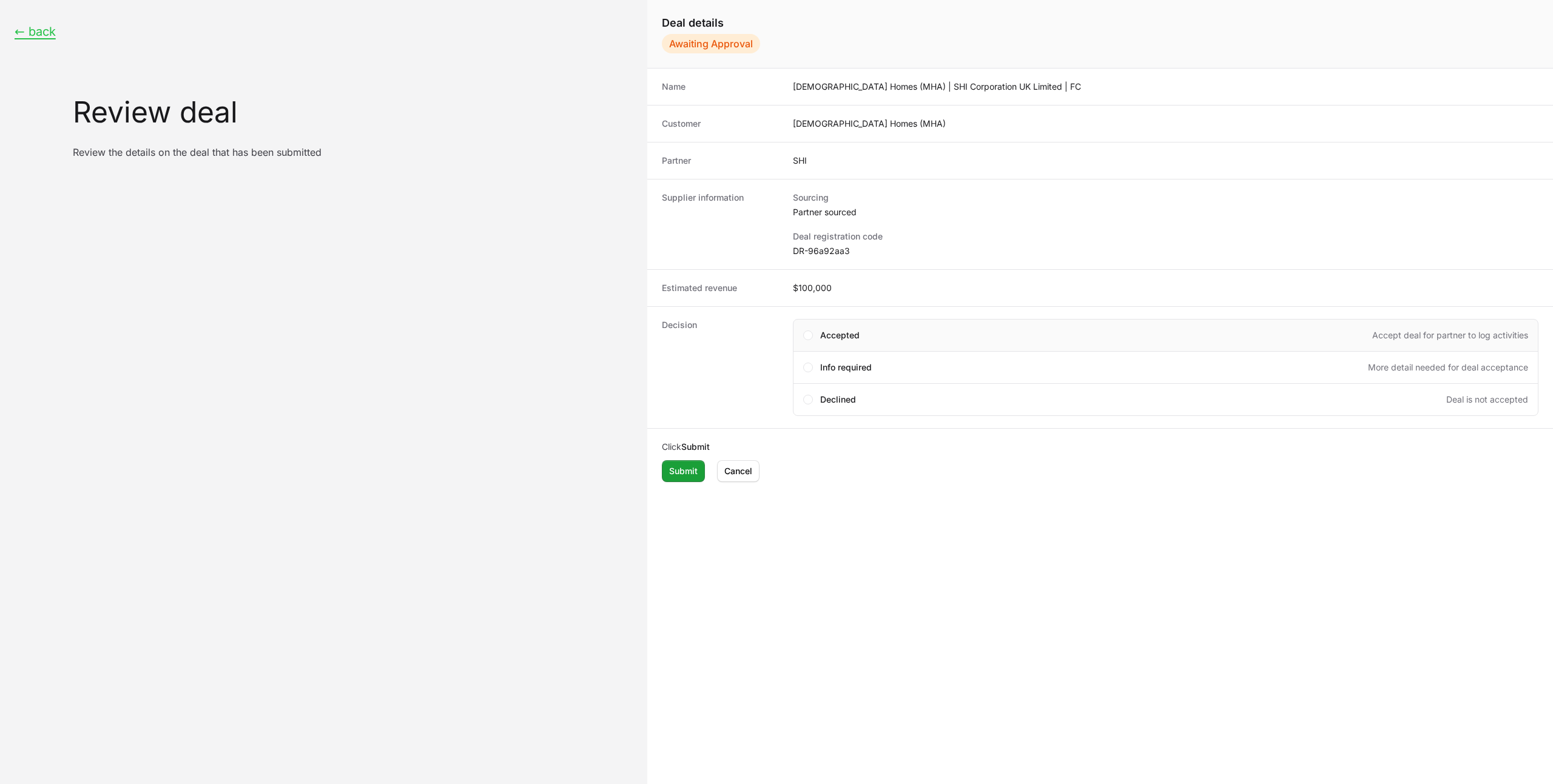
click at [859, 324] on div "Accepted Accept deal for partner to log activities" at bounding box center [1165, 334] width 746 height 33
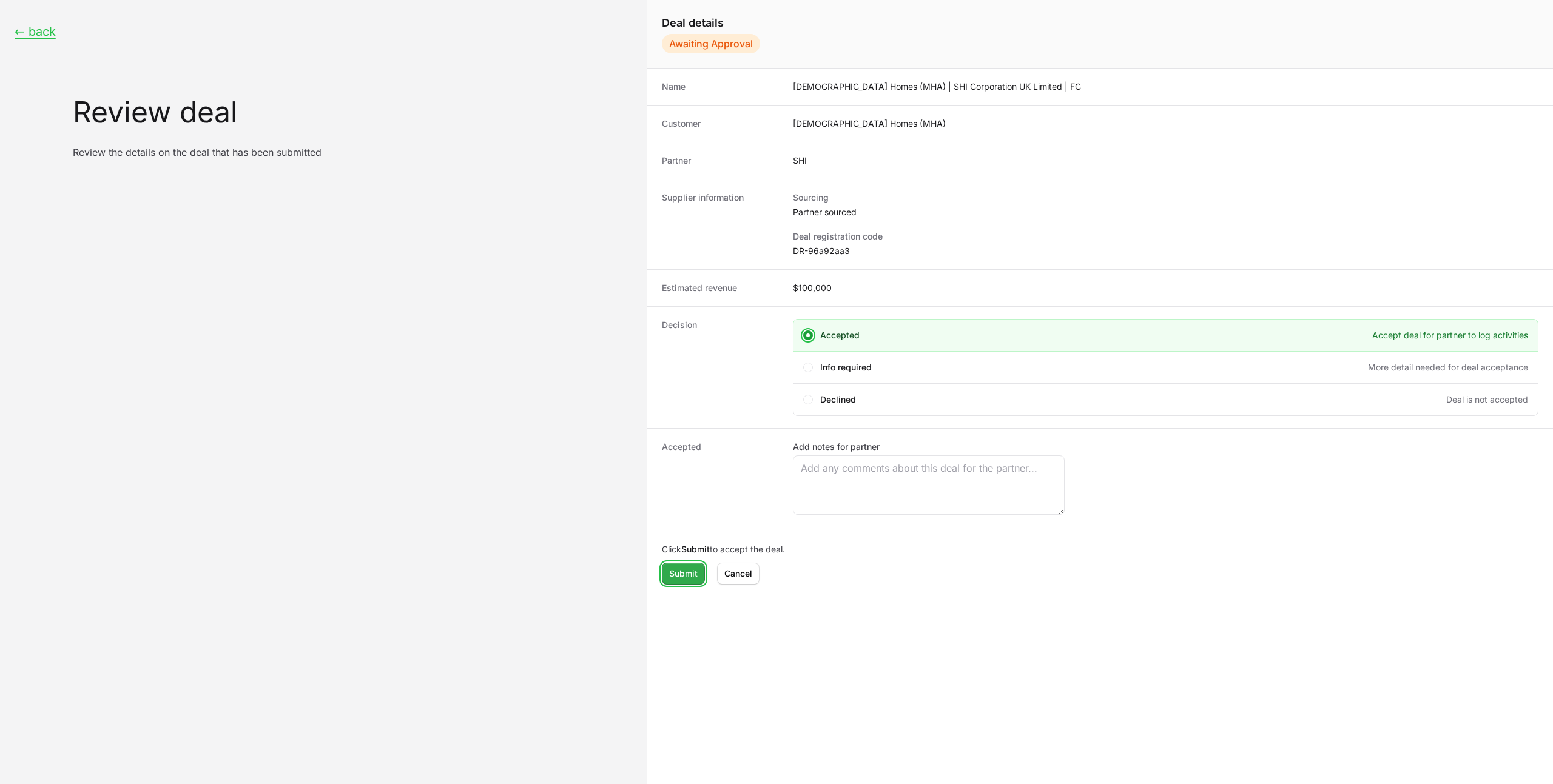
click at [682, 581] on button "Submit" at bounding box center [682, 574] width 43 height 22
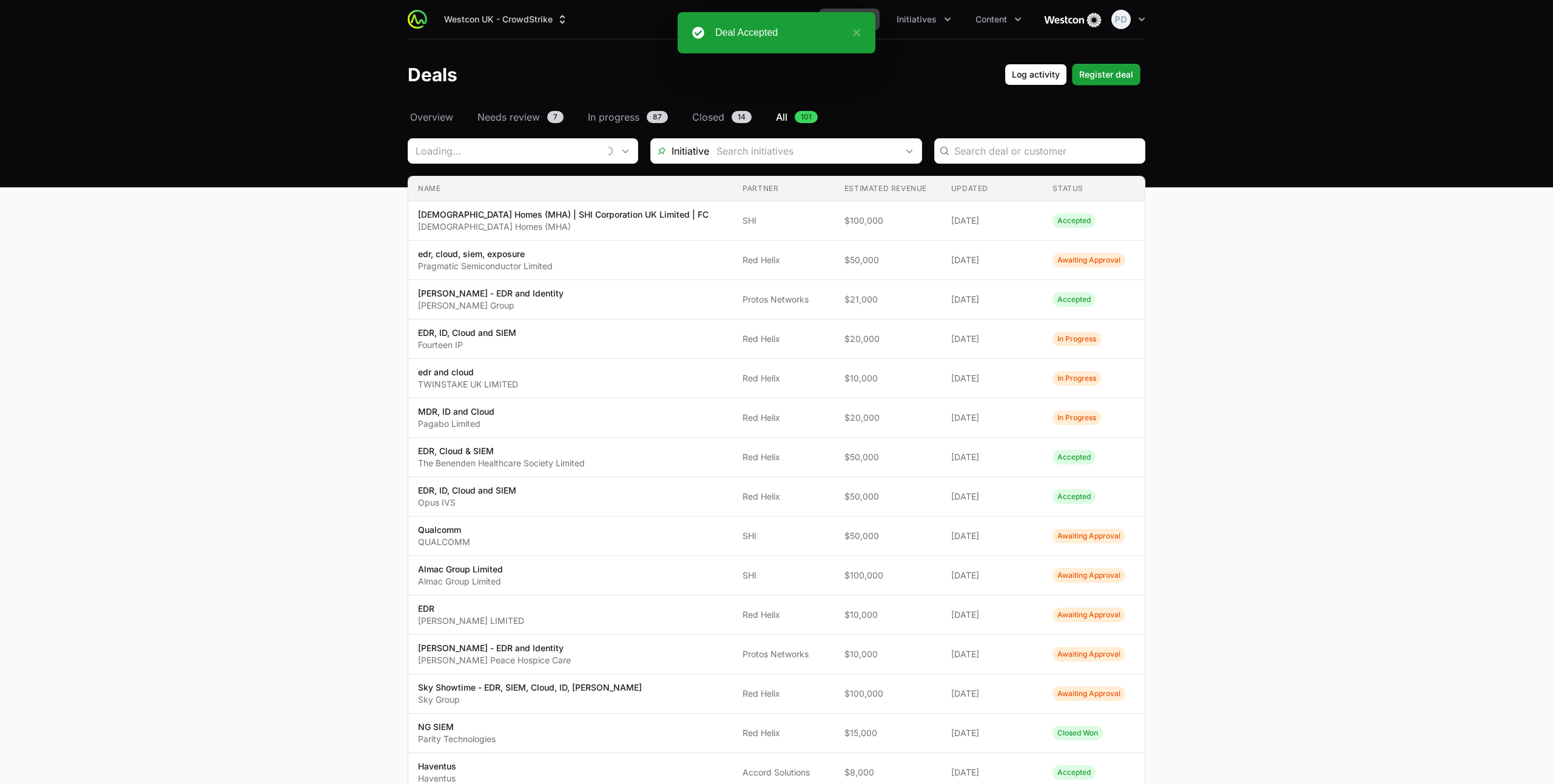
click at [478, 108] on header "Deals Log activity Register deal" at bounding box center [776, 74] width 1553 height 70
click at [505, 119] on span "Needs review" at bounding box center [508, 117] width 63 height 15
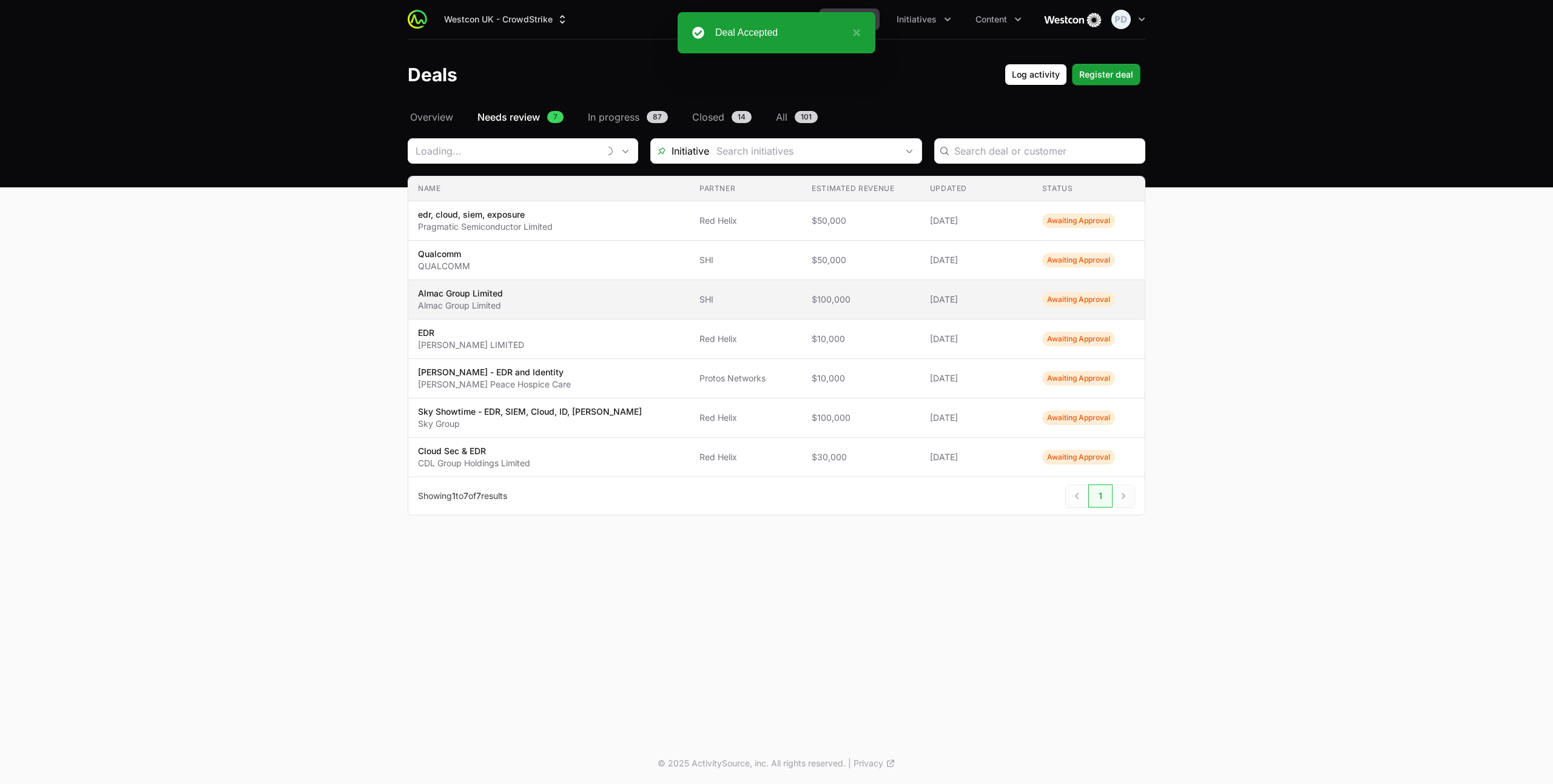
click at [490, 280] on td "Name Almac Group Limited Almac Group Limited" at bounding box center [548, 300] width 281 height 40
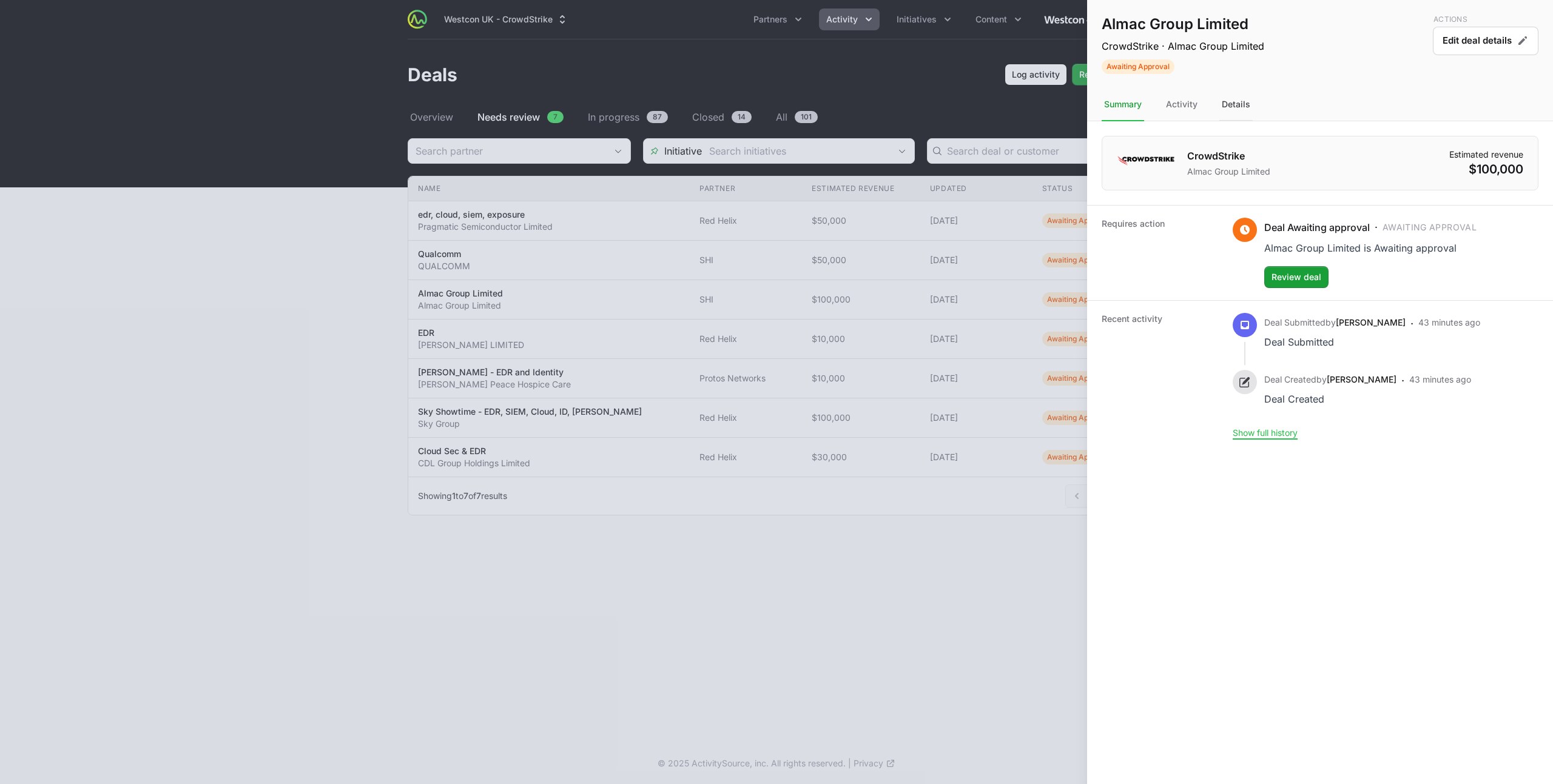
click at [1243, 108] on div "Details" at bounding box center [1236, 104] width 34 height 33
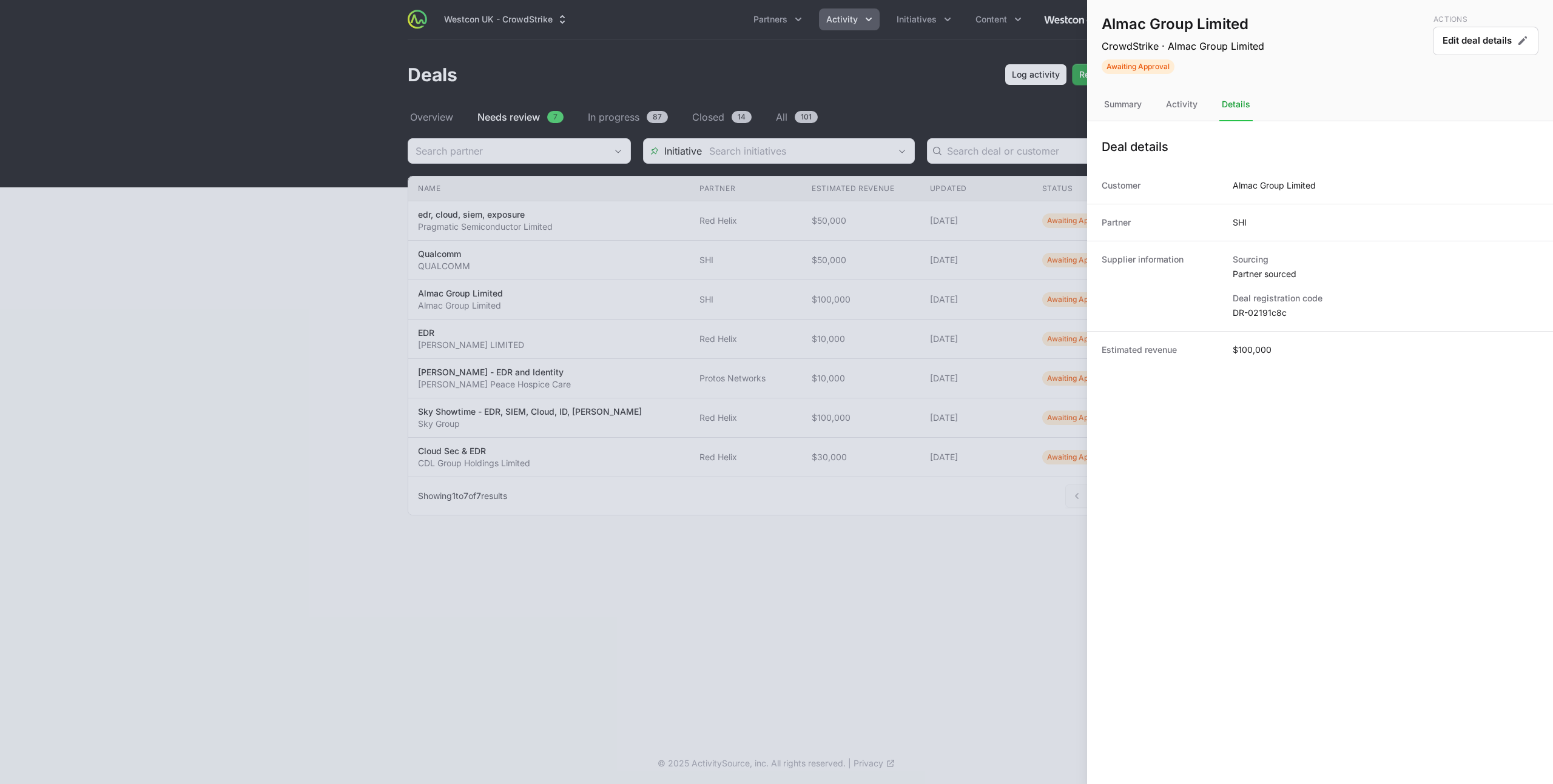
click at [1266, 314] on dd "DR-02191c8c" at bounding box center [1385, 313] width 306 height 12
copy dl "DR-02191c8c"
click at [1164, 103] on div "Summary" at bounding box center [1182, 104] width 37 height 33
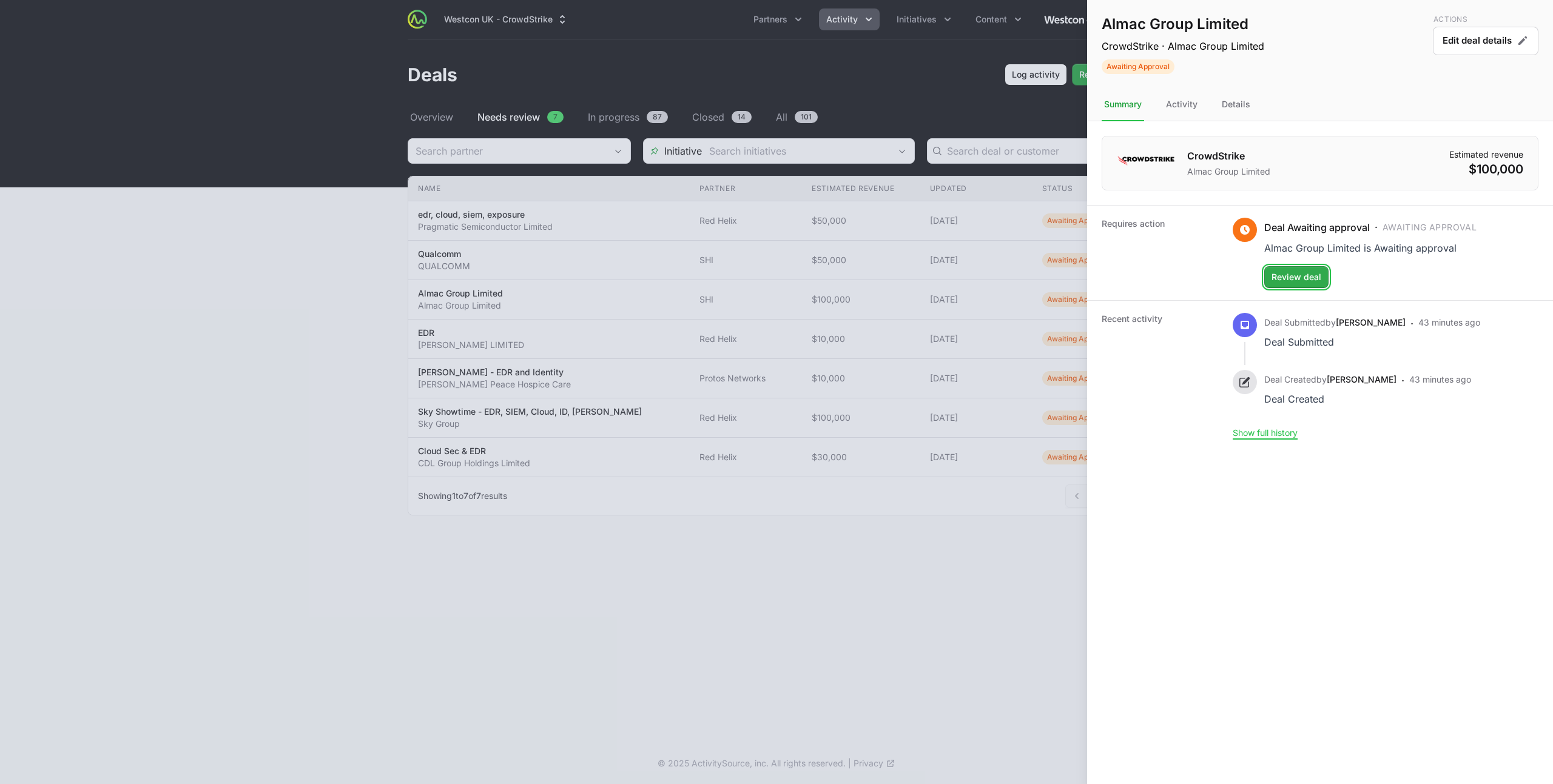
click at [1295, 280] on span "Review deal" at bounding box center [1296, 277] width 50 height 15
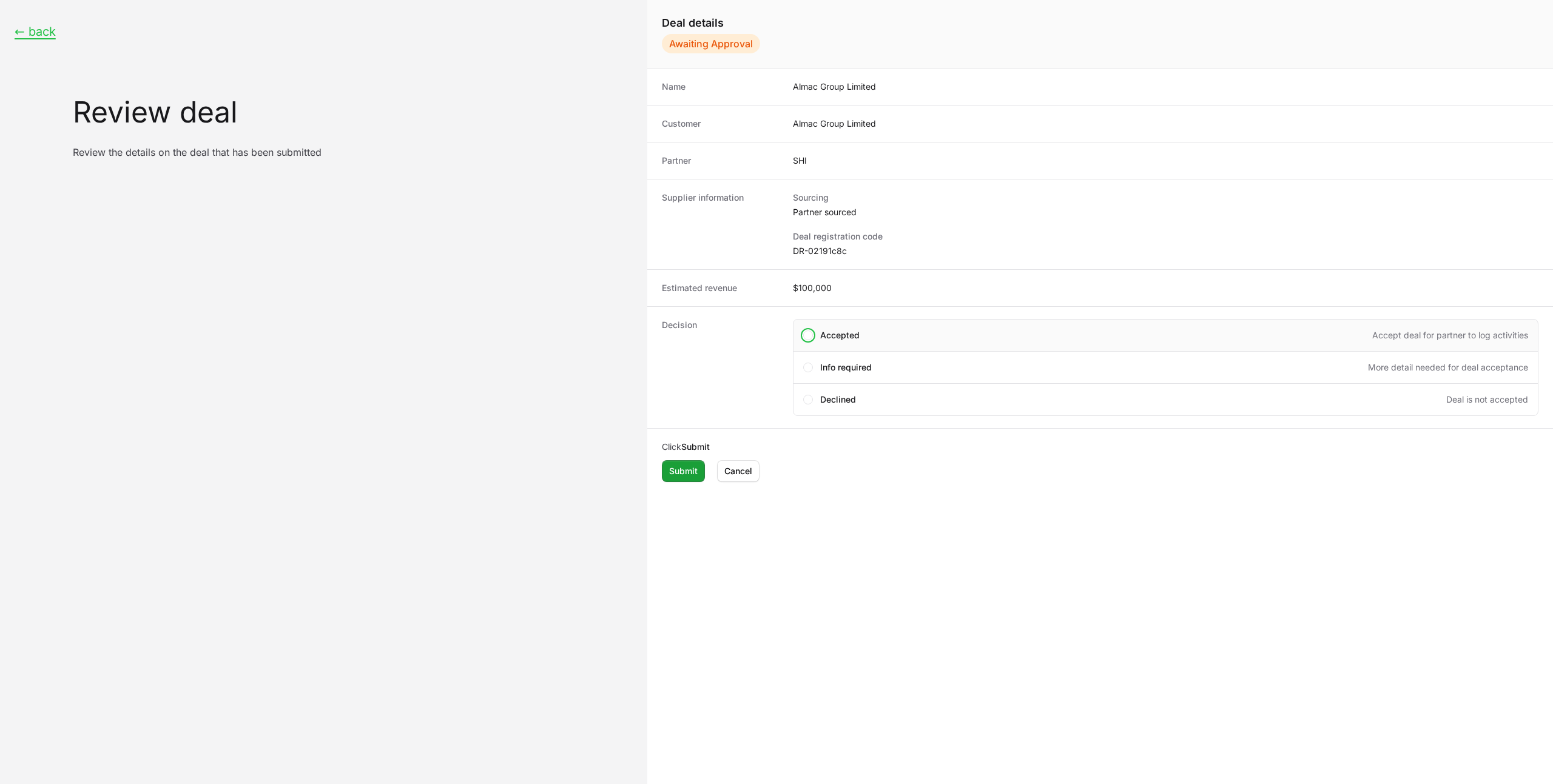
click at [876, 335] on div "Accepted Accept deal for partner to log activities" at bounding box center [1174, 335] width 708 height 12
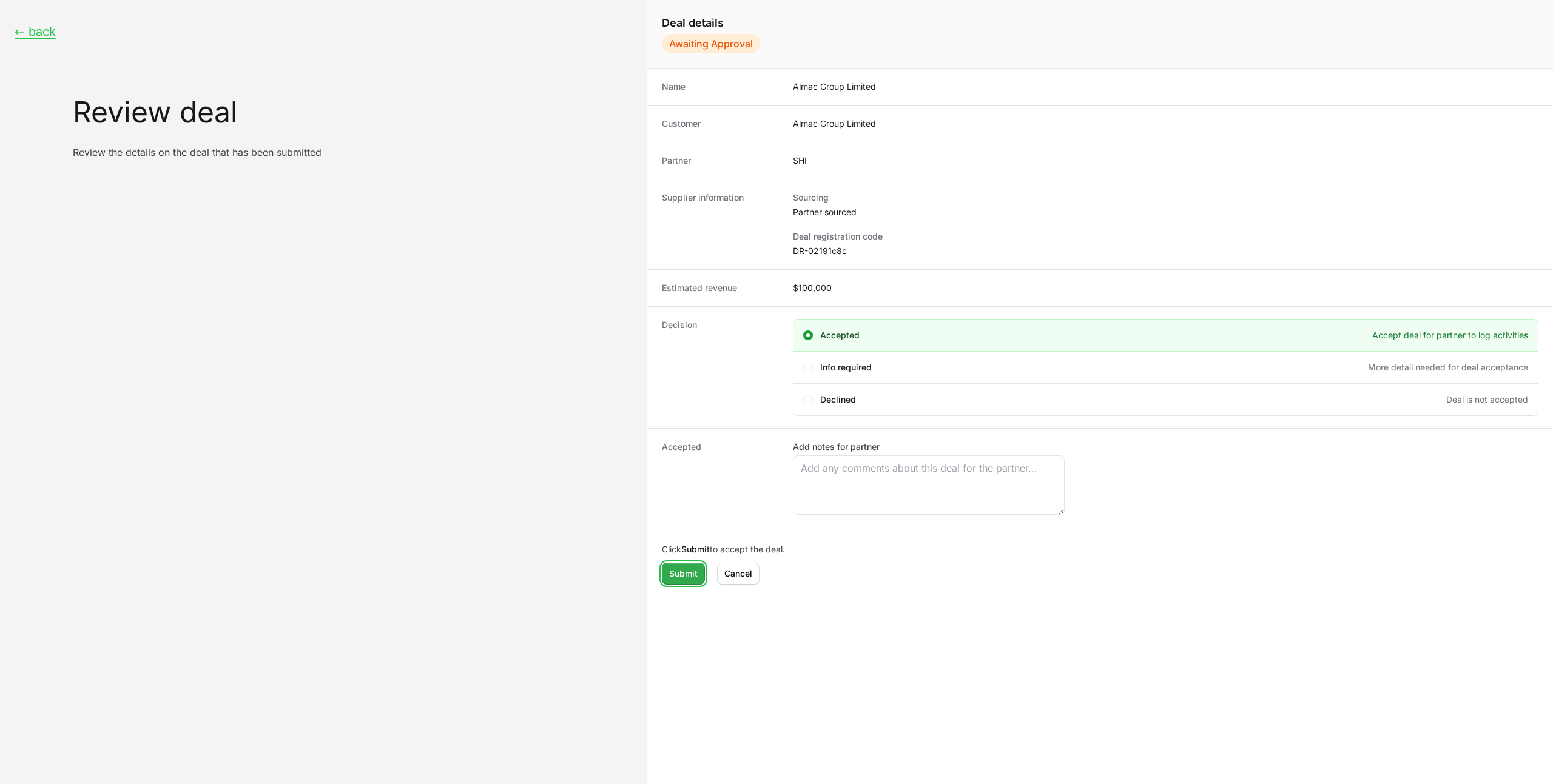
click at [690, 569] on span "Submit" at bounding box center [683, 574] width 29 height 15
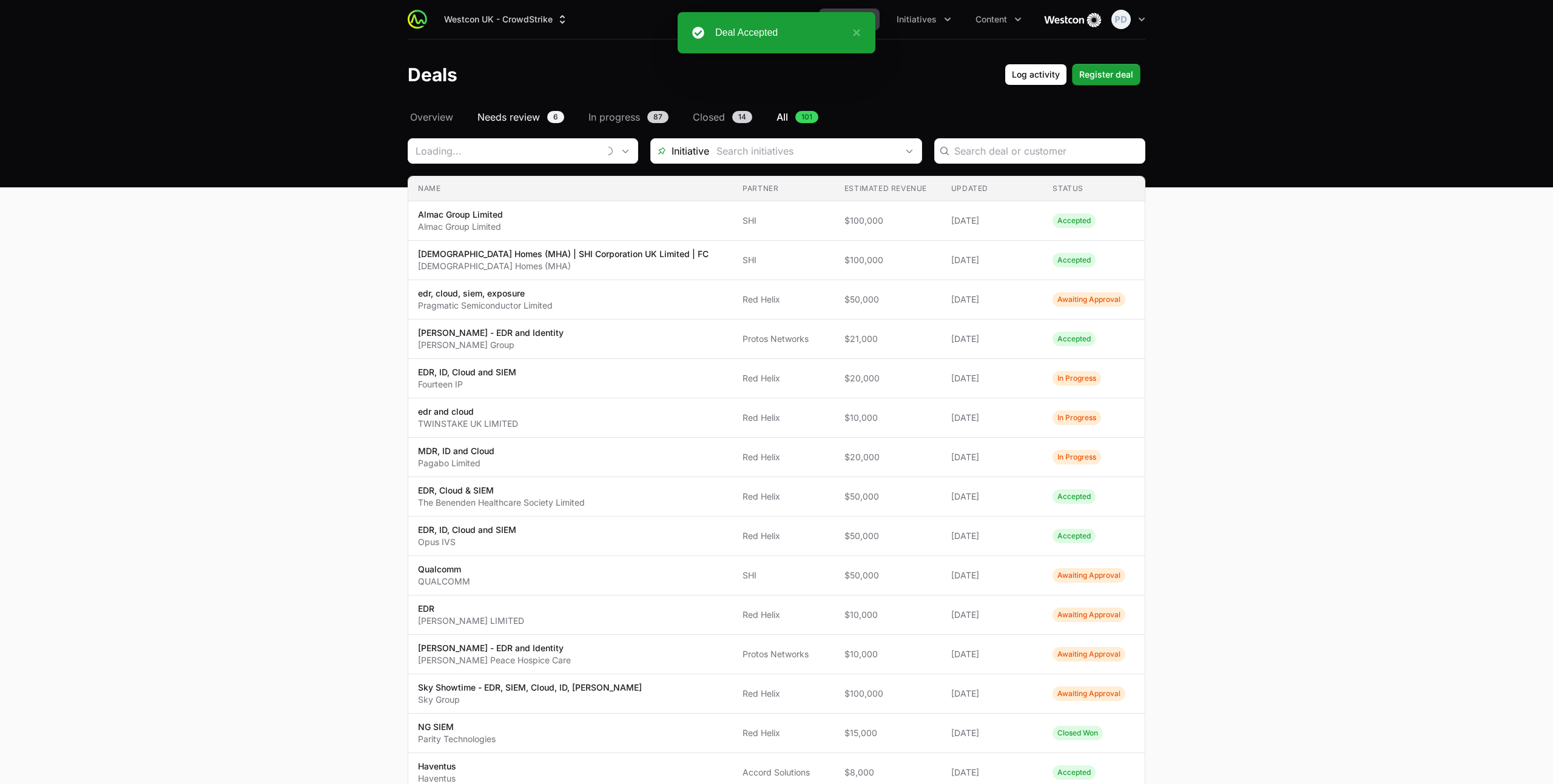
click at [498, 114] on span "Needs review" at bounding box center [508, 117] width 63 height 15
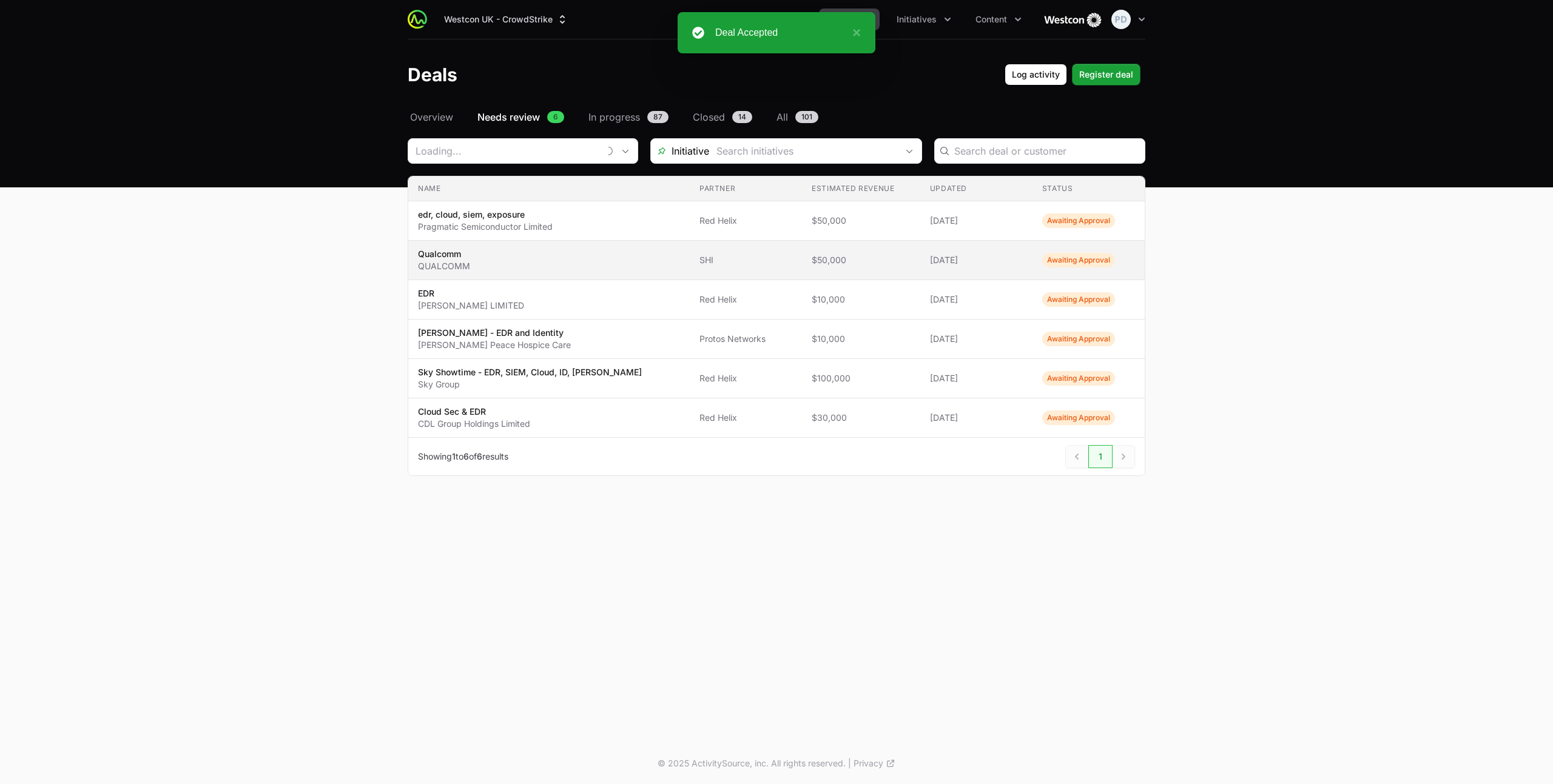
click at [518, 266] on span "Qualcomm QUALCOMM" at bounding box center [549, 260] width 262 height 24
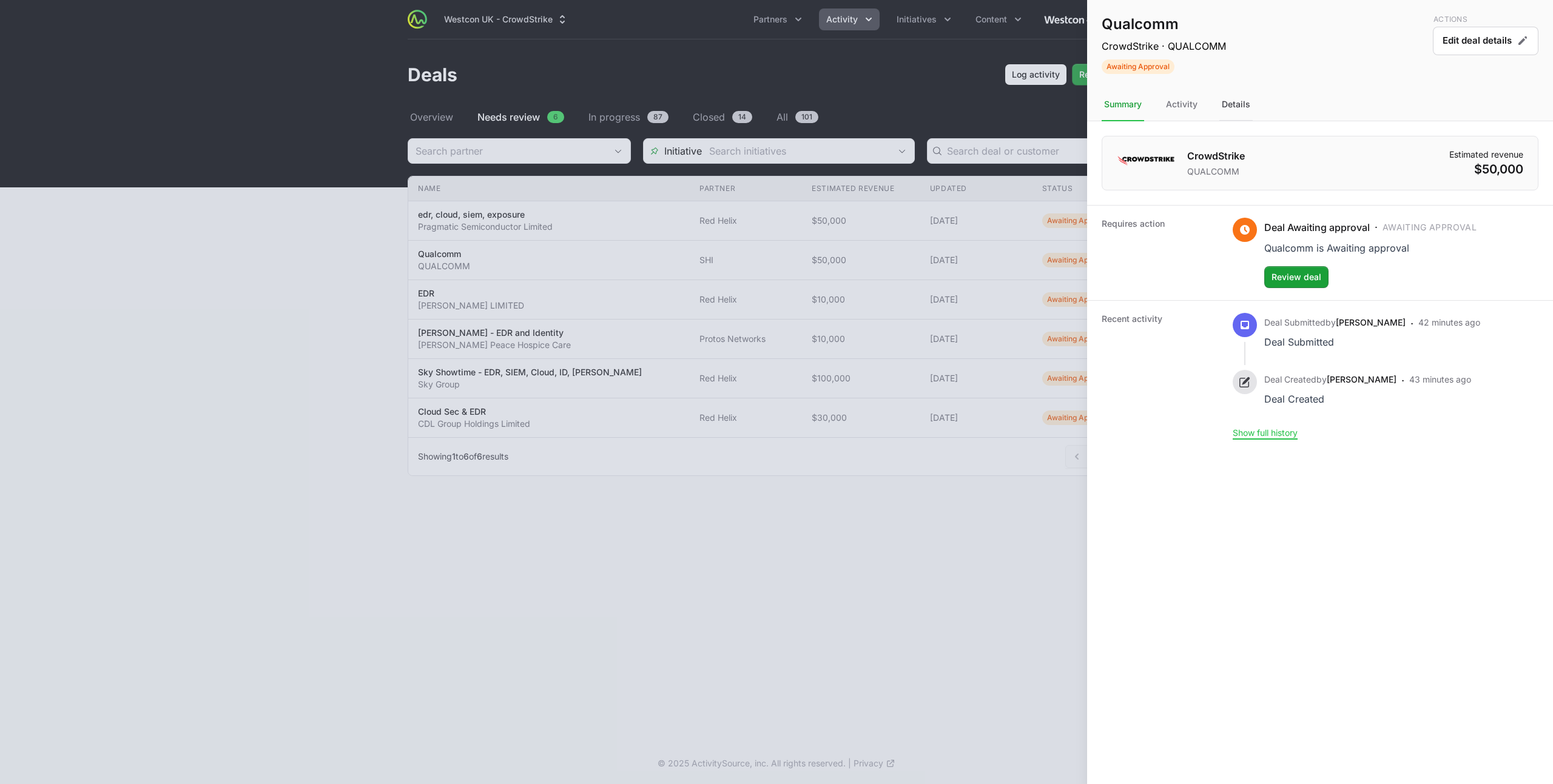
click at [1227, 108] on div "Details" at bounding box center [1236, 104] width 34 height 33
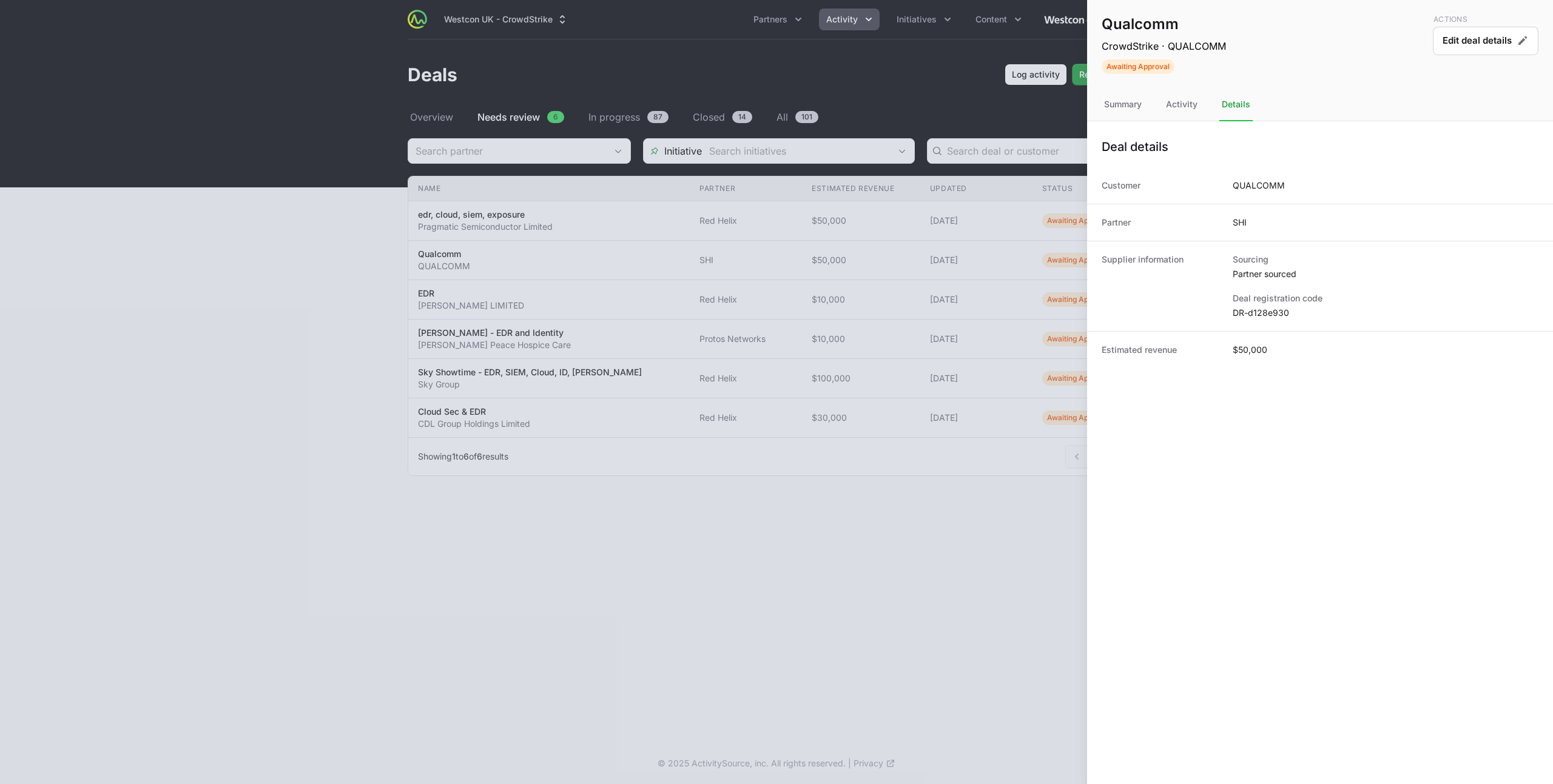
click at [1257, 313] on dd "DR-d128e930" at bounding box center [1385, 313] width 306 height 12
copy dl "DR-d128e930"
click at [1089, 87] on div "Qualcomm CrowdStrike · QUALCOMM Awaiting Approval Actions Edit deal details" at bounding box center [1320, 44] width 466 height 88
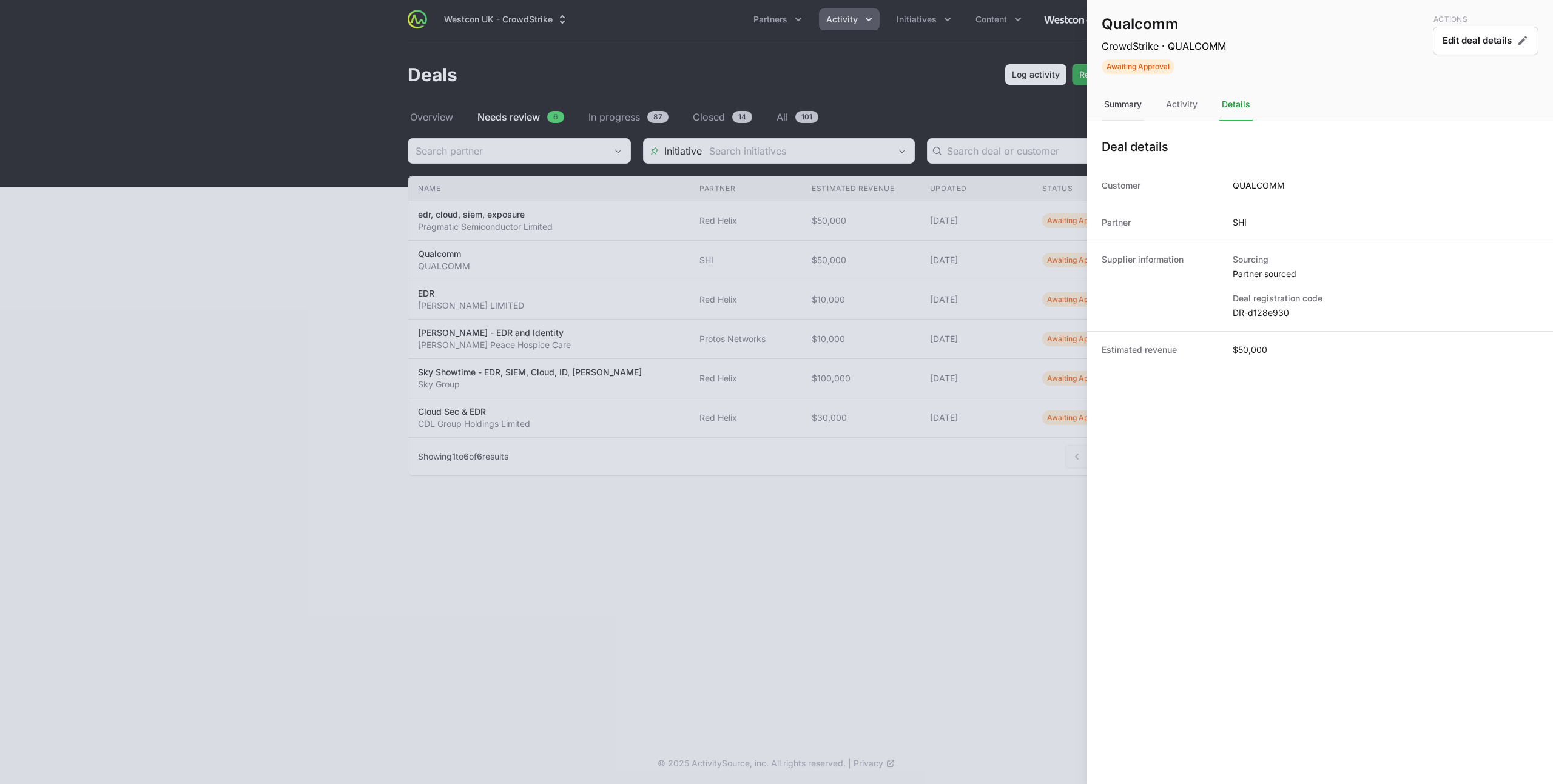
click at [1164, 103] on div "Summary" at bounding box center [1182, 104] width 37 height 33
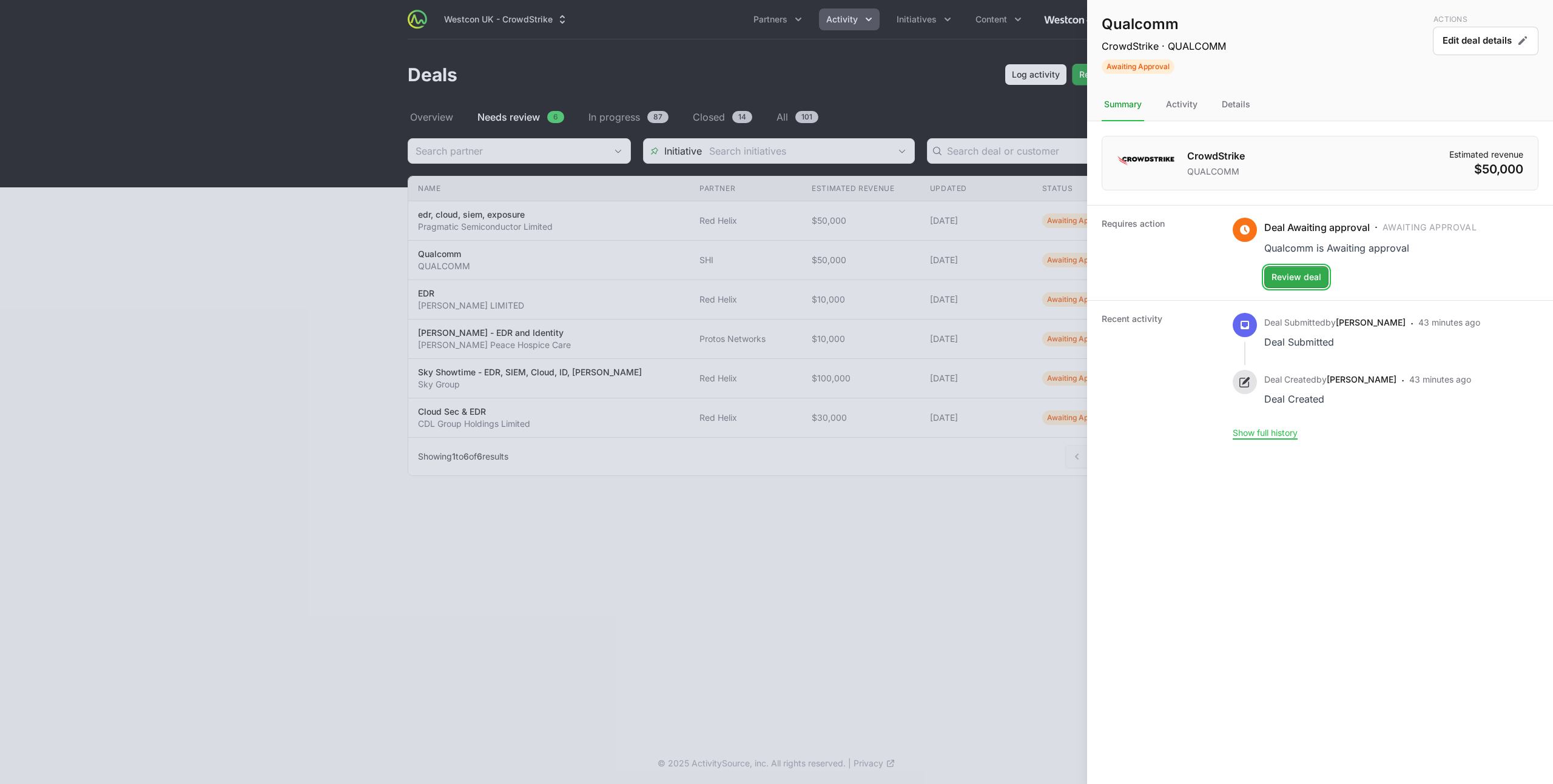
click at [1287, 283] on span "Review deal" at bounding box center [1296, 277] width 50 height 15
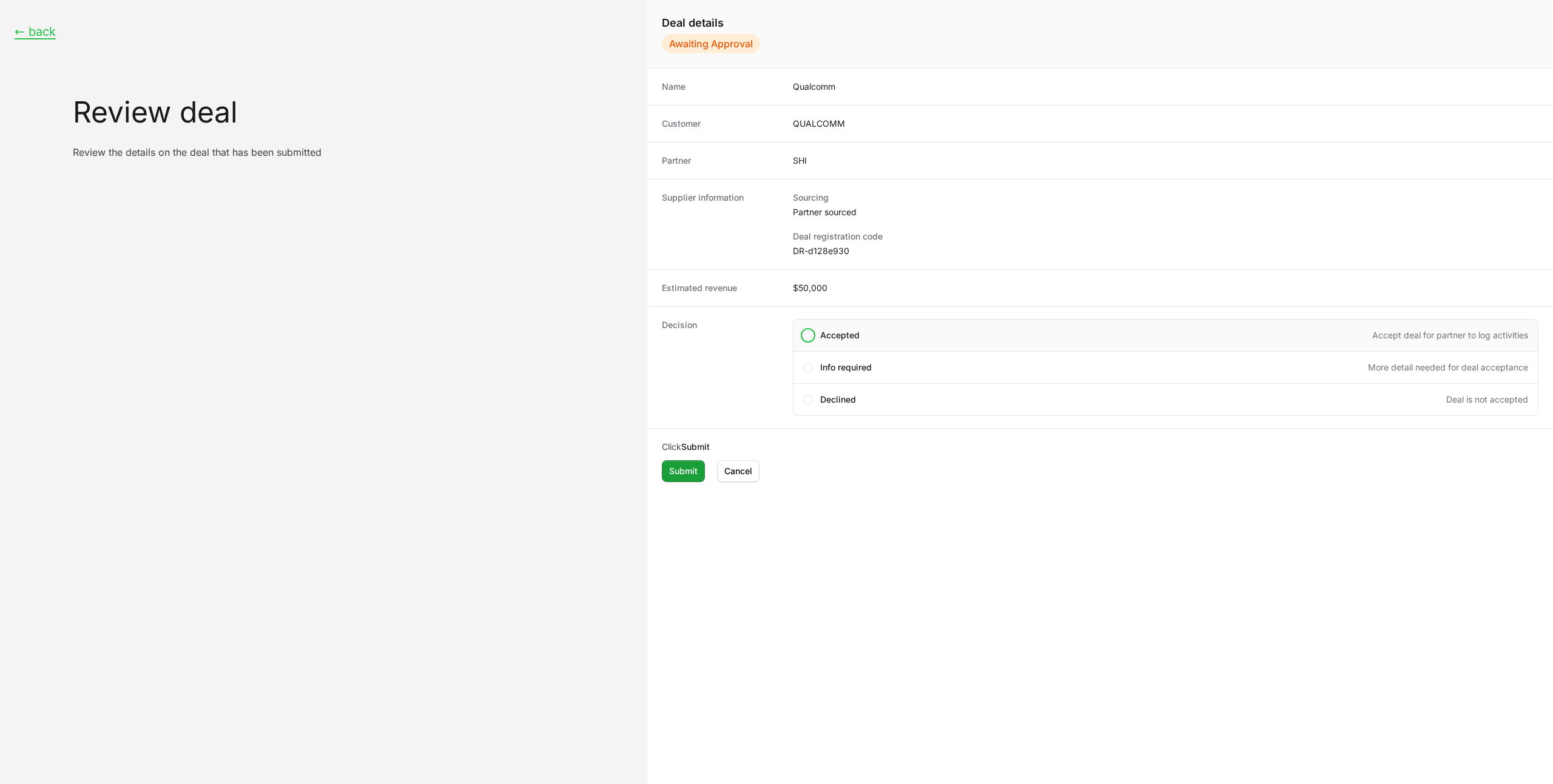
click at [856, 326] on div "Accepted Accept deal for partner to log activities" at bounding box center [1165, 334] width 746 height 33
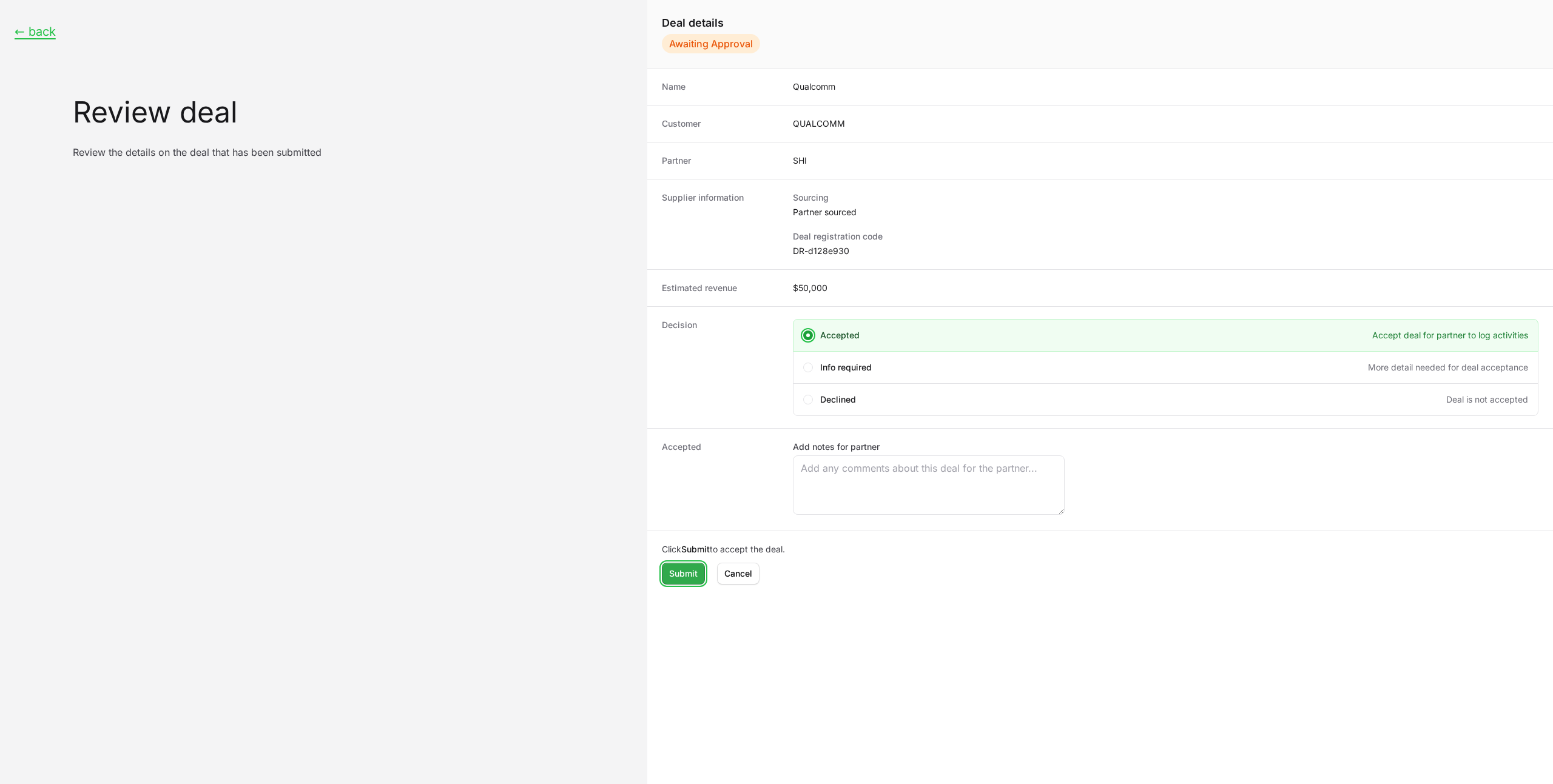
click at [686, 573] on span "Submit" at bounding box center [683, 574] width 29 height 15
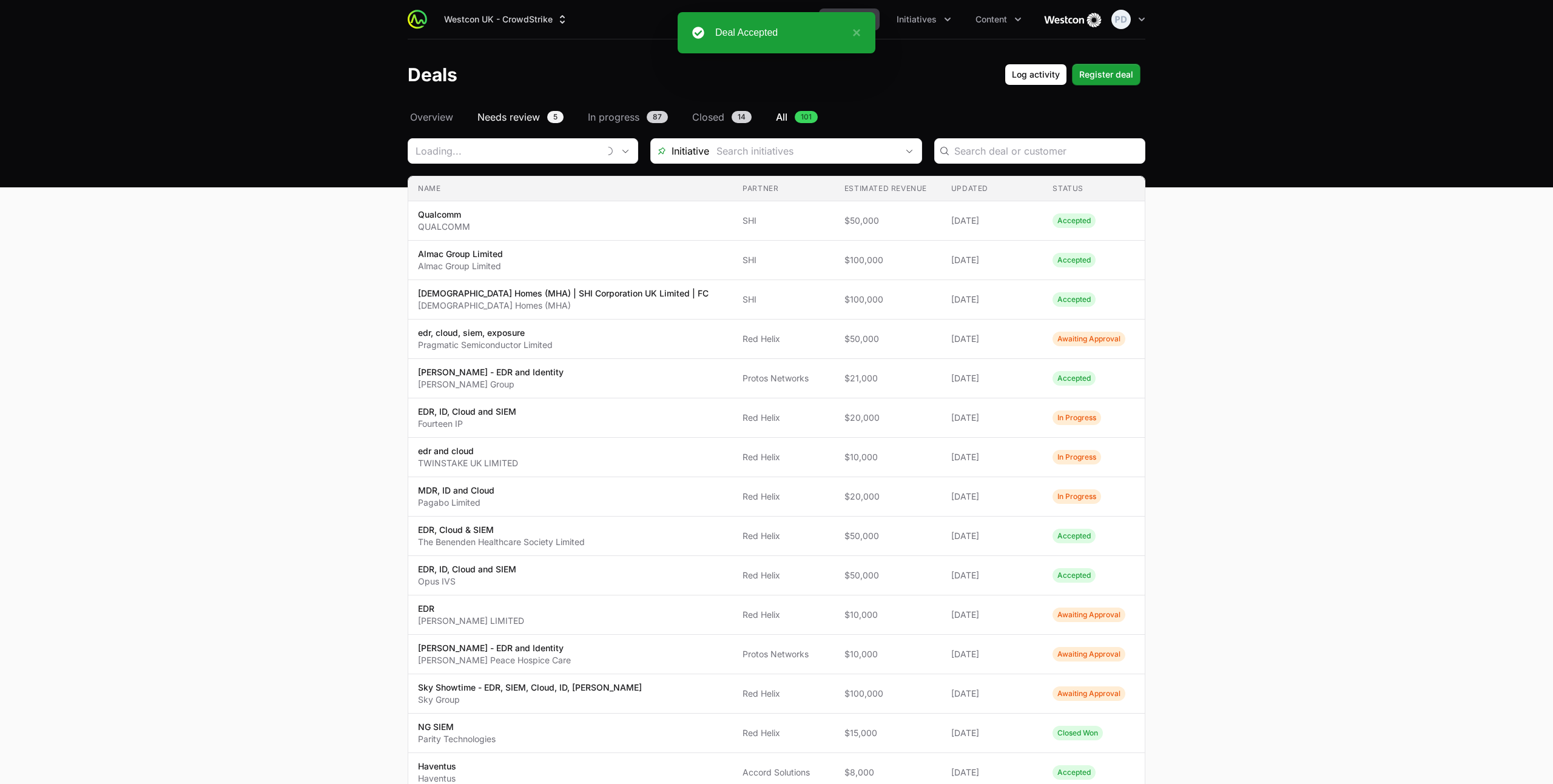
click at [507, 119] on span "Needs review" at bounding box center [508, 117] width 63 height 15
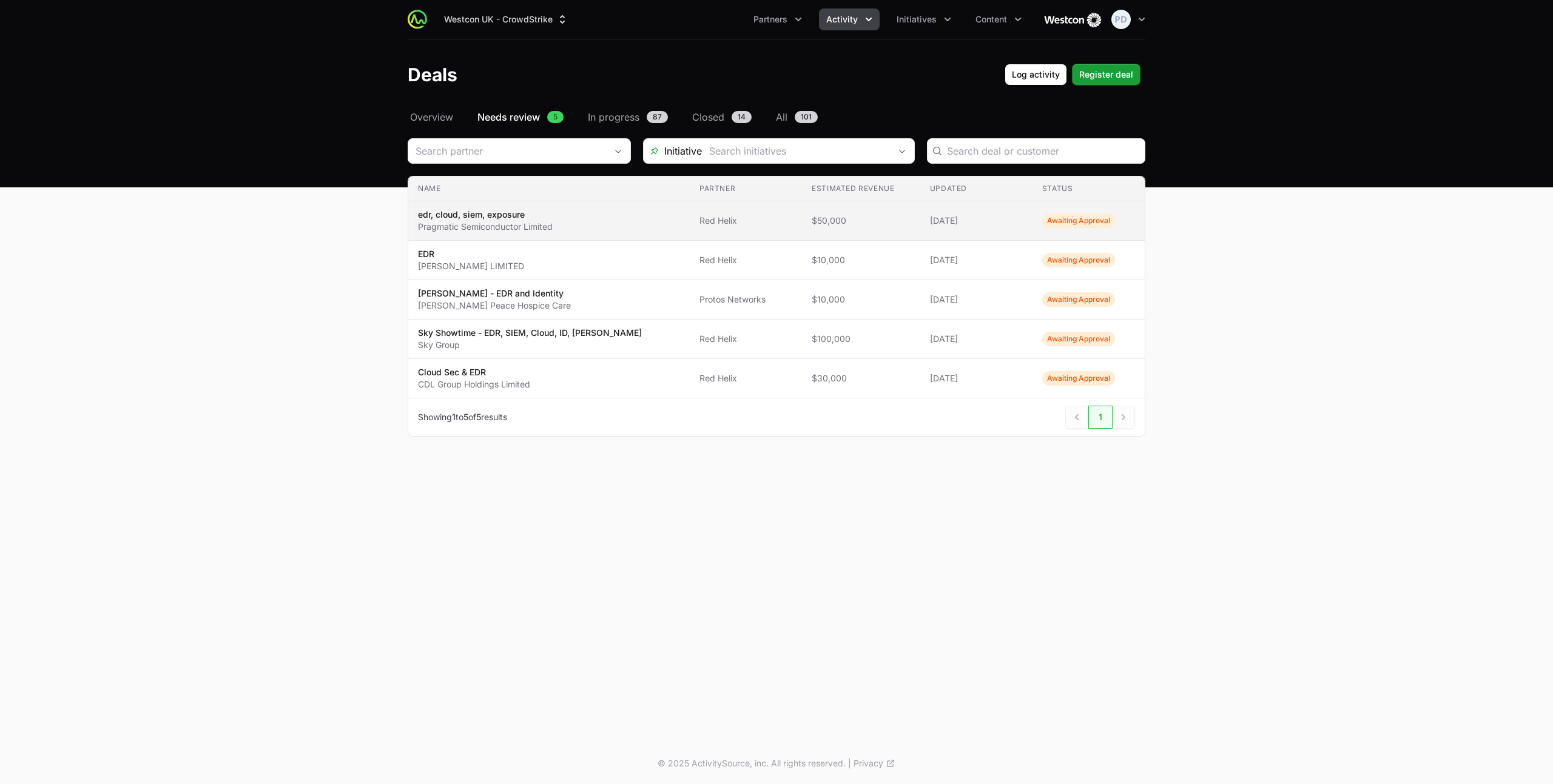
click at [556, 218] on span "edr, cloud, siem, exposure Pragmatic Semiconductor Limited" at bounding box center [549, 220] width 262 height 24
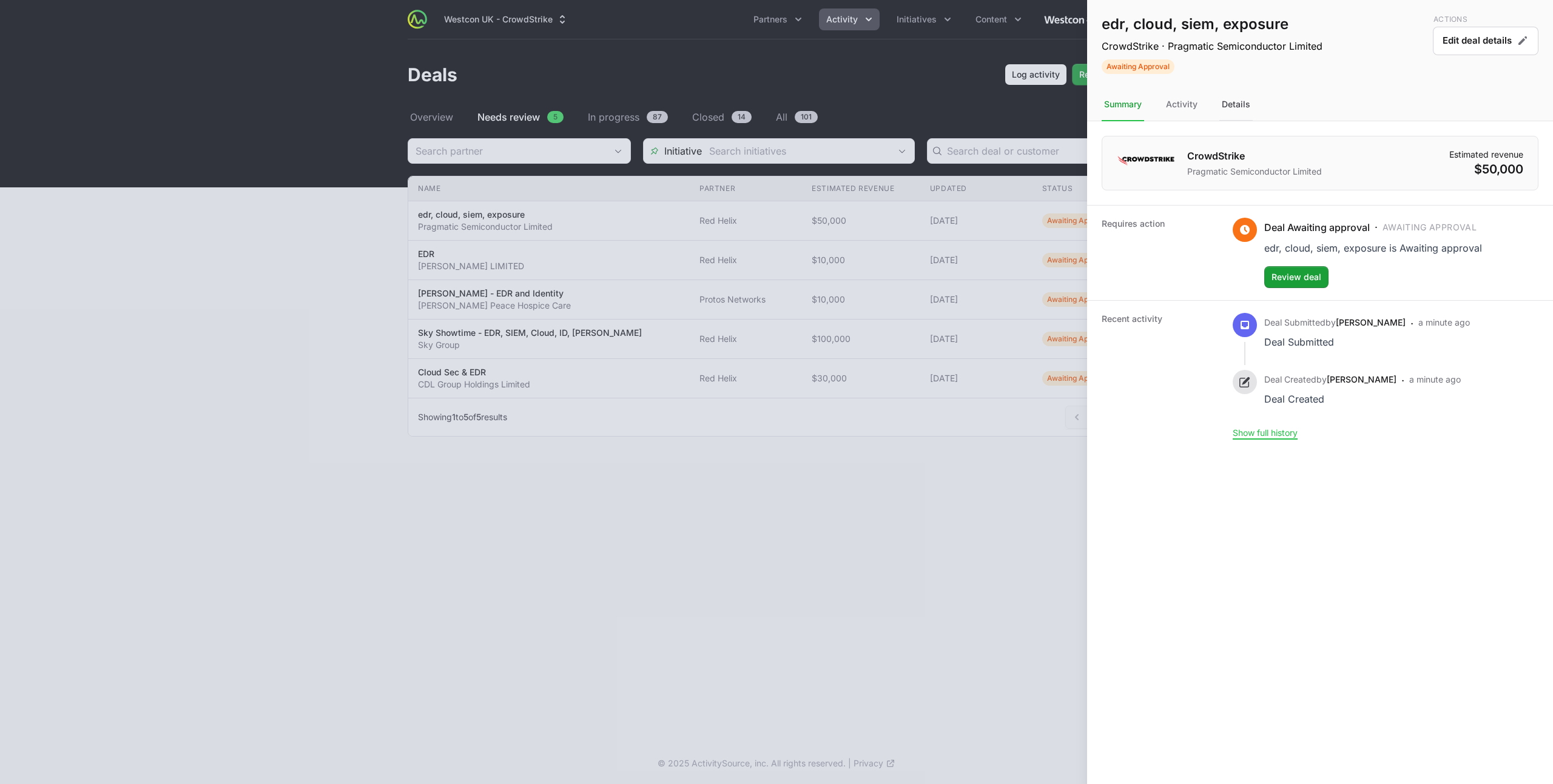
click at [1235, 106] on div "Details" at bounding box center [1236, 104] width 34 height 33
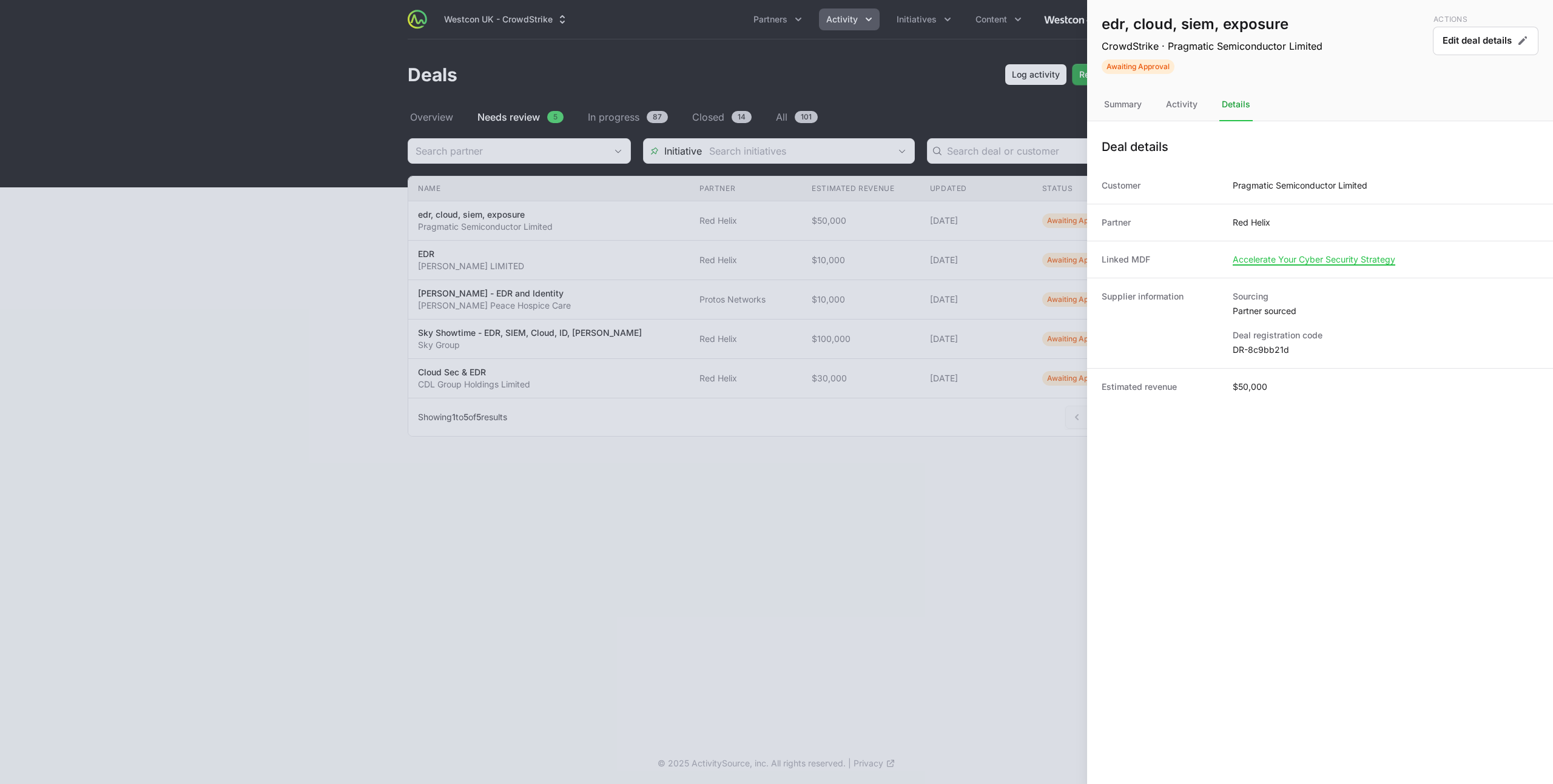
click at [1277, 354] on dd "DR-8c9bb21d" at bounding box center [1385, 349] width 306 height 12
click at [1278, 354] on dd "DR-8c9bb21d" at bounding box center [1385, 349] width 306 height 12
